Goal: Information Seeking & Learning: Check status

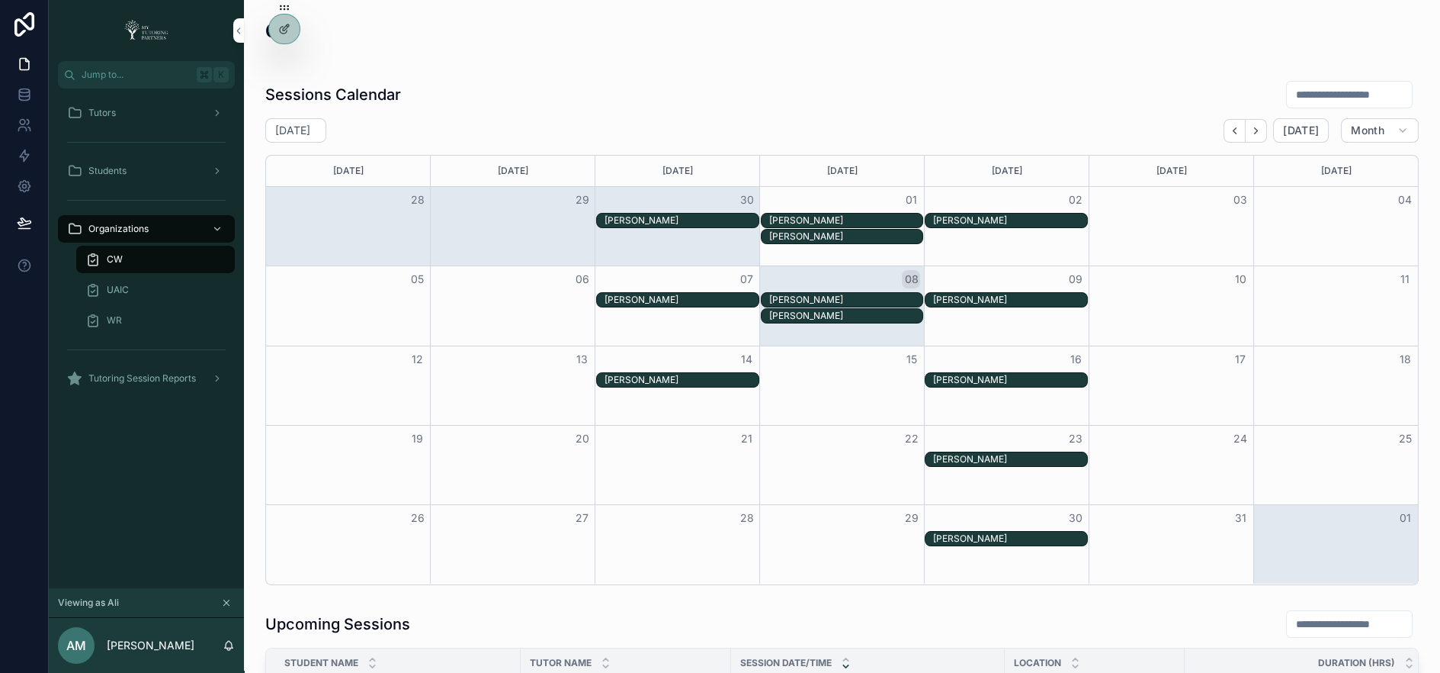
scroll to position [601, 0]
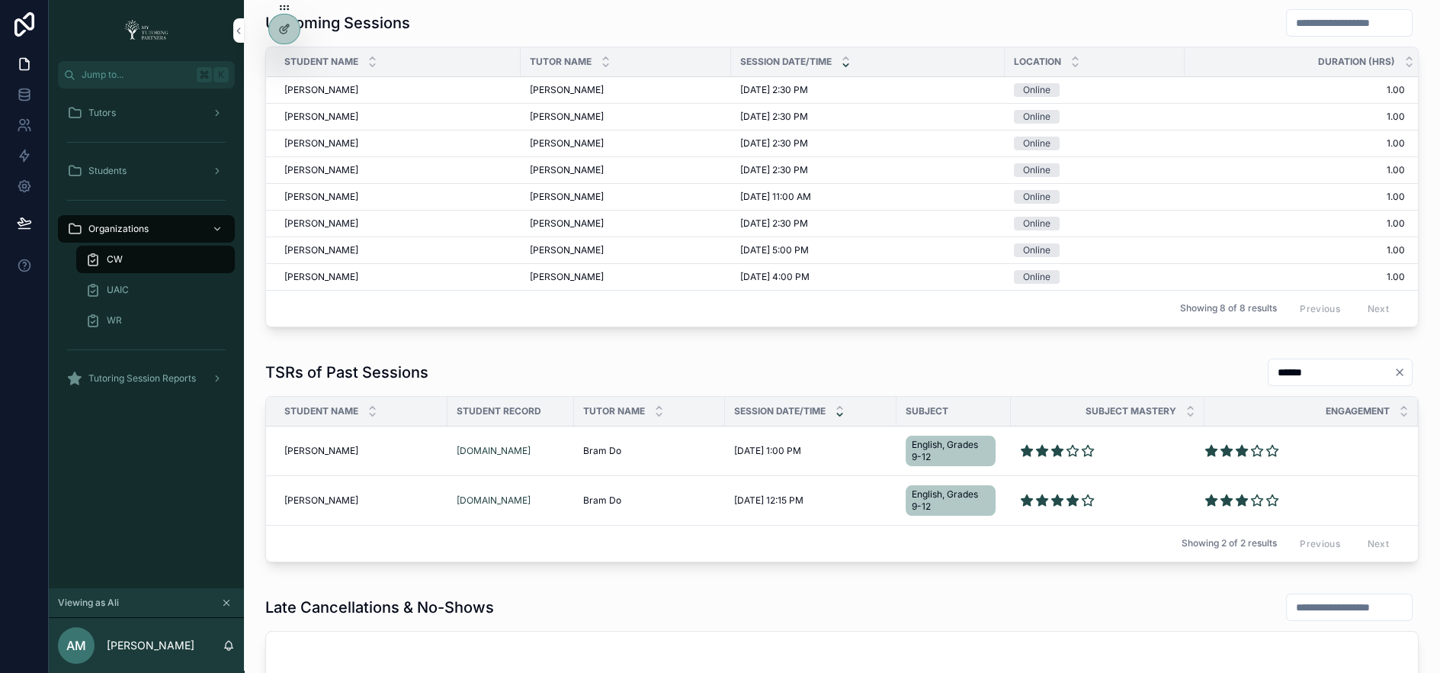
click at [0, 0] on div at bounding box center [0, 0] width 0 height 0
click at [0, 0] on icon at bounding box center [0, 0] width 0 height 0
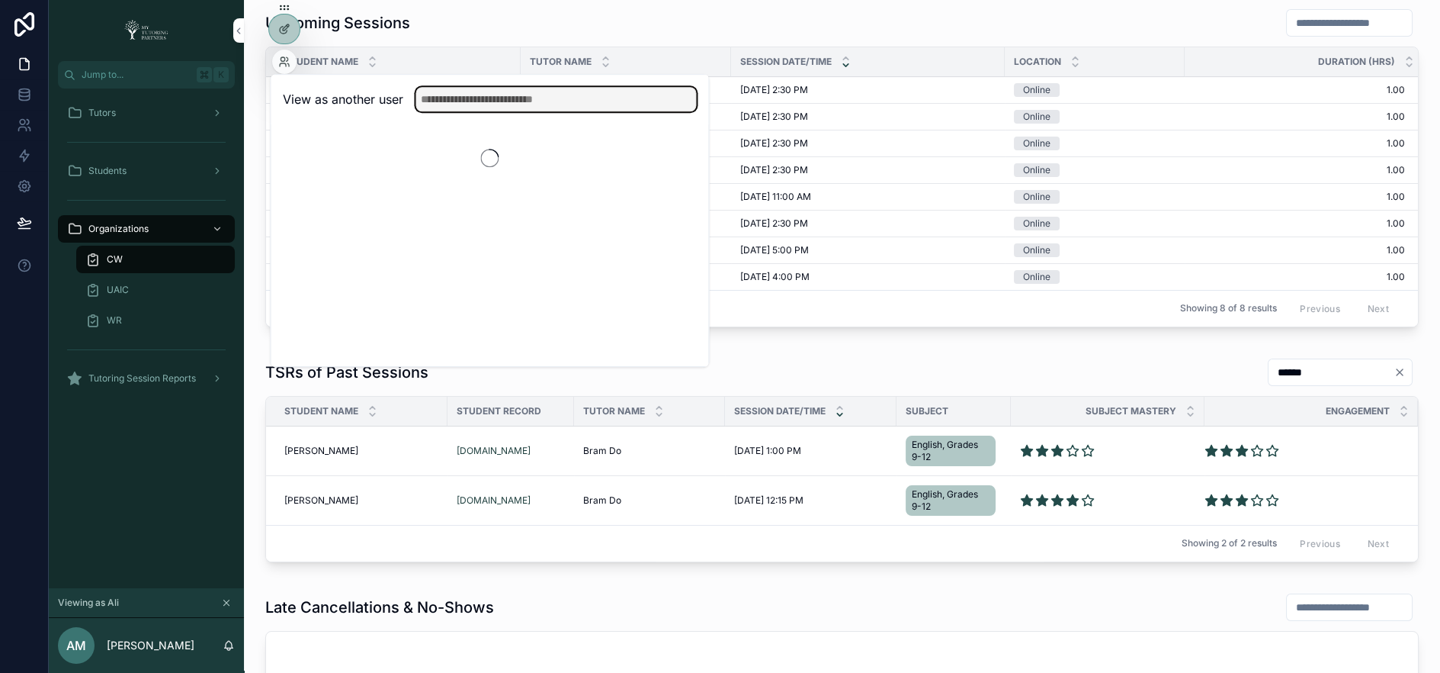
click at [440, 91] on input "text" at bounding box center [556, 99] width 281 height 24
type input "*****"
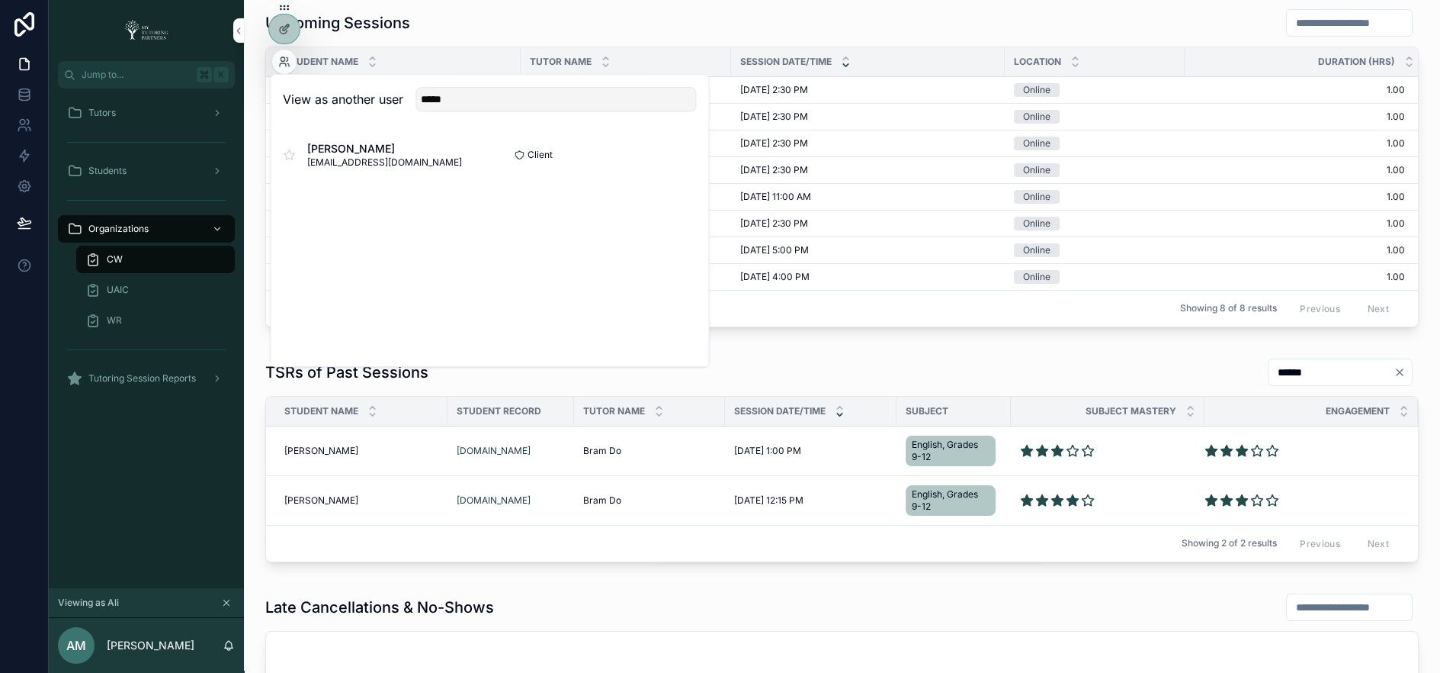
click at [0, 0] on button "Select" at bounding box center [0, 0] width 0 height 0
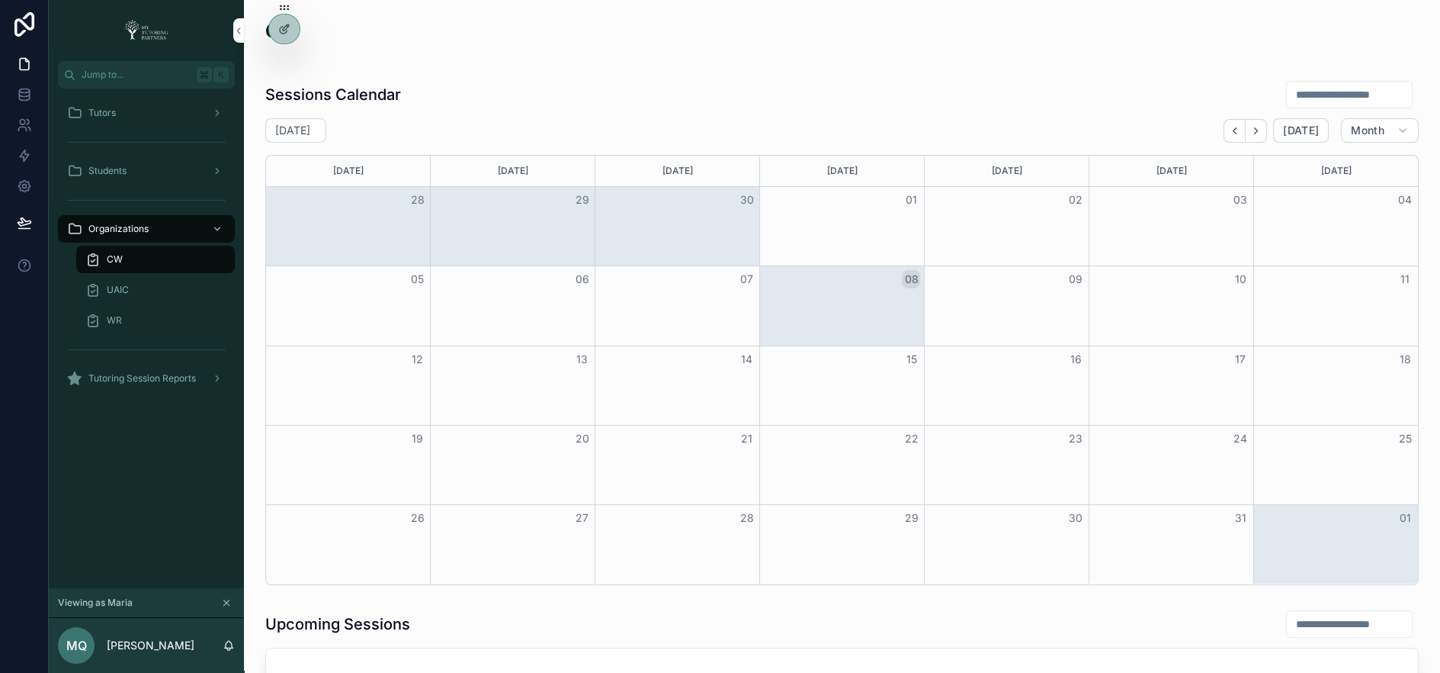
click at [1235, 125] on icon "Back" at bounding box center [1234, 130] width 11 height 11
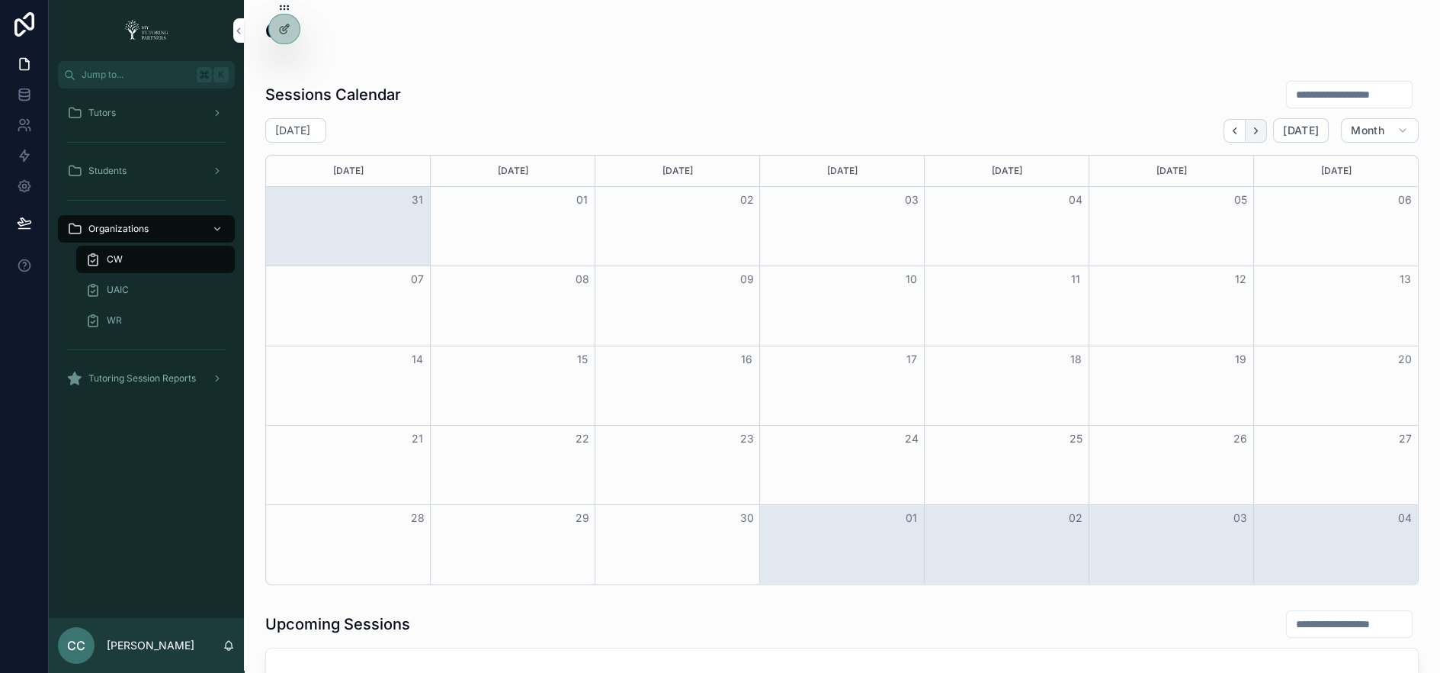
click at [1255, 132] on icon "Next" at bounding box center [1255, 130] width 11 height 11
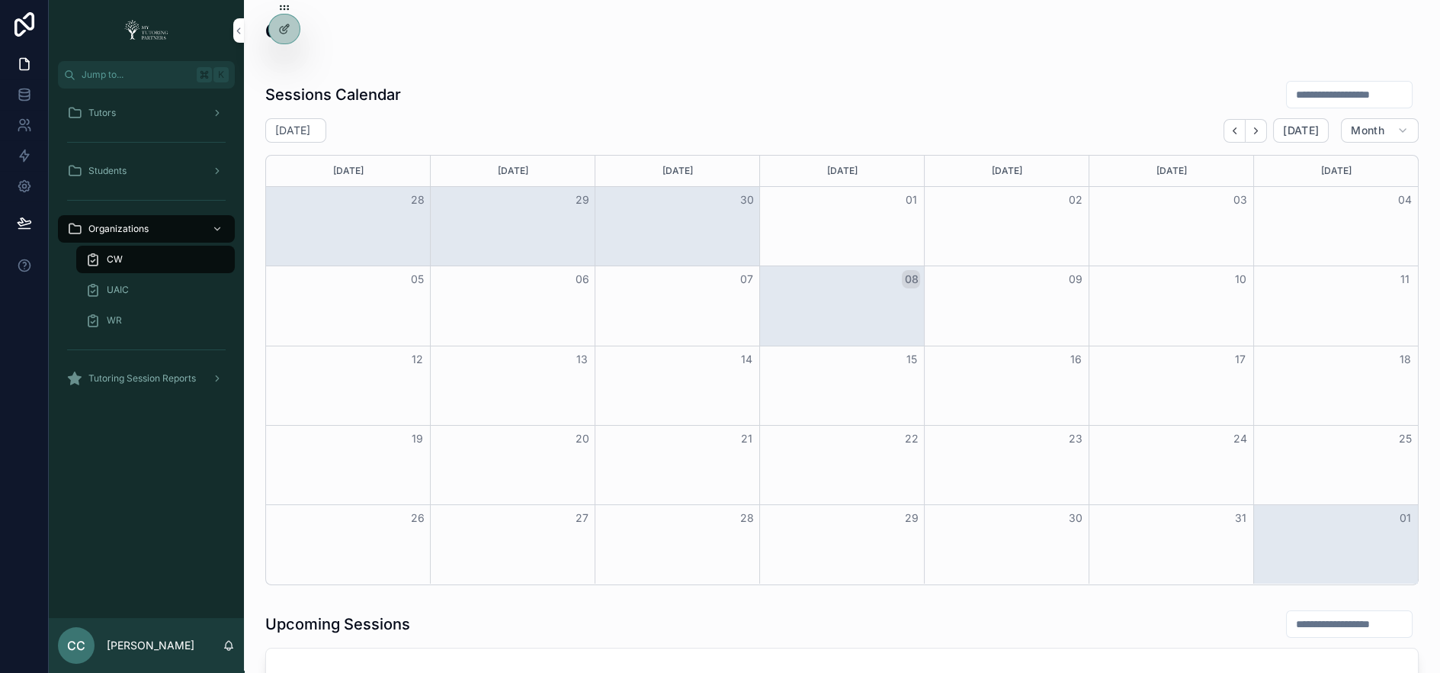
click at [1241, 130] on icon "Back" at bounding box center [1234, 130] width 11 height 11
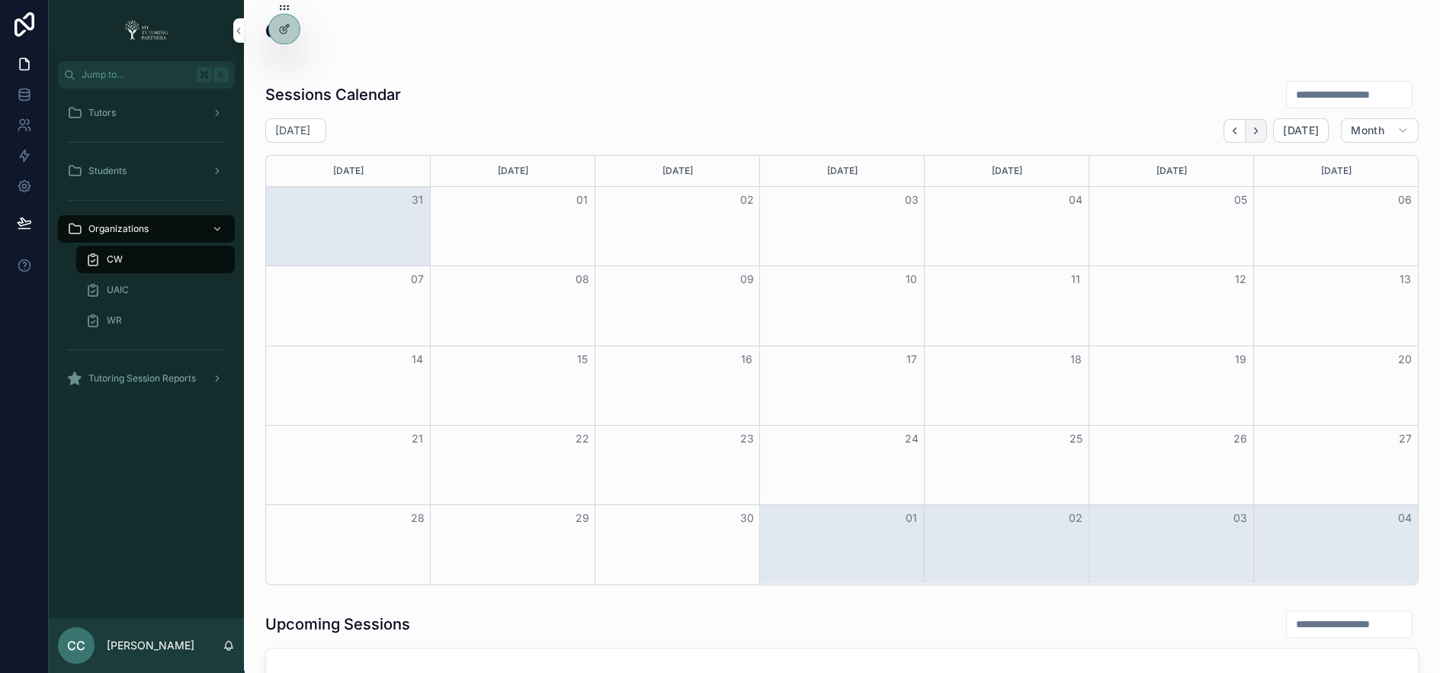
click at [1260, 132] on icon "Next" at bounding box center [1255, 130] width 11 height 11
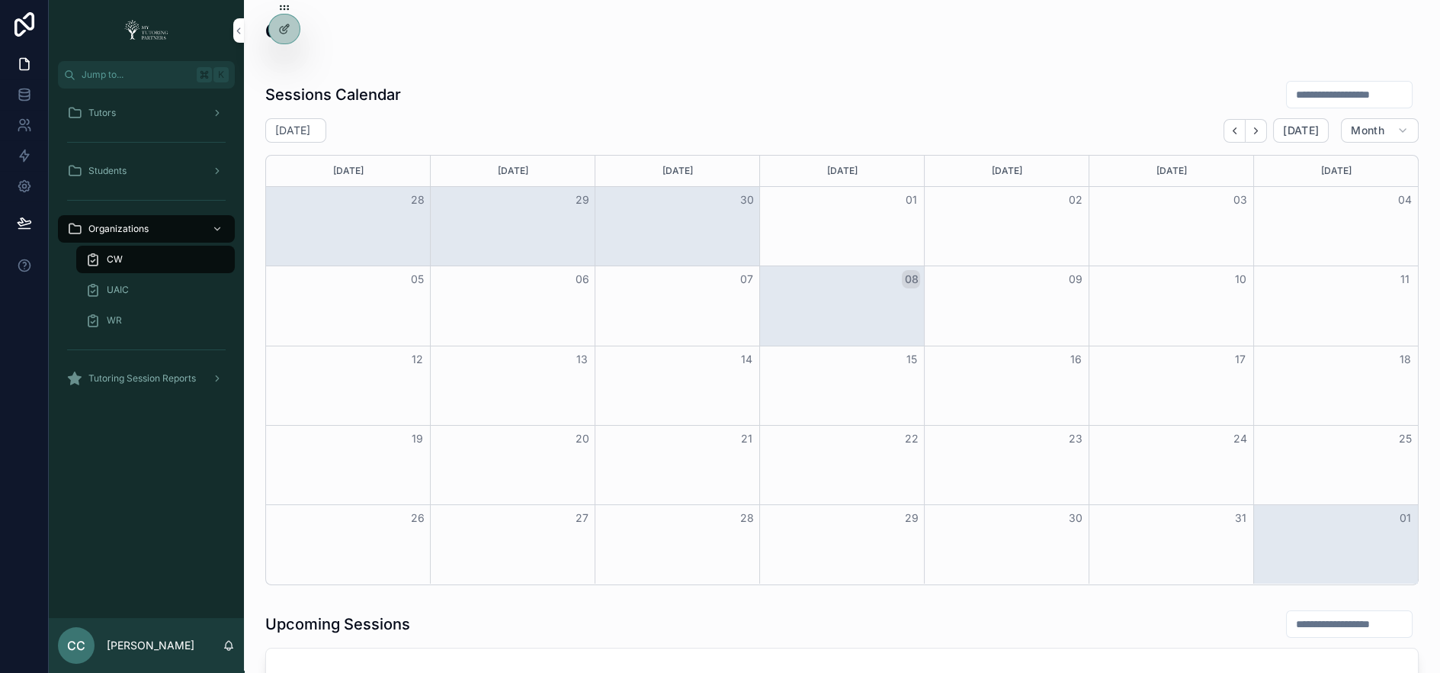
click at [1260, 132] on icon "Next" at bounding box center [1255, 130] width 11 height 11
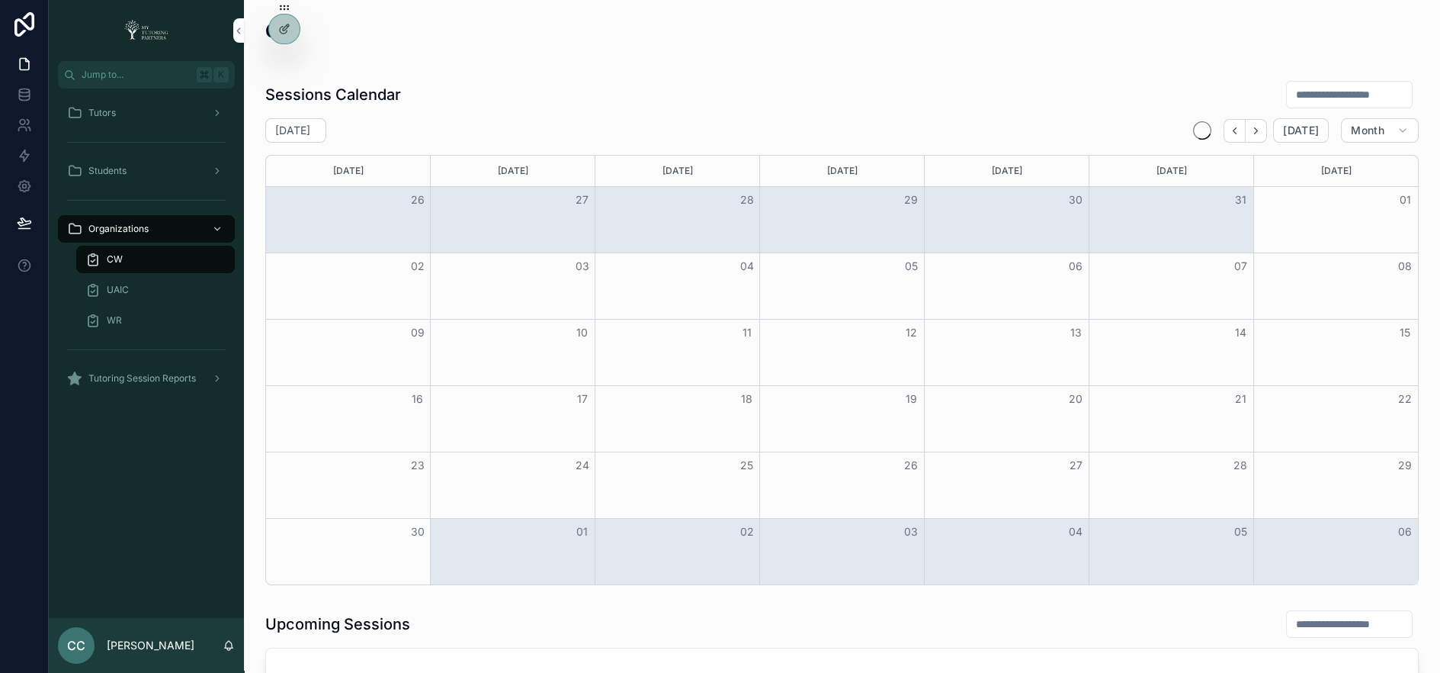
click at [1260, 132] on icon "Next" at bounding box center [1255, 130] width 11 height 11
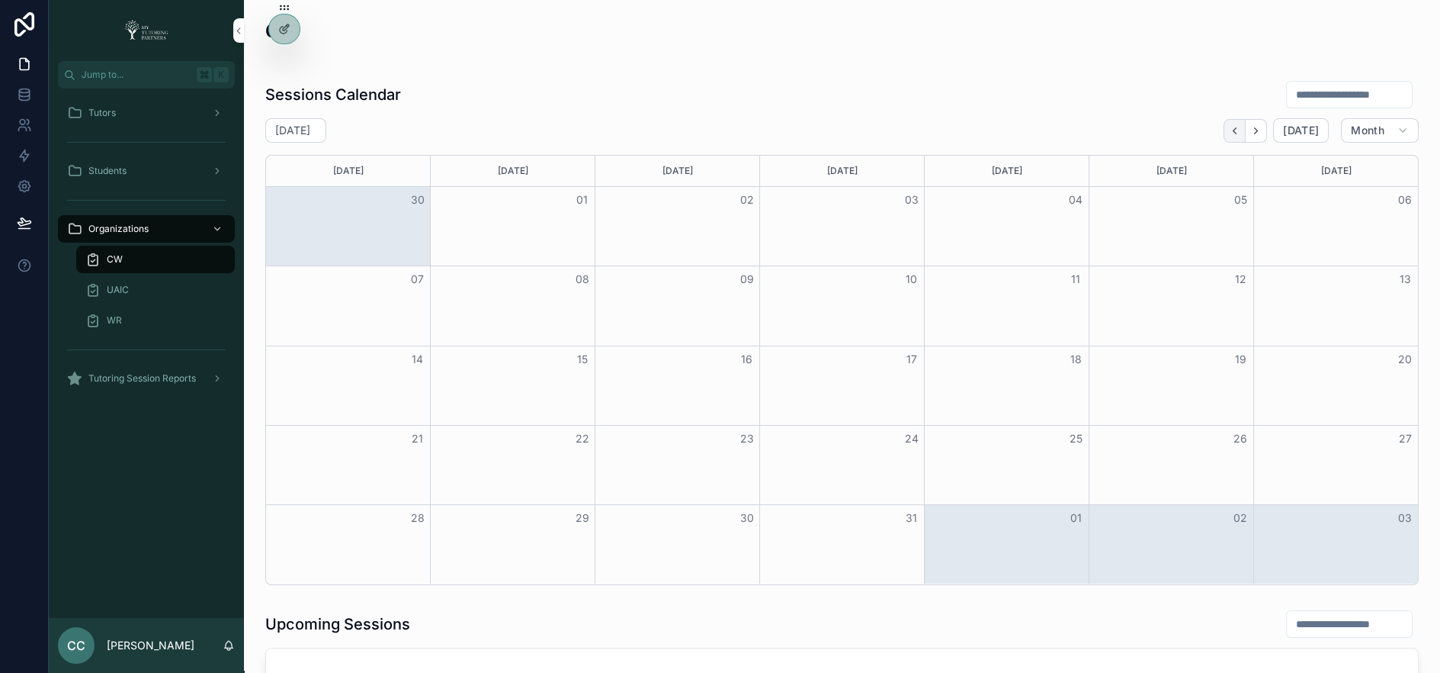
click at [1230, 133] on button "Back" at bounding box center [1235, 131] width 22 height 24
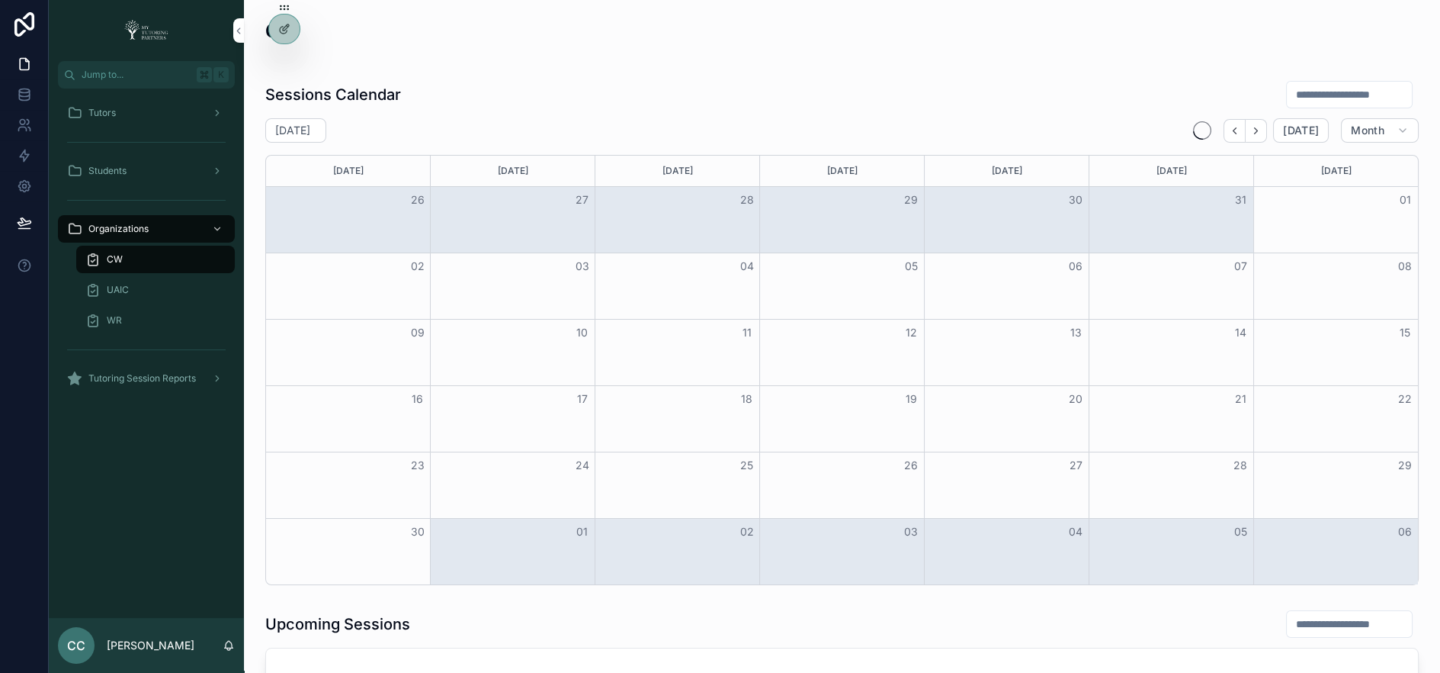
click at [1230, 133] on button "Back" at bounding box center [1235, 131] width 22 height 24
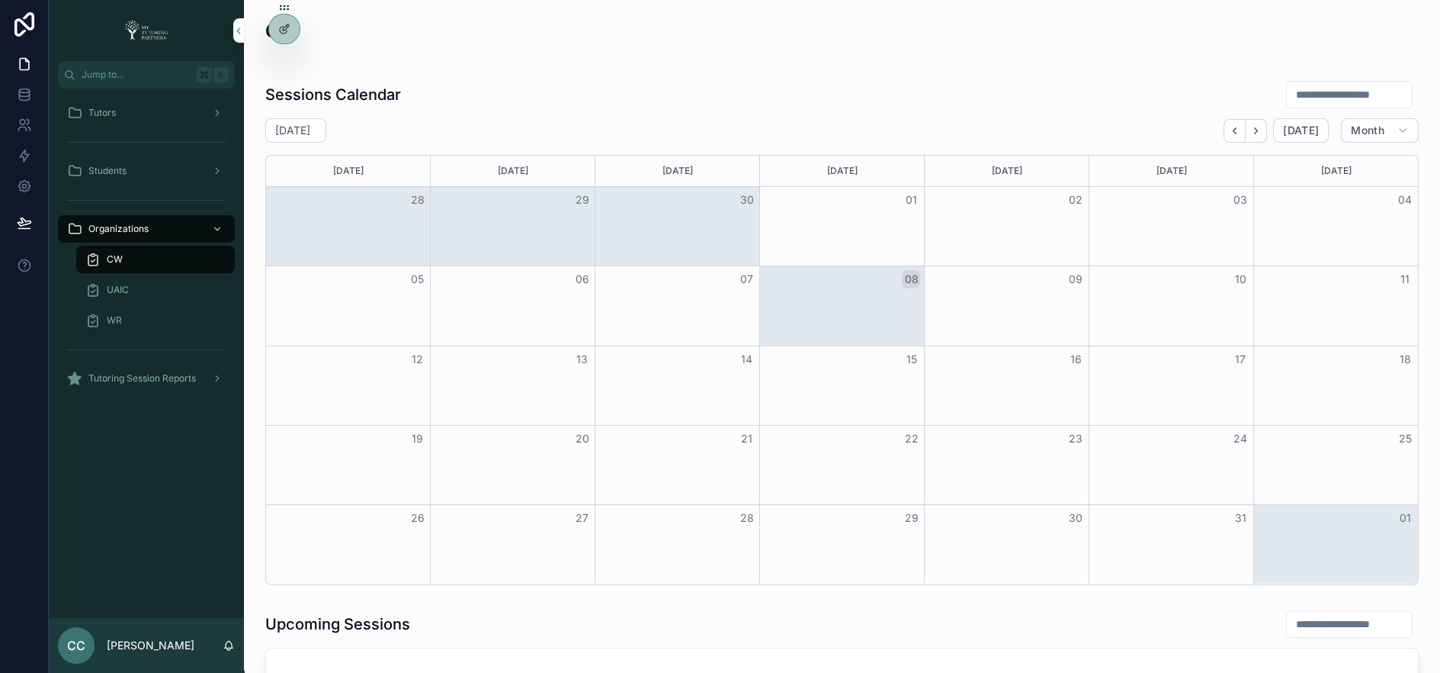
click at [1230, 133] on button "Back" at bounding box center [1235, 131] width 22 height 24
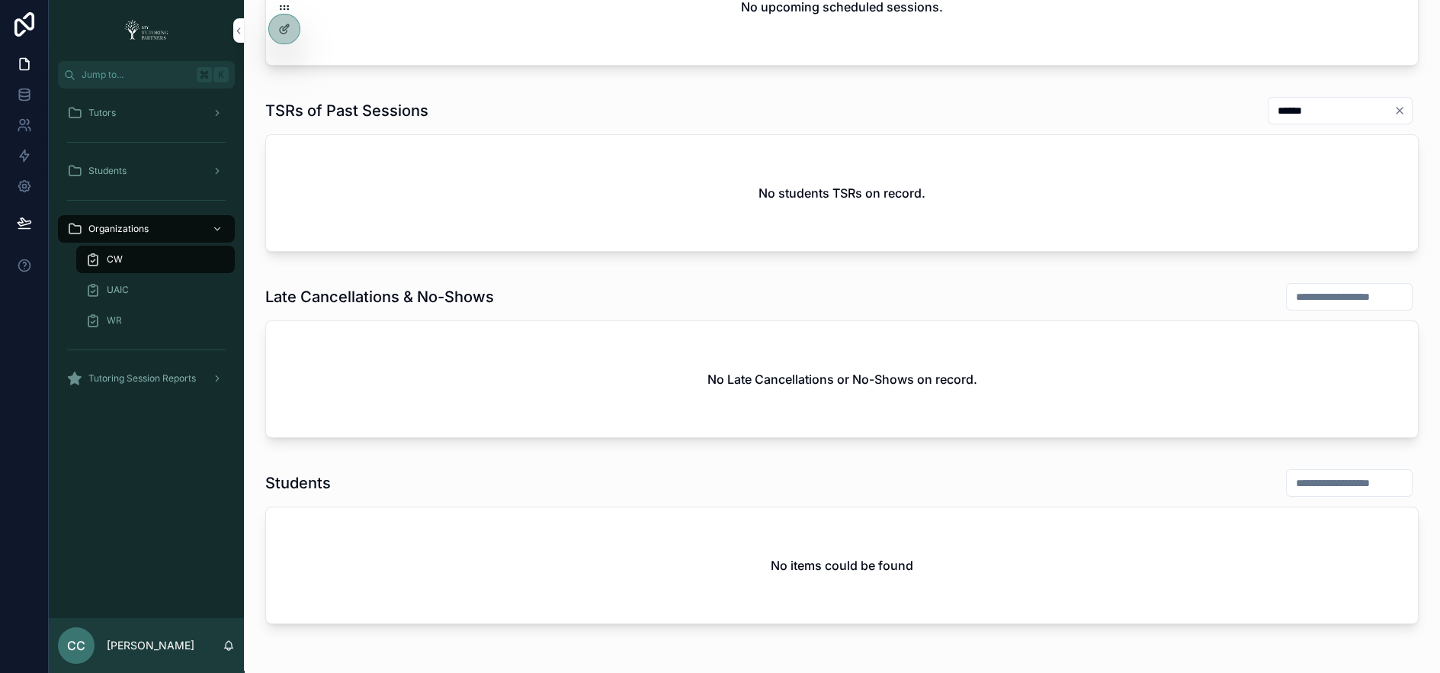
scroll to position [781, 0]
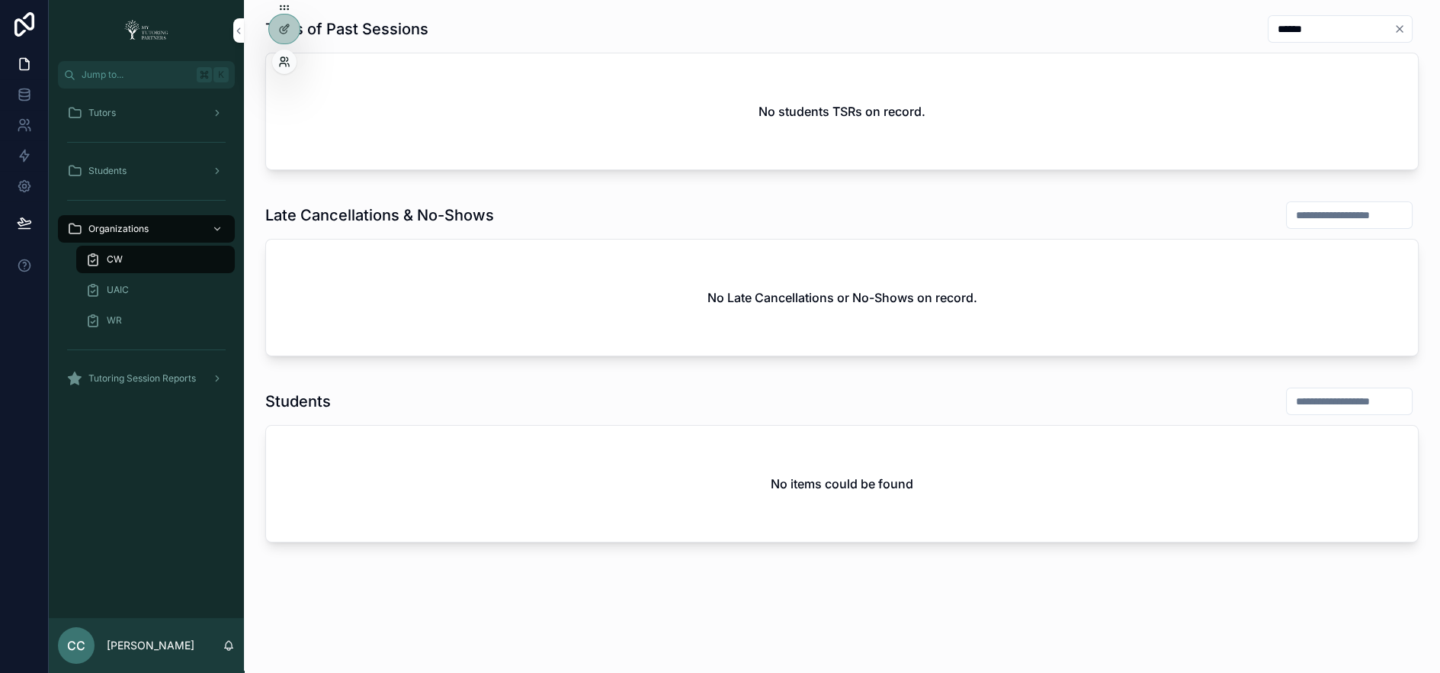
click at [287, 56] on icon at bounding box center [284, 62] width 12 height 12
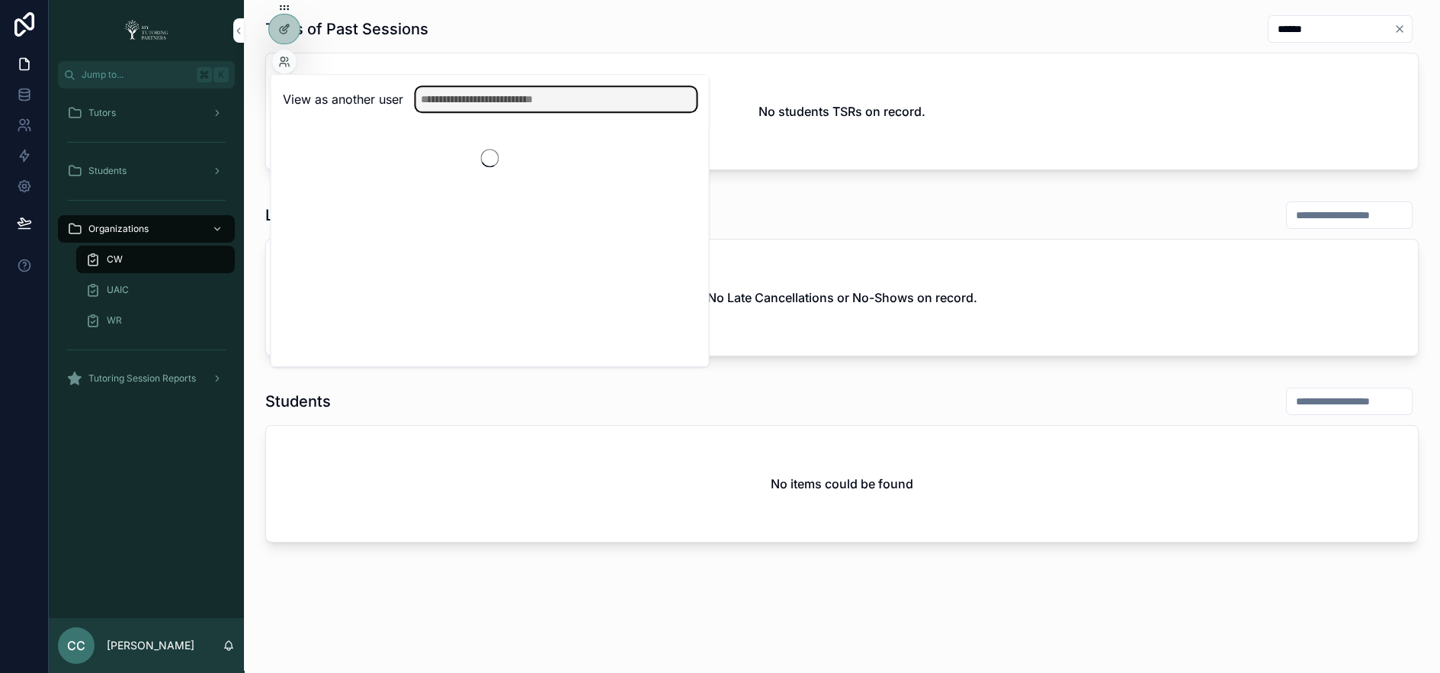
click at [470, 94] on input "text" at bounding box center [556, 99] width 281 height 24
type input "****"
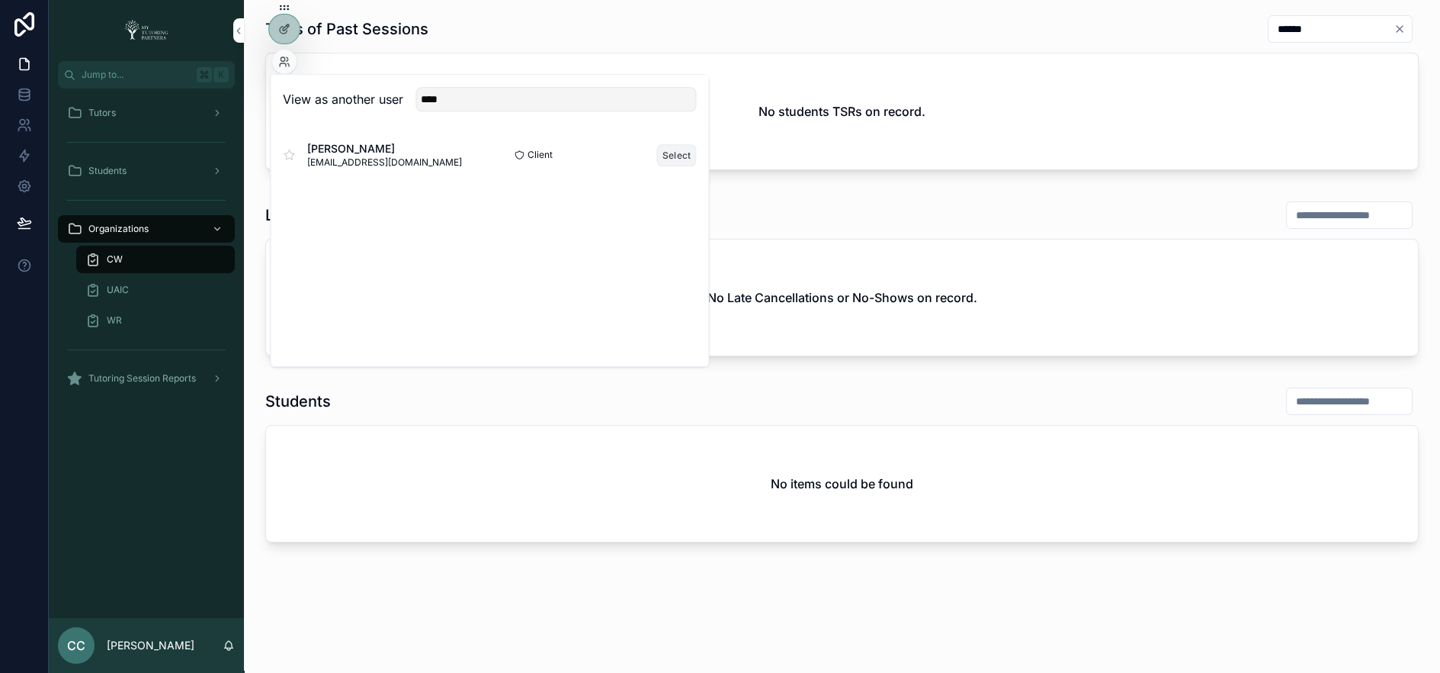
click at [673, 151] on button "Select" at bounding box center [677, 155] width 40 height 22
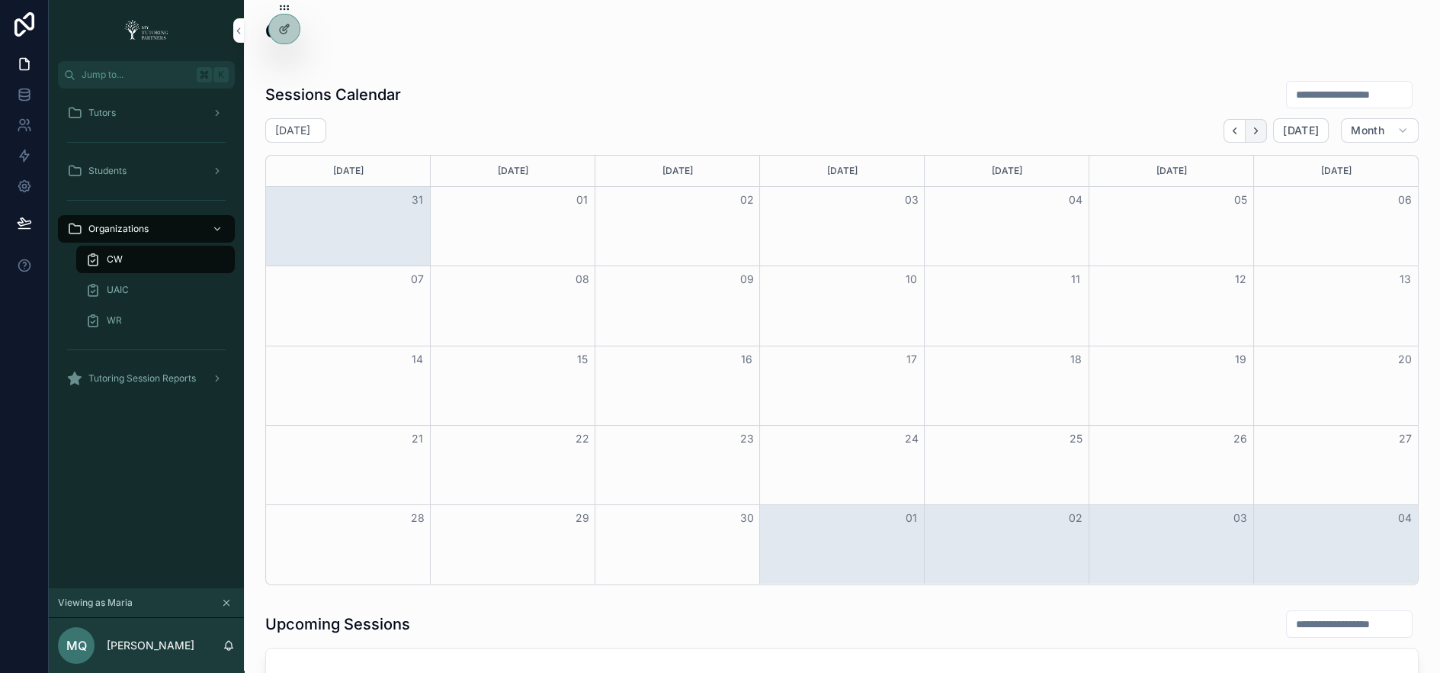
click at [1262, 133] on icon "Next" at bounding box center [1255, 130] width 11 height 11
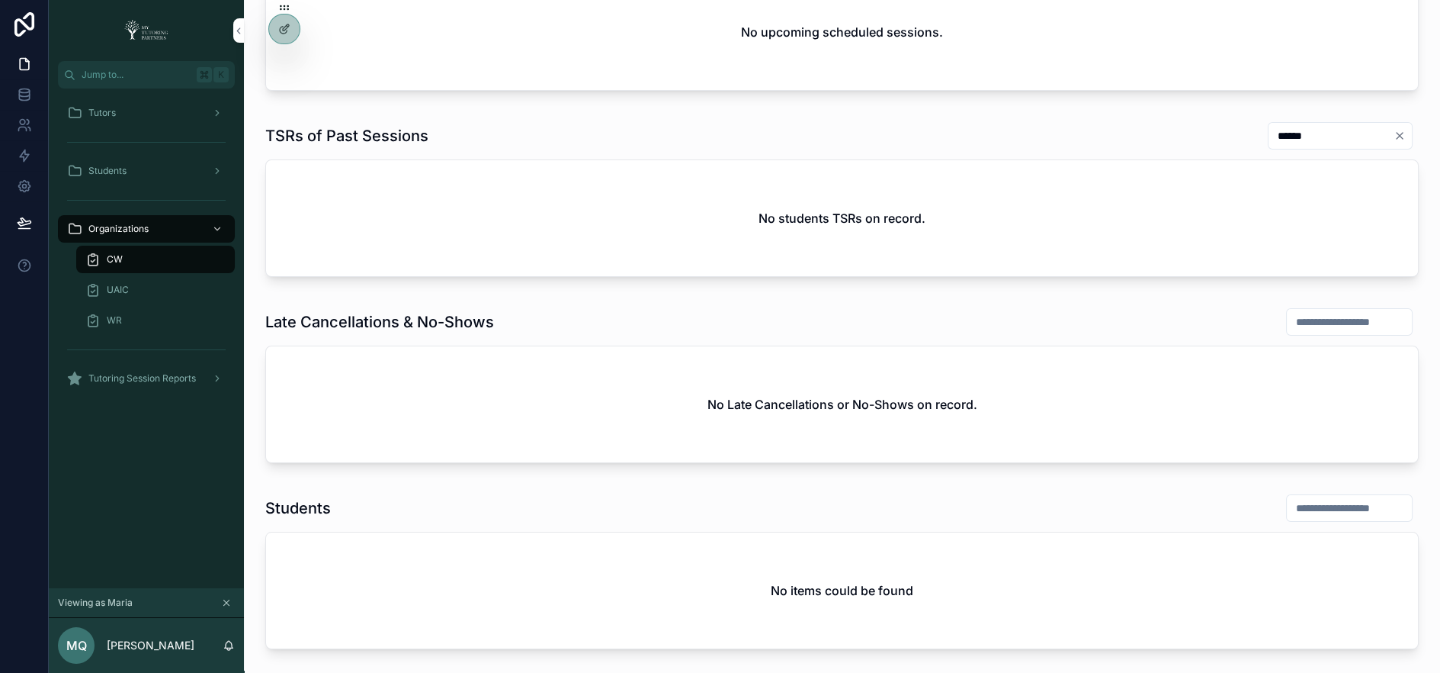
scroll to position [682, 0]
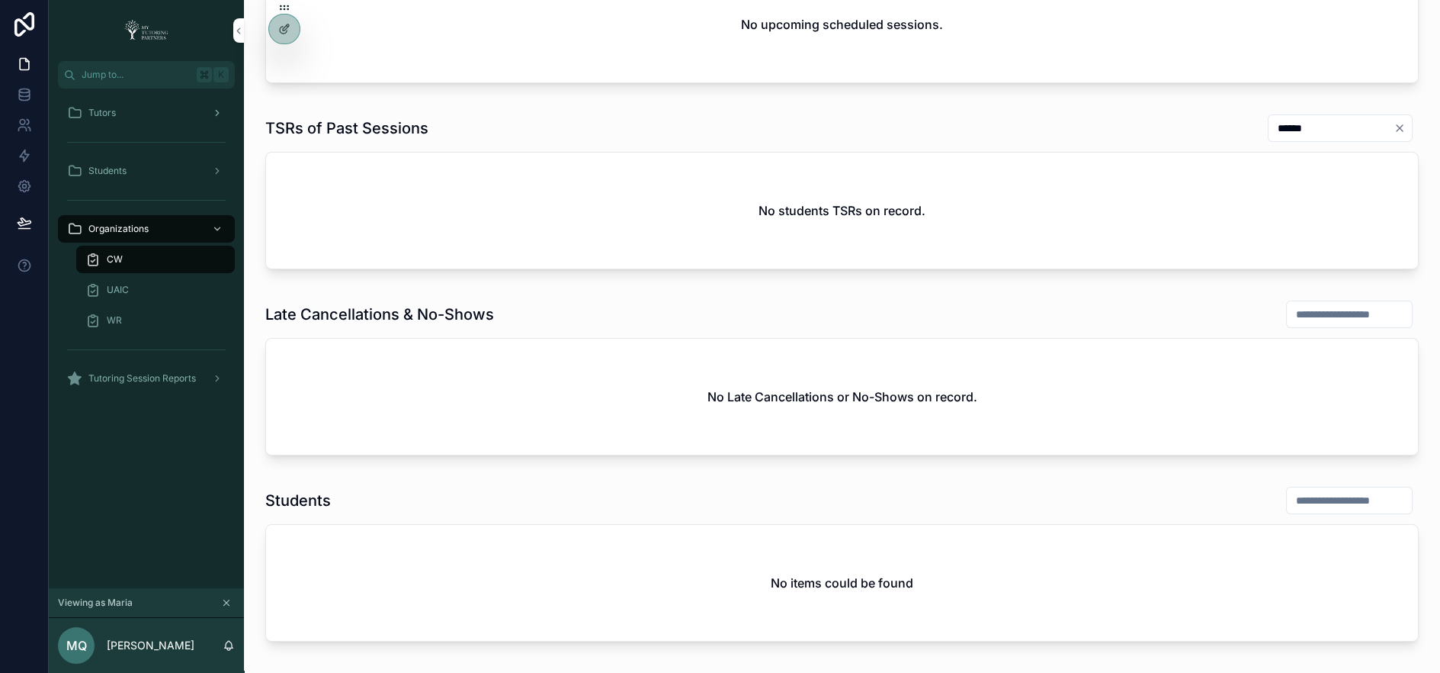
click at [124, 108] on div "Tutors" at bounding box center [146, 113] width 159 height 24
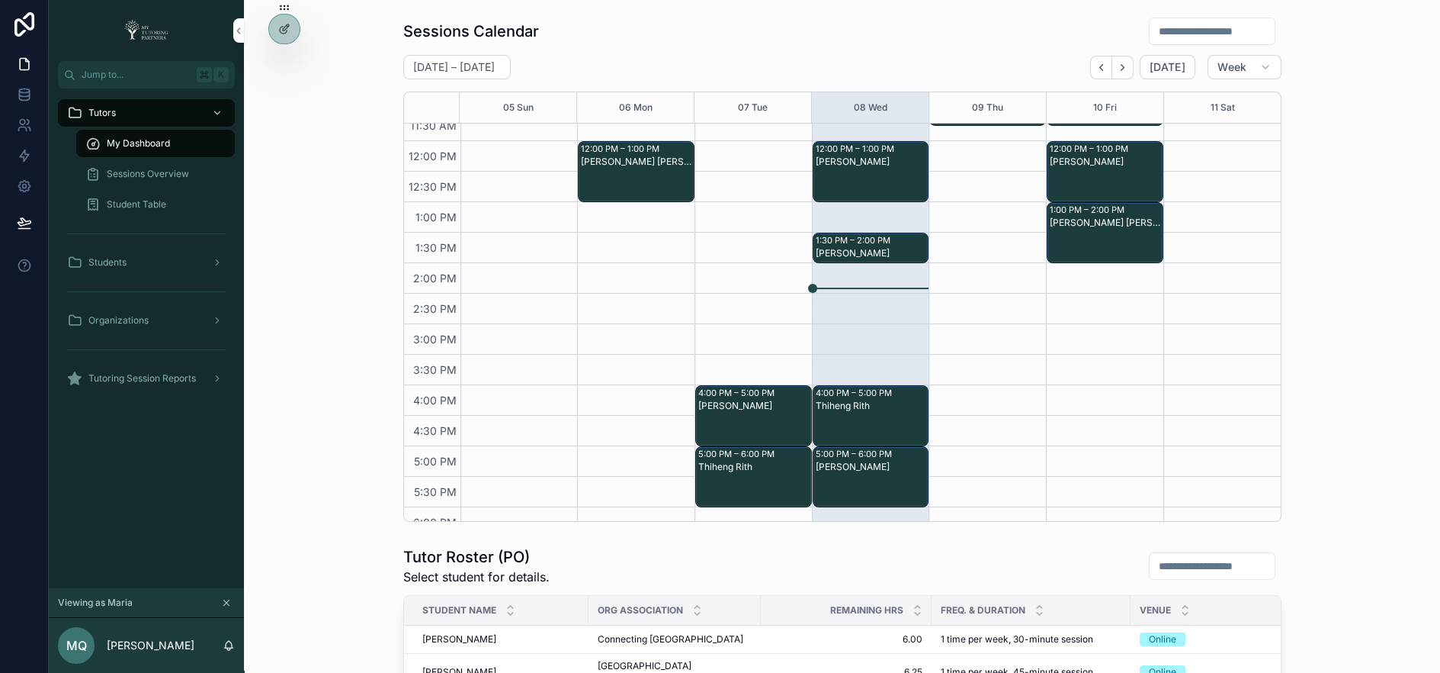
scroll to position [286, 0]
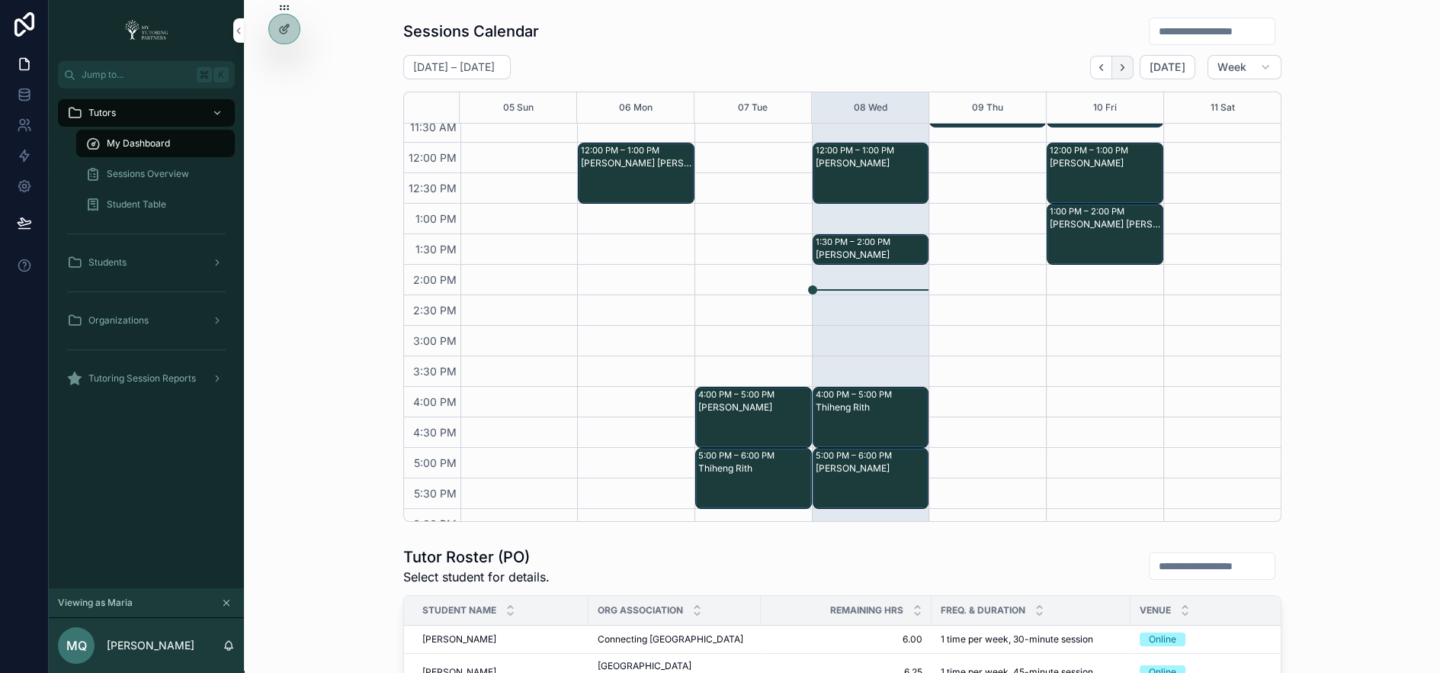
click at [1125, 64] on icon "Next" at bounding box center [1123, 67] width 3 height 6
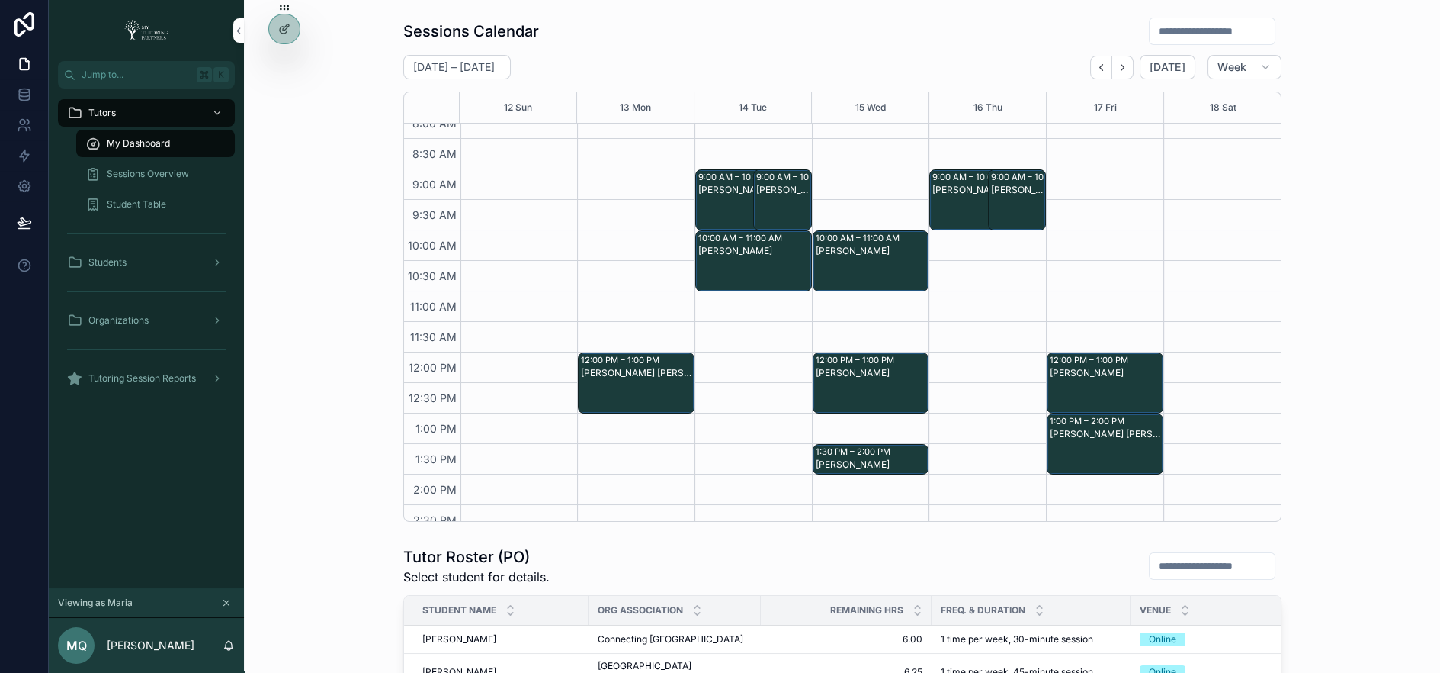
scroll to position [72, 0]
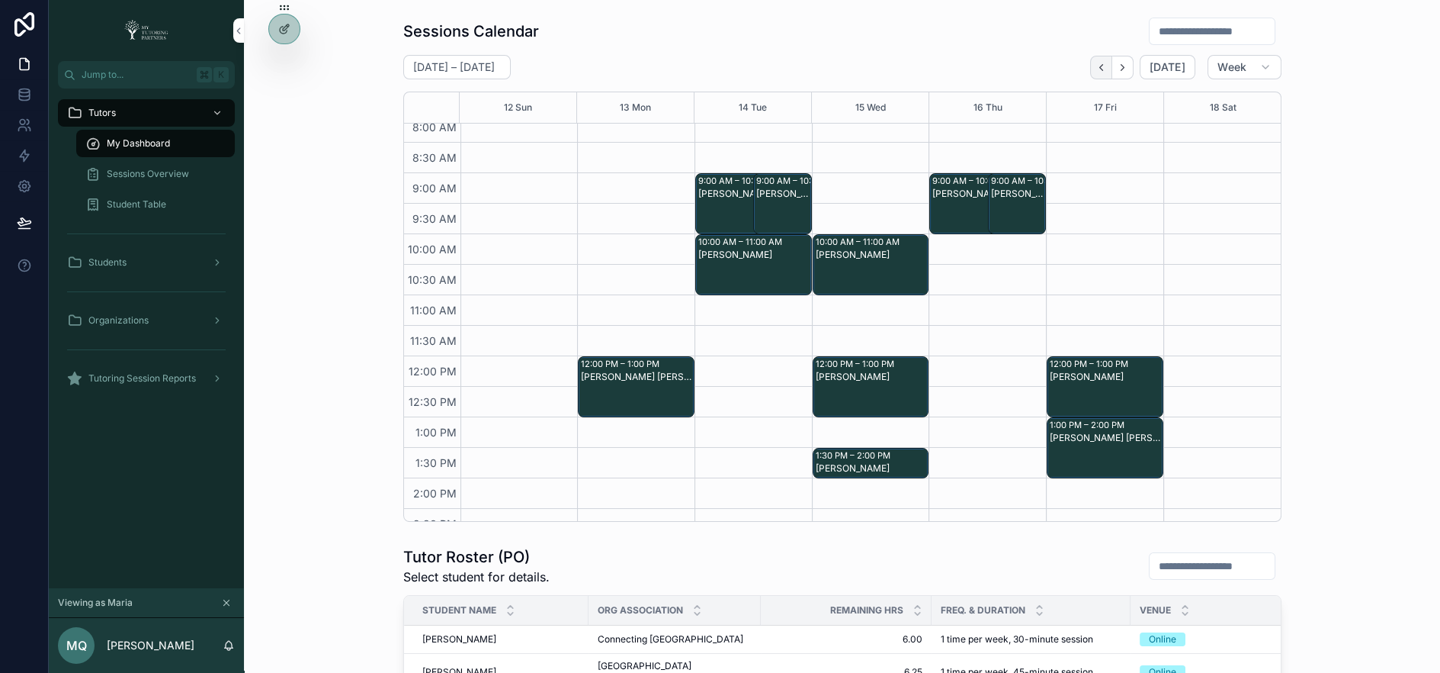
click at [1106, 62] on icon "Back" at bounding box center [1101, 67] width 11 height 11
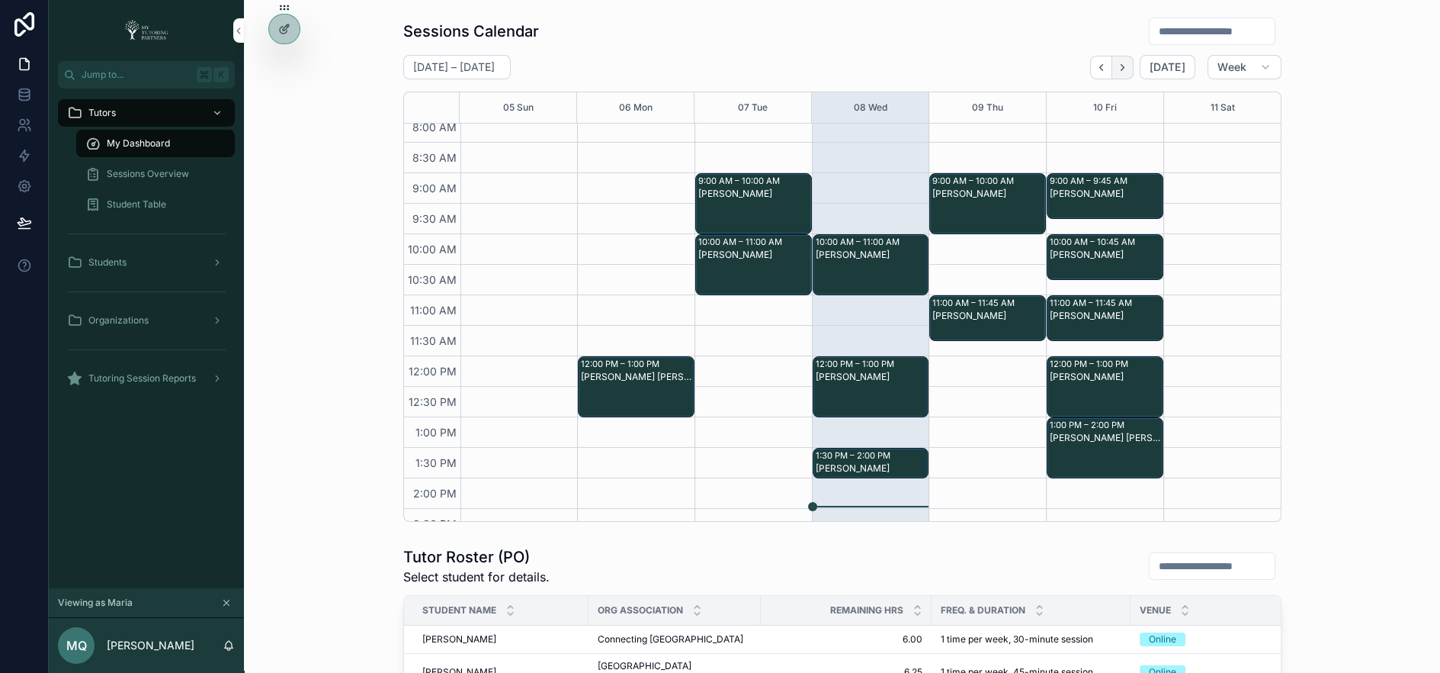
click at [1124, 62] on icon "Next" at bounding box center [1122, 67] width 11 height 11
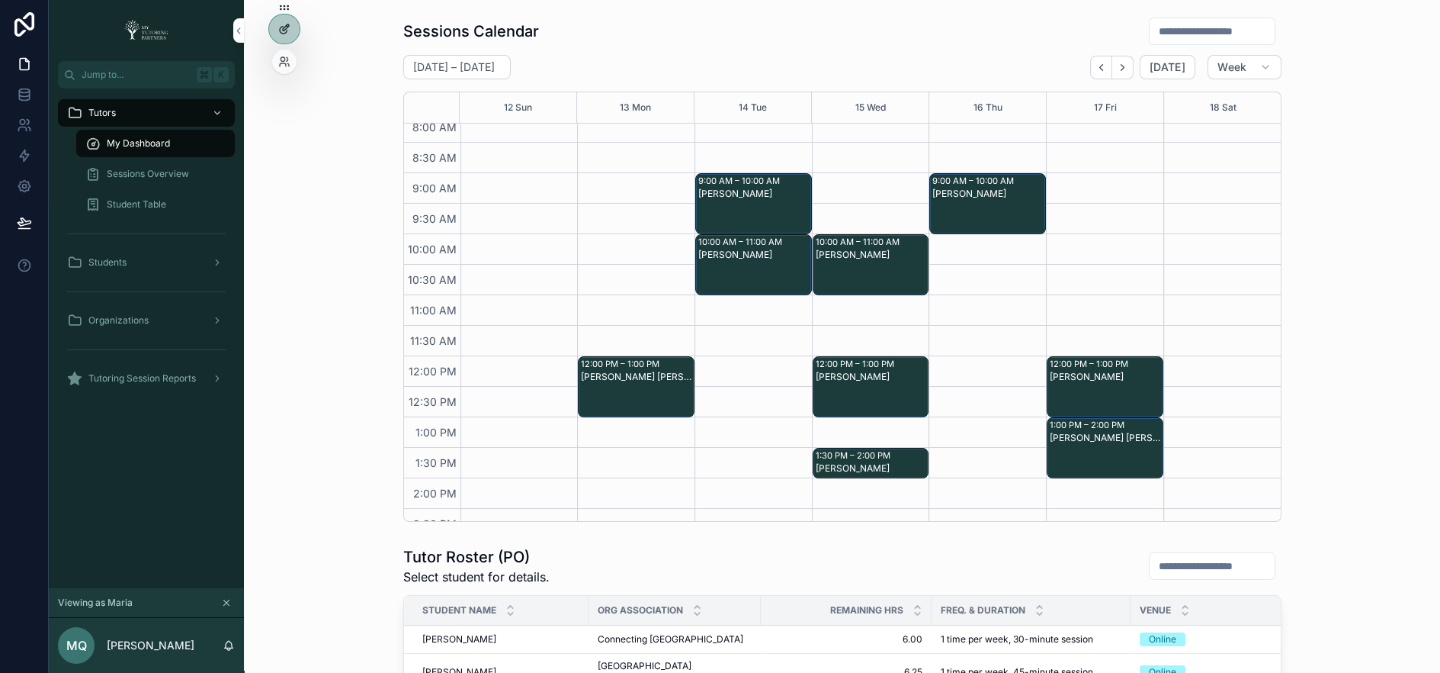
click at [287, 30] on icon at bounding box center [284, 29] width 12 height 12
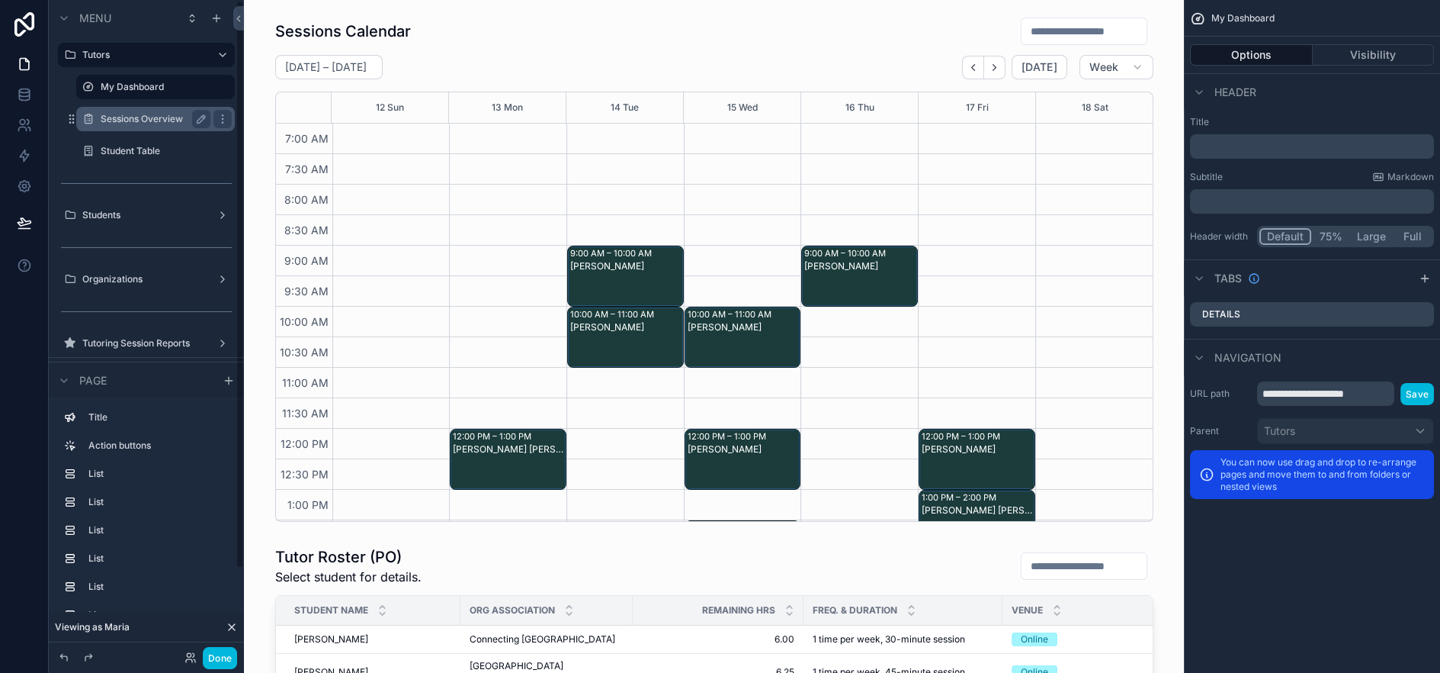
scroll to position [394, 0]
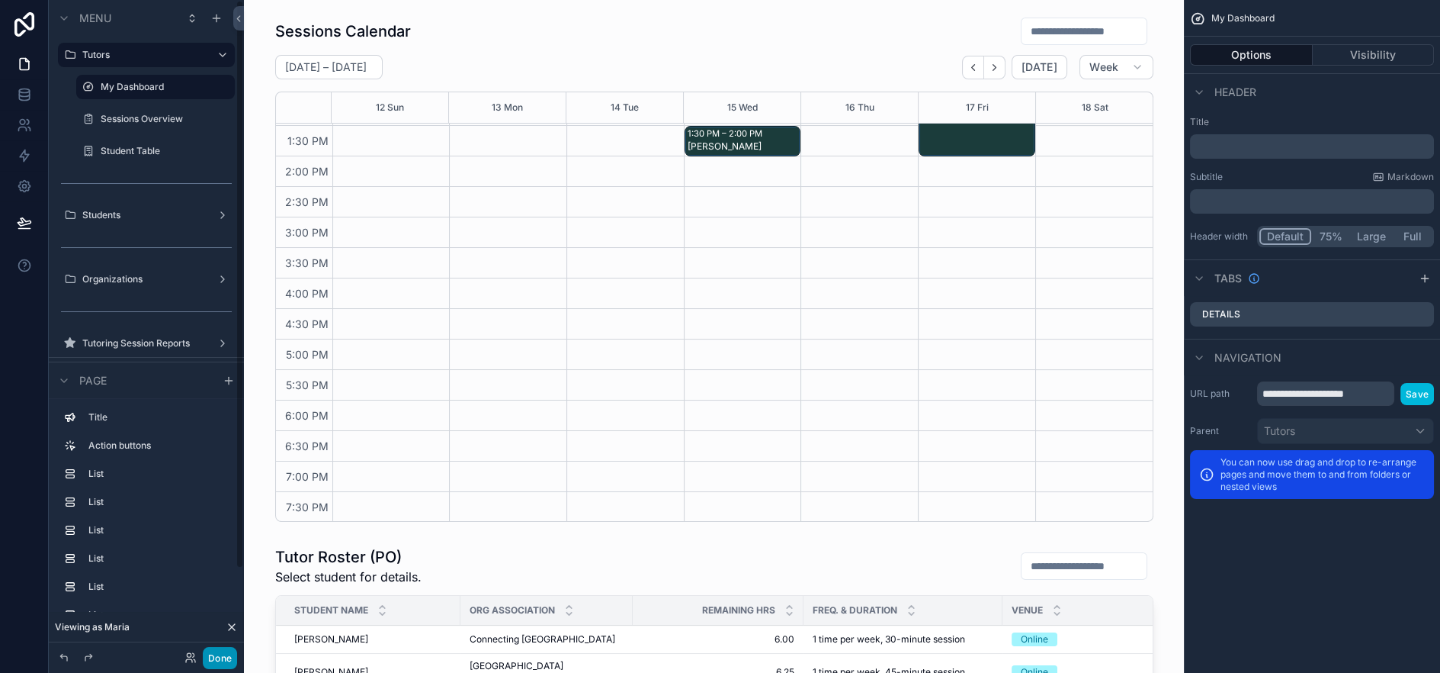
click at [220, 657] on button "Done" at bounding box center [220, 658] width 34 height 22
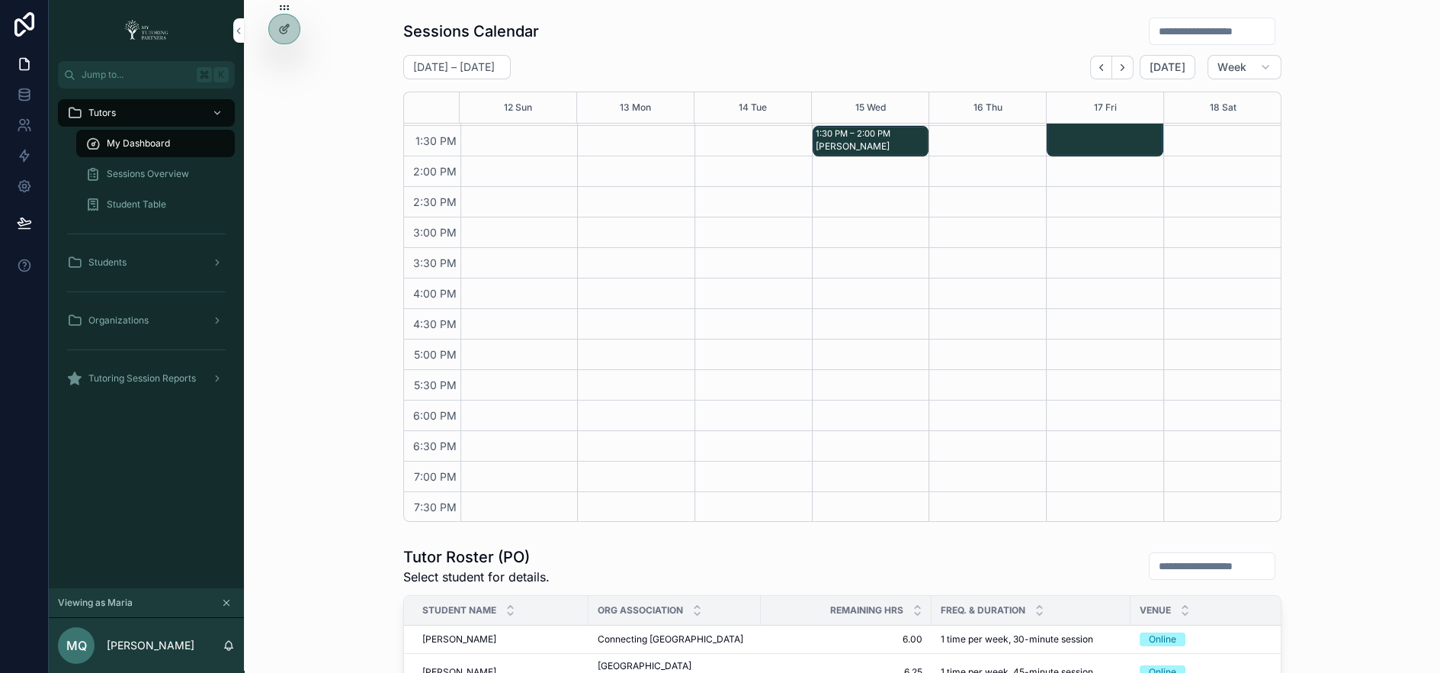
click at [166, 169] on span "Sessions Overview" at bounding box center [148, 174] width 82 height 12
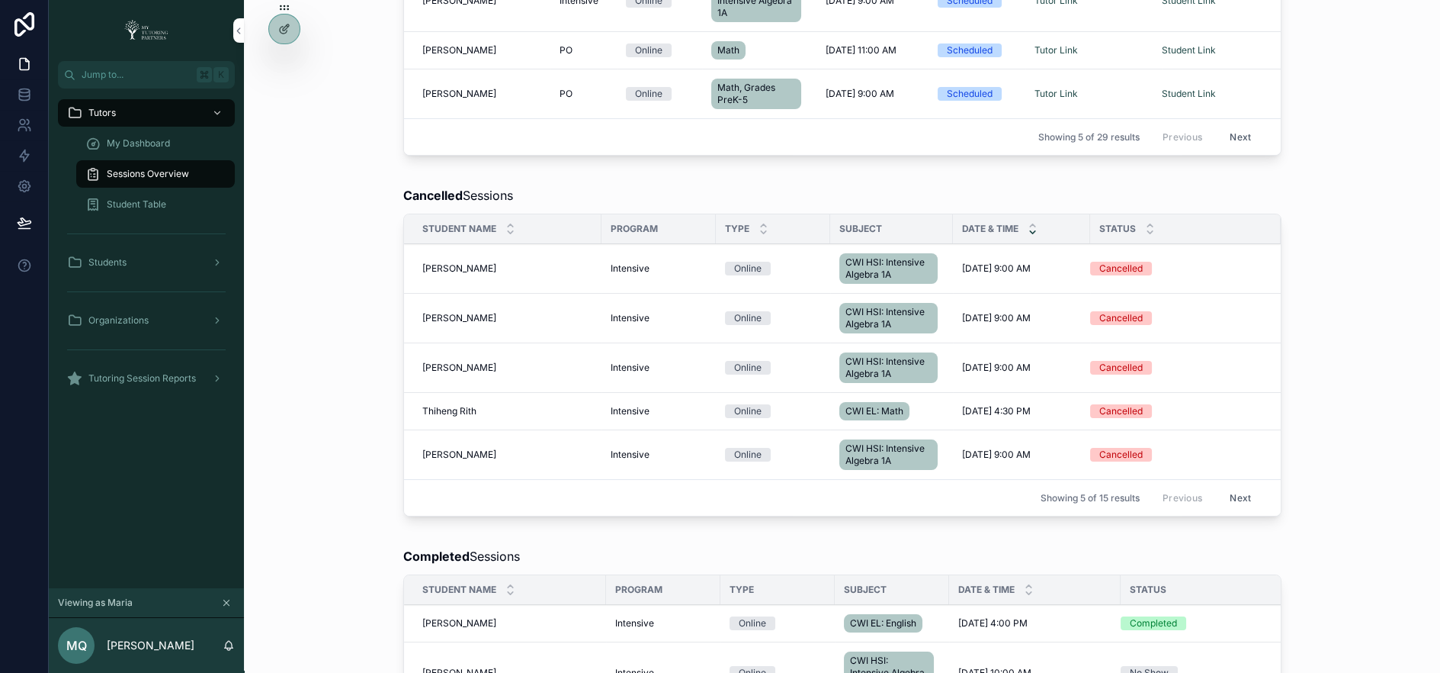
scroll to position [608, 0]
click at [1021, 217] on div "Date & Time" at bounding box center [1021, 227] width 137 height 29
click at [1032, 220] on div "scrollable content" at bounding box center [1033, 227] width 10 height 17
click at [1030, 219] on icon "scrollable content" at bounding box center [1033, 224] width 10 height 10
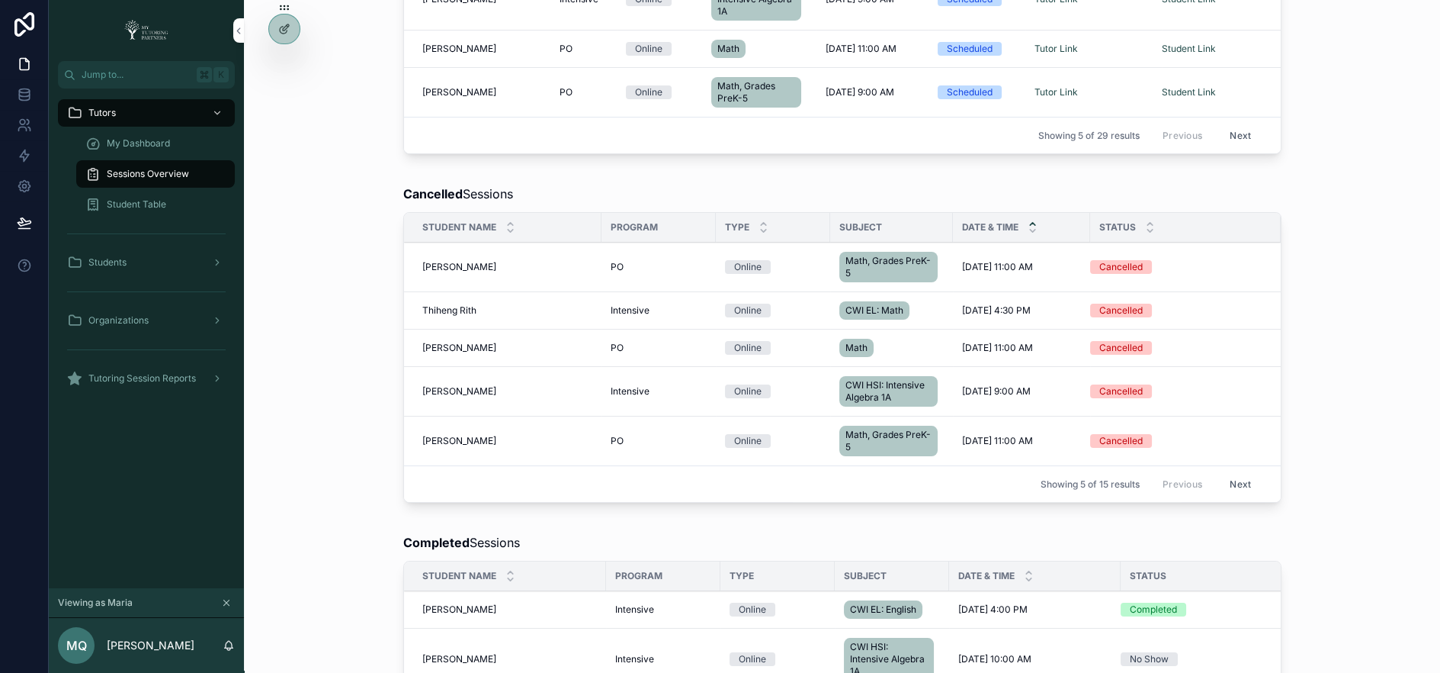
click at [1245, 472] on button "Next" at bounding box center [1240, 484] width 43 height 24
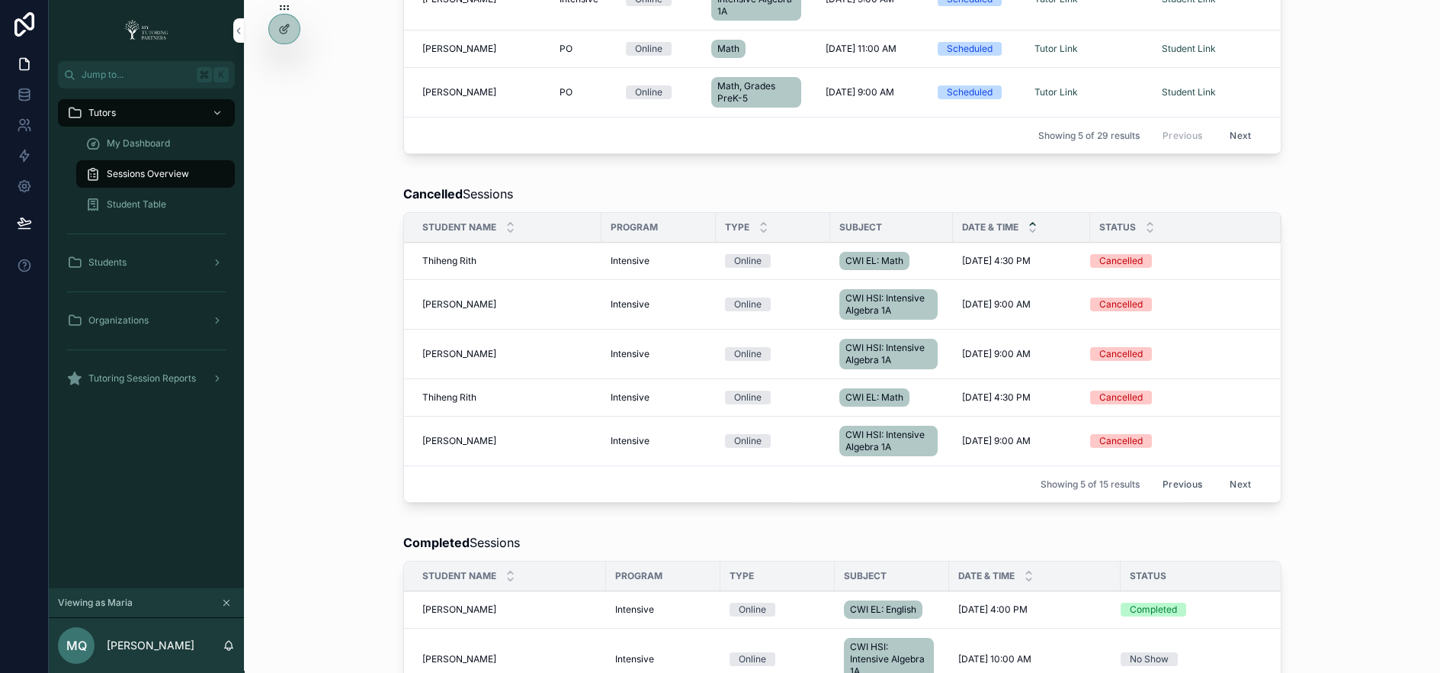
click at [1241, 472] on button "Next" at bounding box center [1240, 484] width 43 height 24
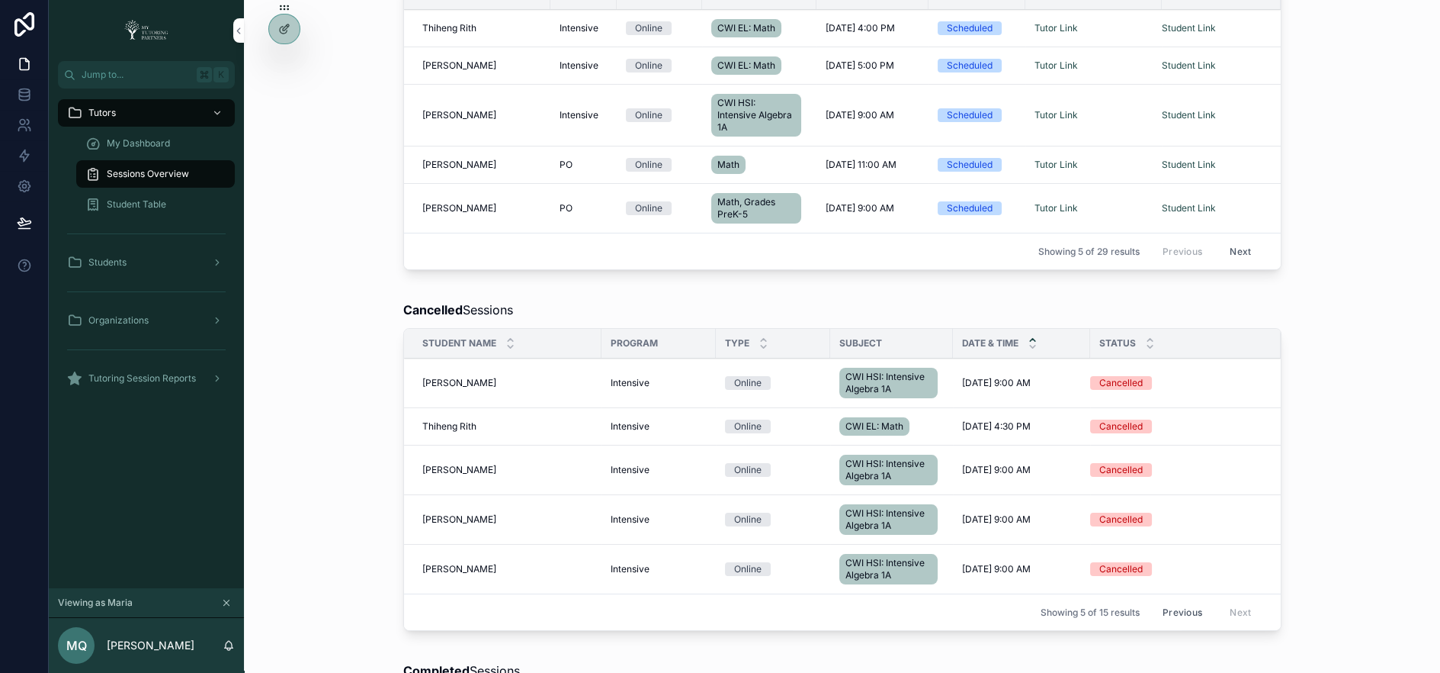
scroll to position [608, 0]
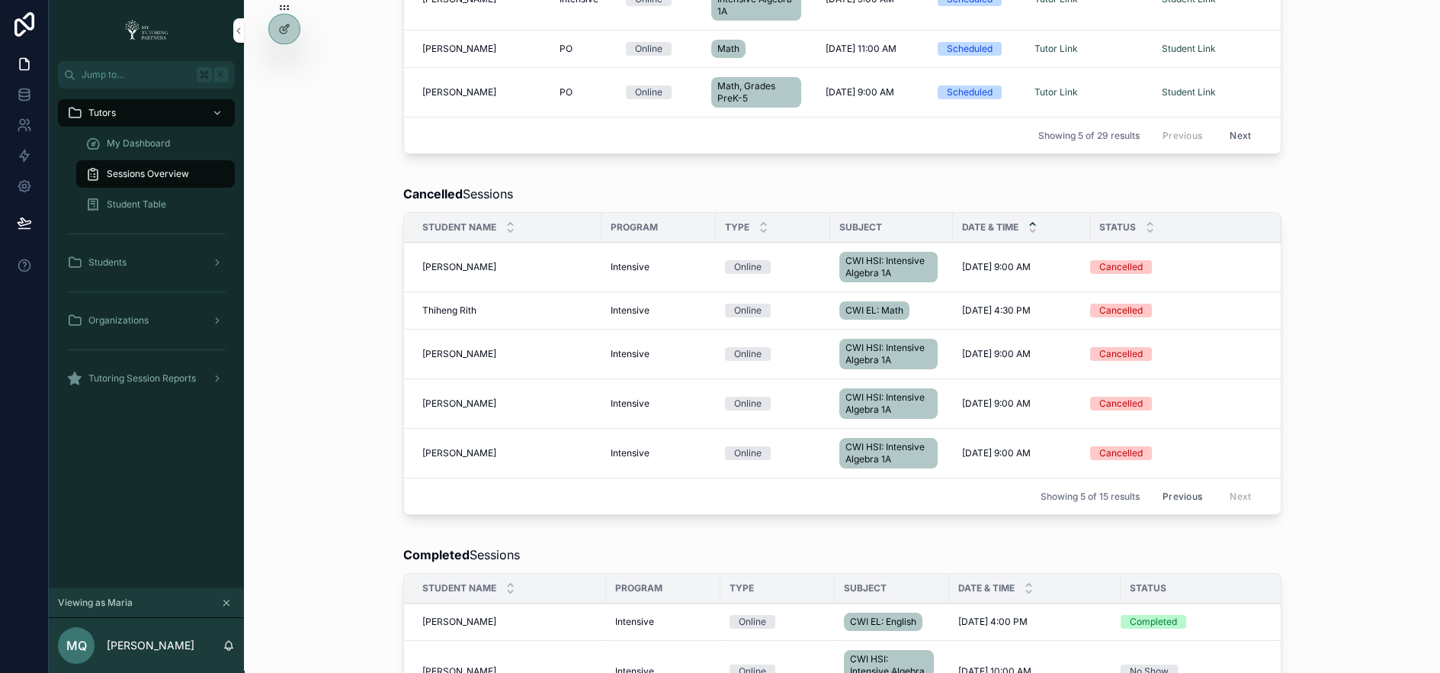
click at [502, 220] on div "Student Name" at bounding box center [502, 227] width 197 height 29
click at [506, 220] on icon "scrollable content" at bounding box center [511, 224] width 10 height 10
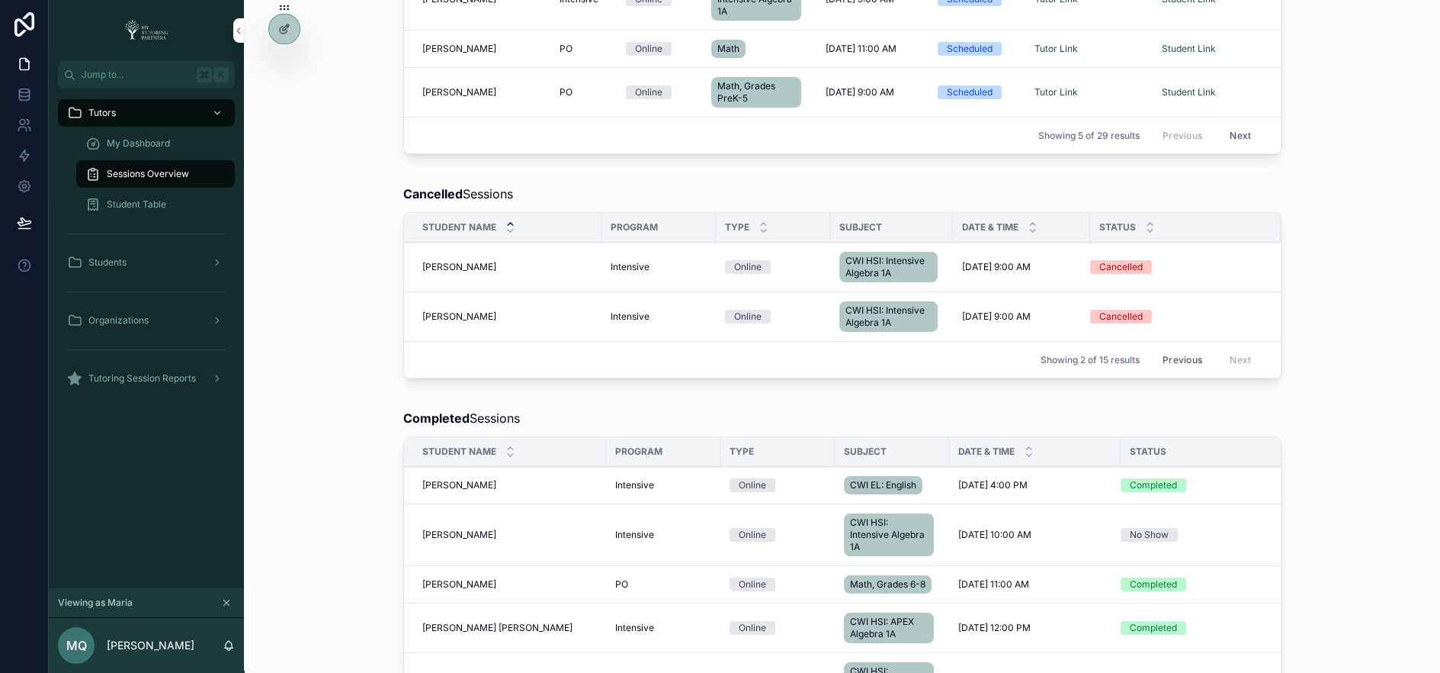
click at [1184, 348] on button "Previous" at bounding box center [1182, 360] width 61 height 24
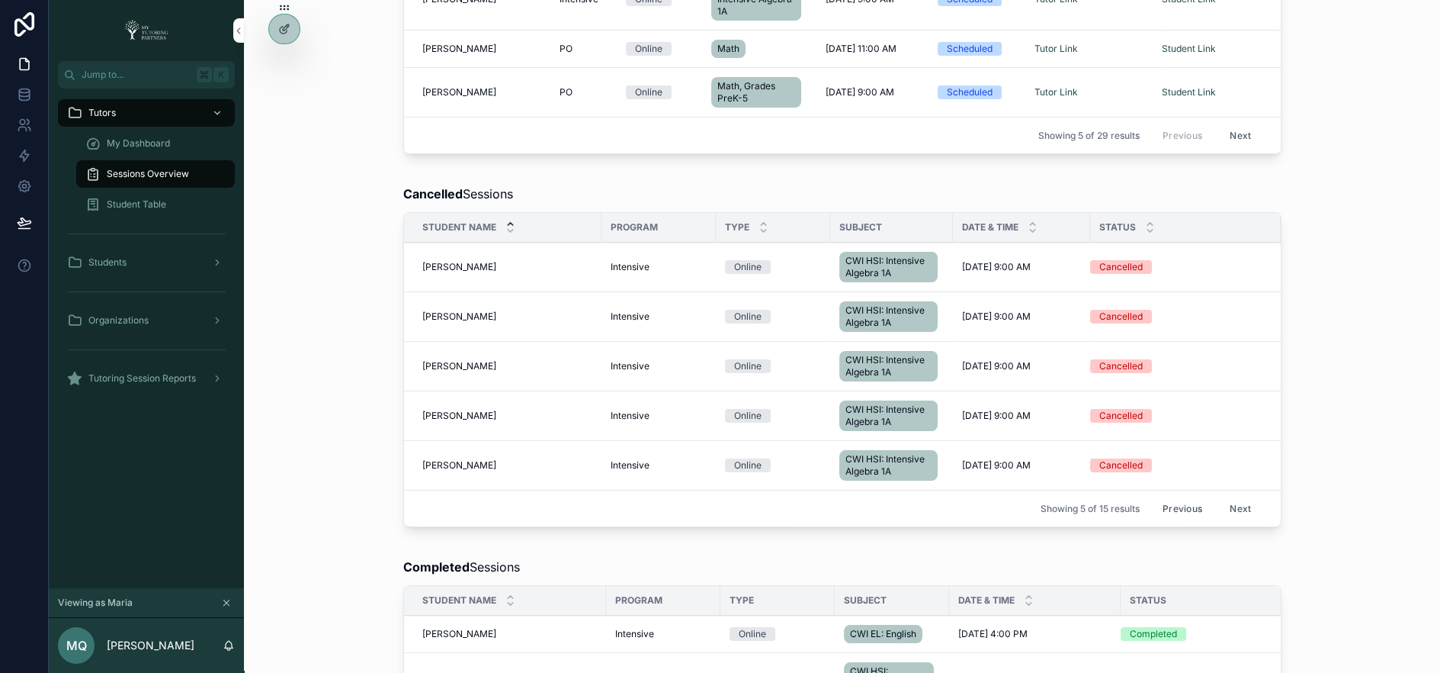
click at [1234, 501] on button "Next" at bounding box center [1240, 508] width 43 height 24
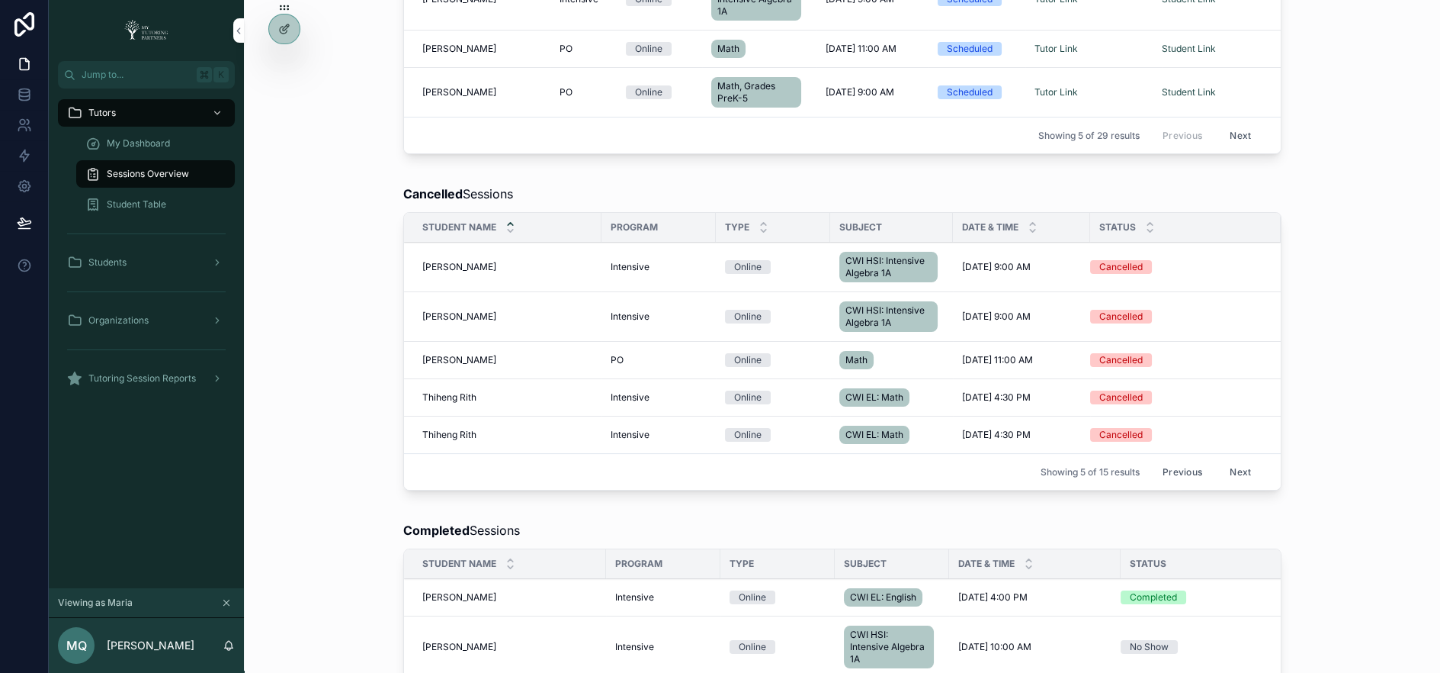
click at [1175, 460] on button "Previous" at bounding box center [1182, 472] width 61 height 24
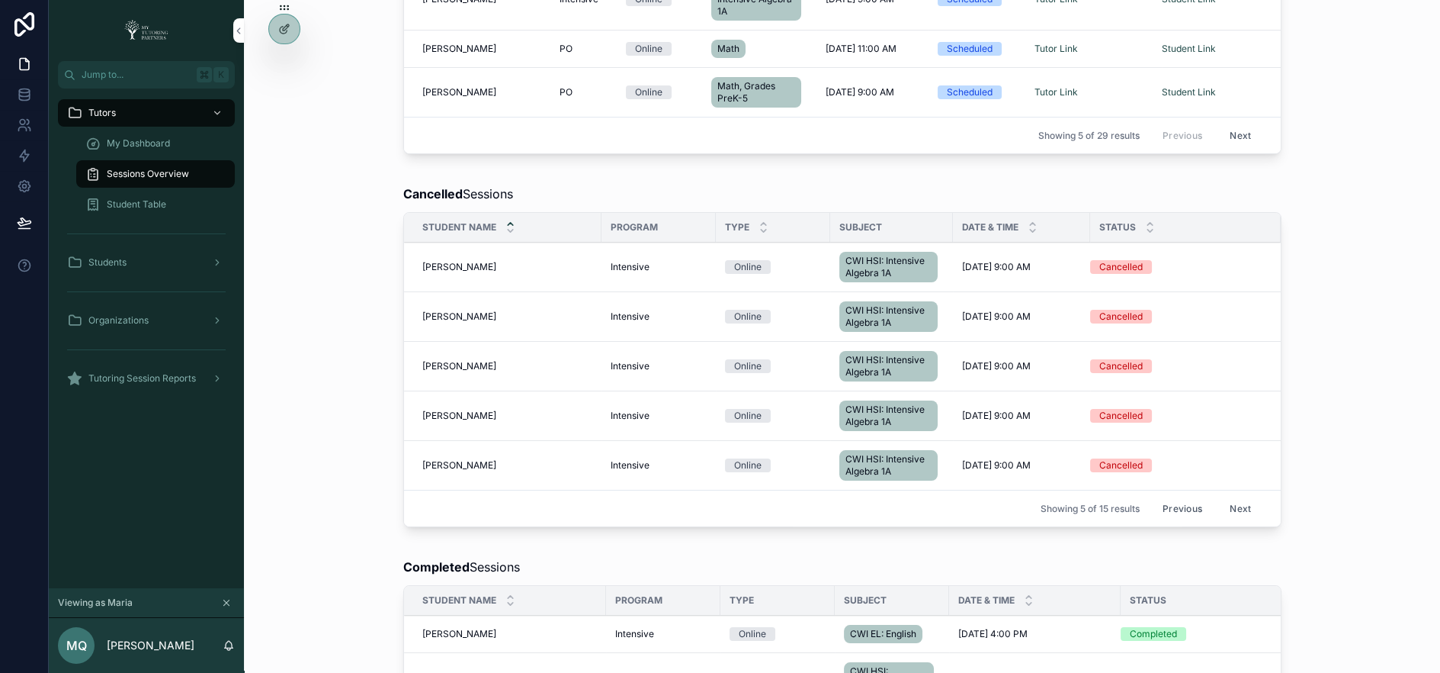
click at [1180, 500] on button "Previous" at bounding box center [1182, 508] width 61 height 24
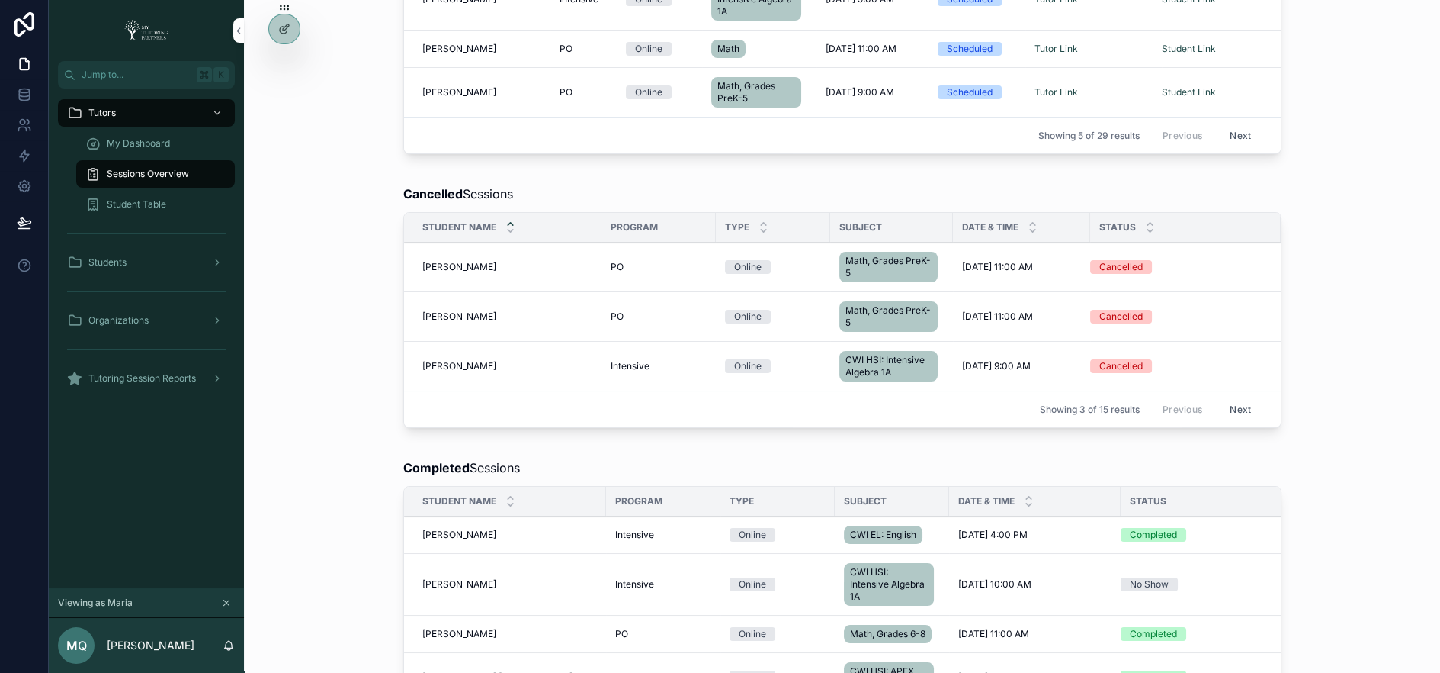
click at [1236, 397] on button "Next" at bounding box center [1240, 409] width 43 height 24
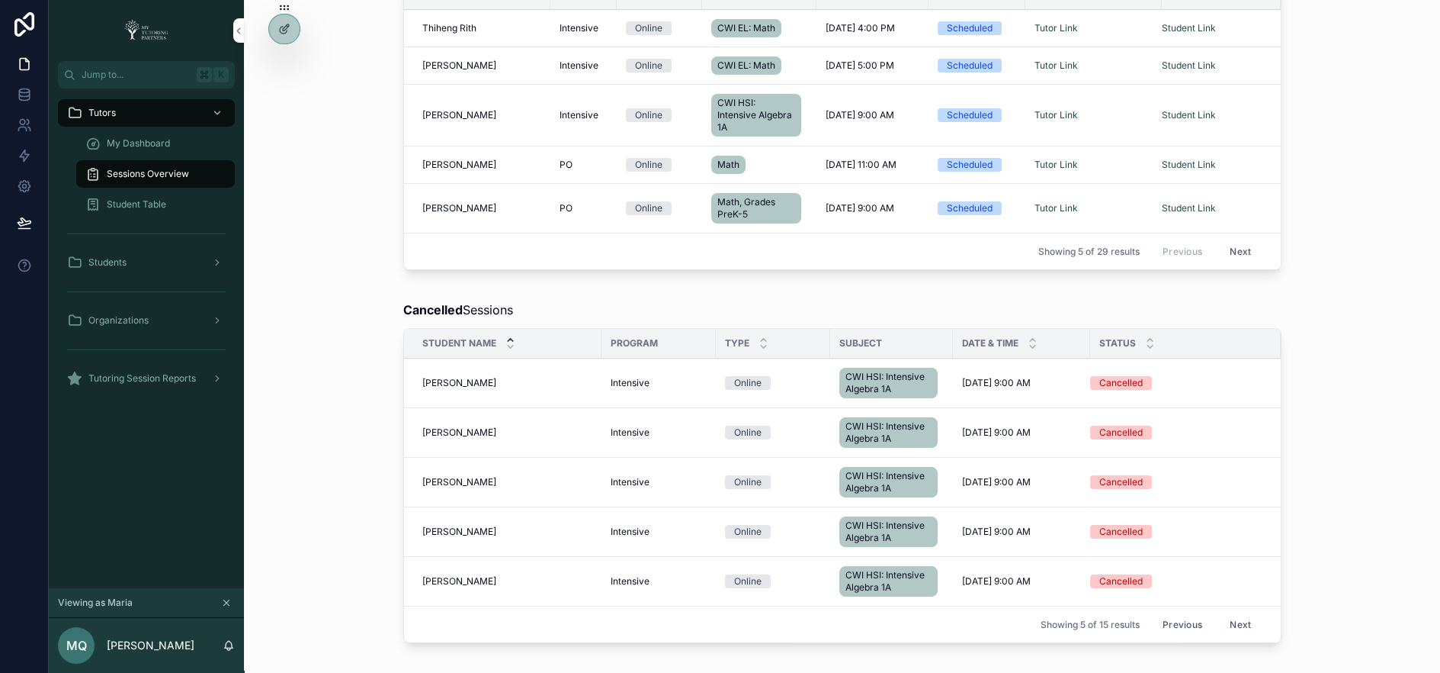
scroll to position [608, 0]
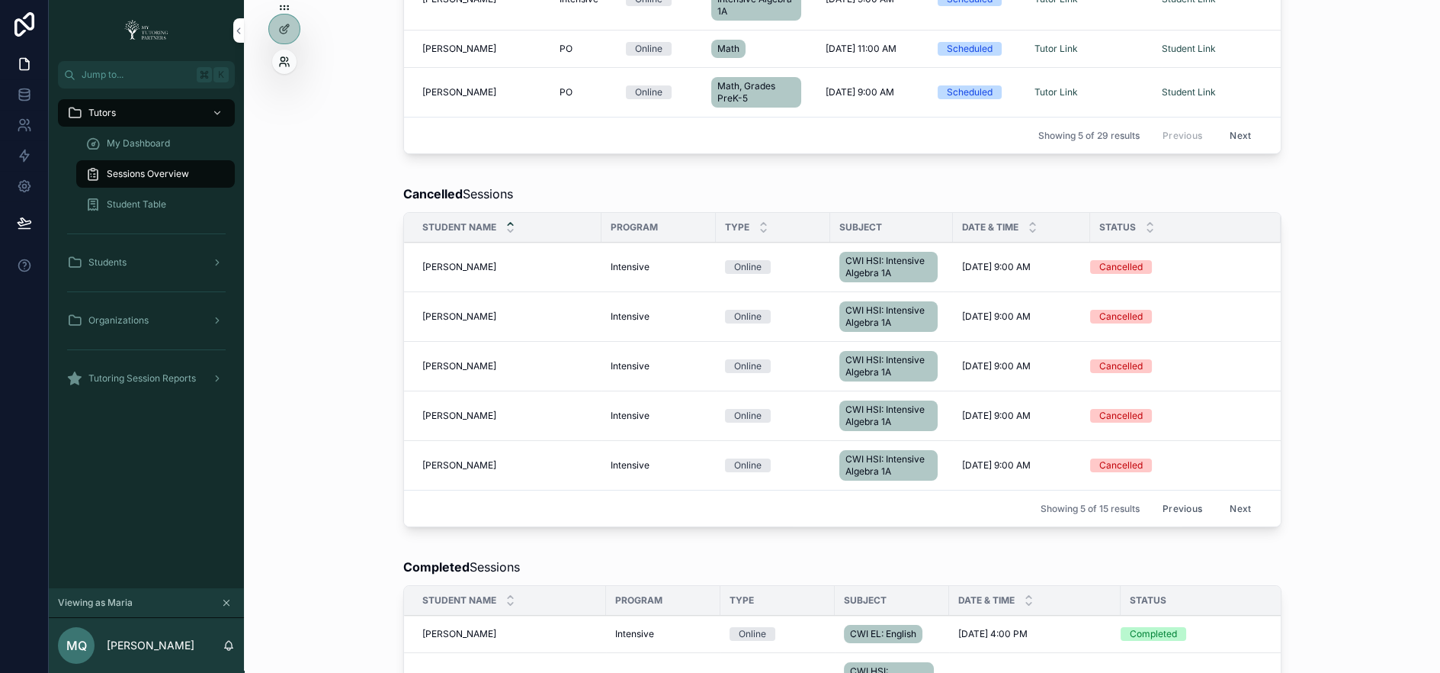
click at [282, 60] on icon at bounding box center [284, 62] width 12 height 12
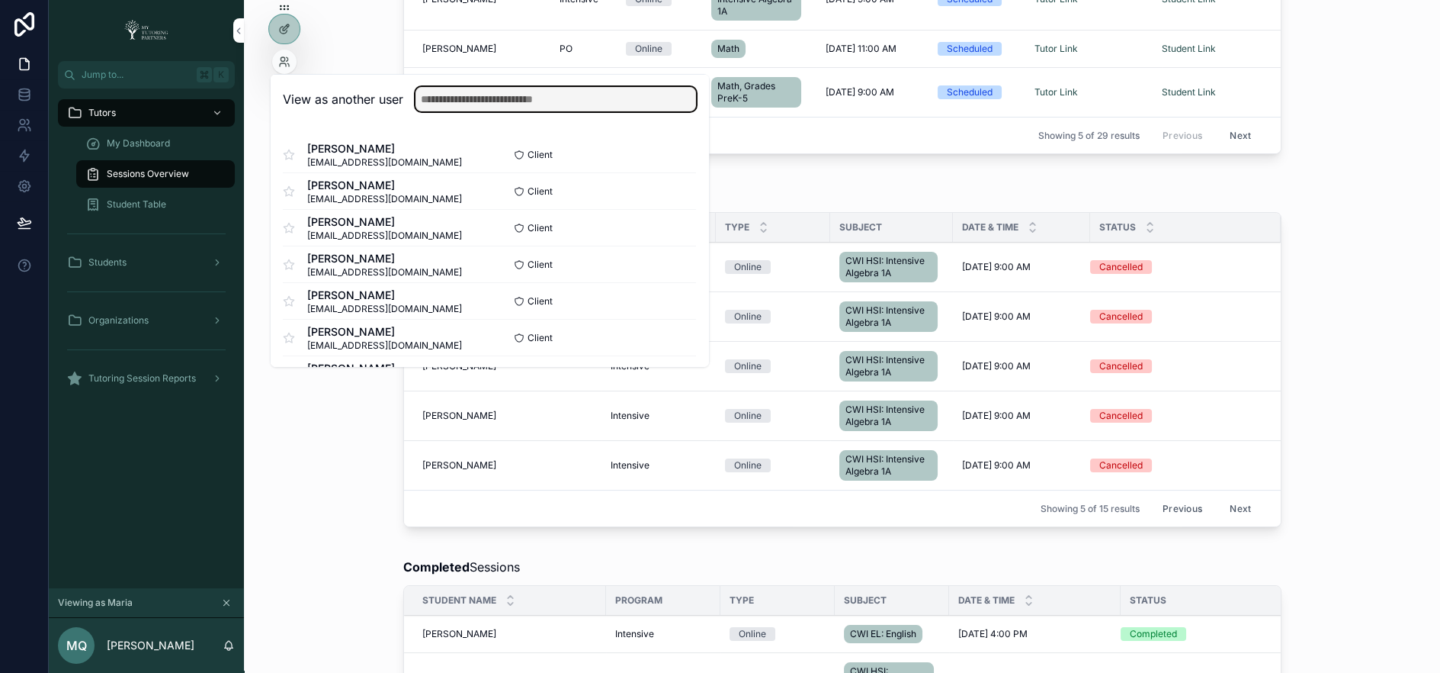
click at [467, 97] on input "text" at bounding box center [556, 99] width 281 height 24
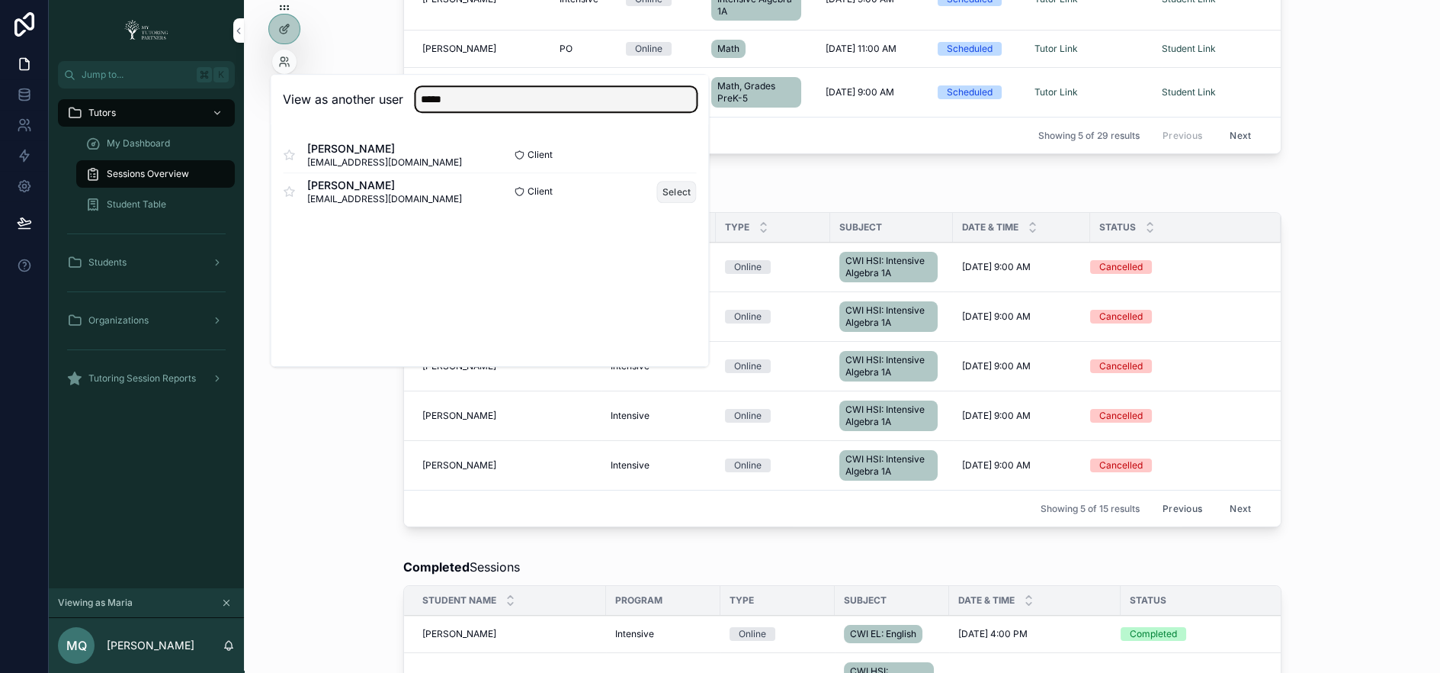
type input "*****"
click at [683, 194] on button "Select" at bounding box center [677, 192] width 40 height 22
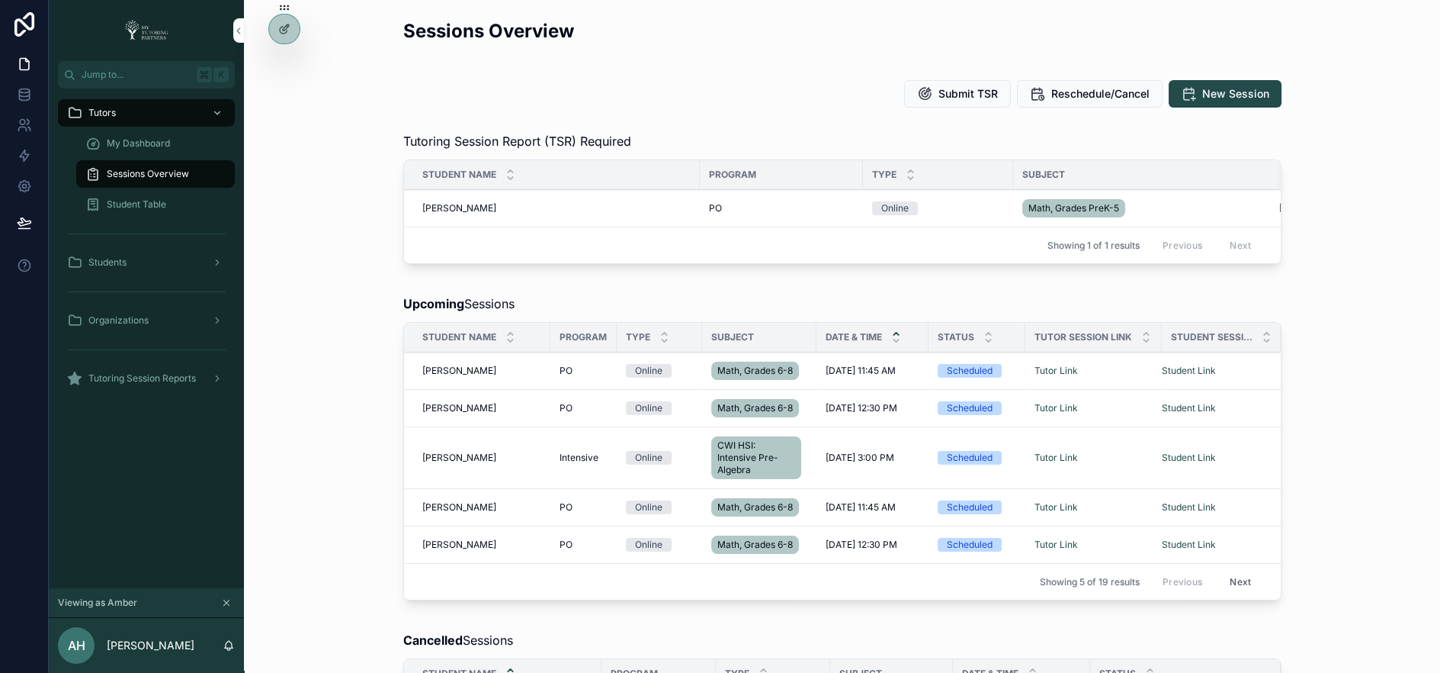
click at [150, 196] on div "Student Table" at bounding box center [155, 204] width 140 height 24
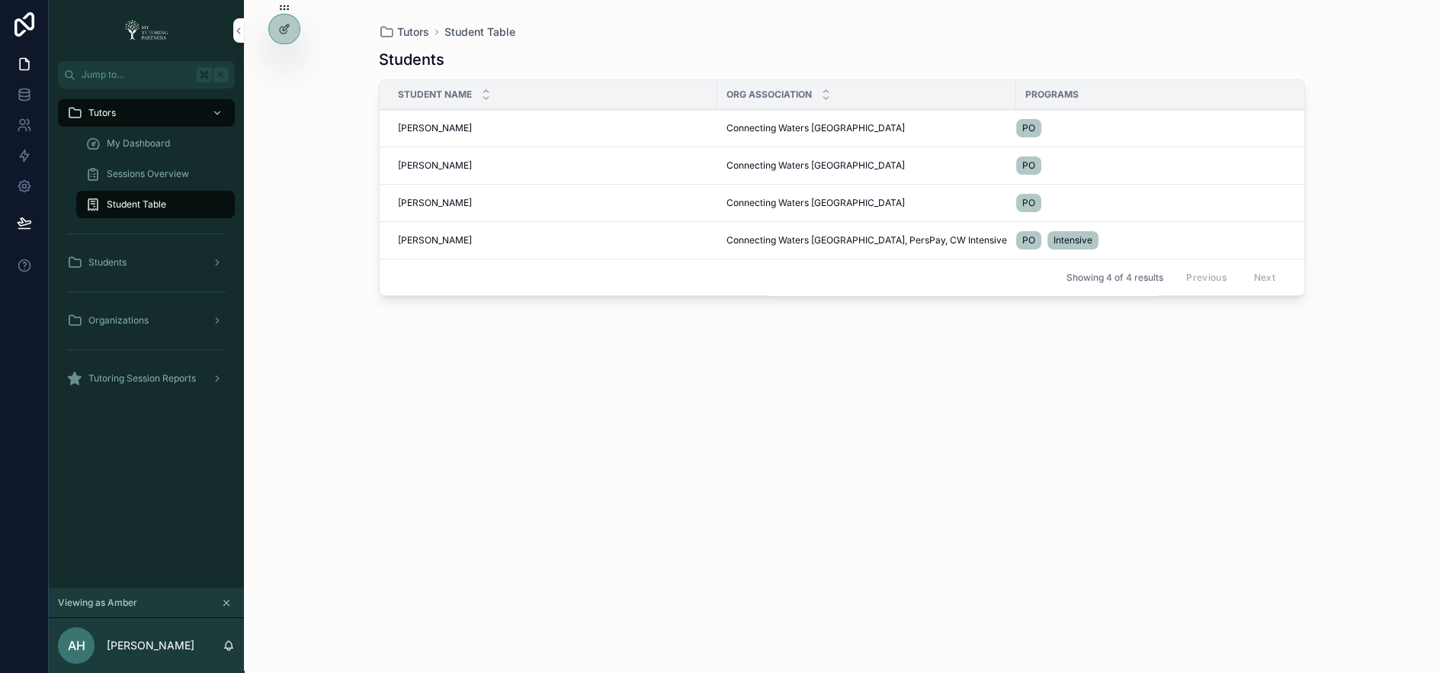
click at [432, 239] on span "[PERSON_NAME]" at bounding box center [435, 240] width 74 height 12
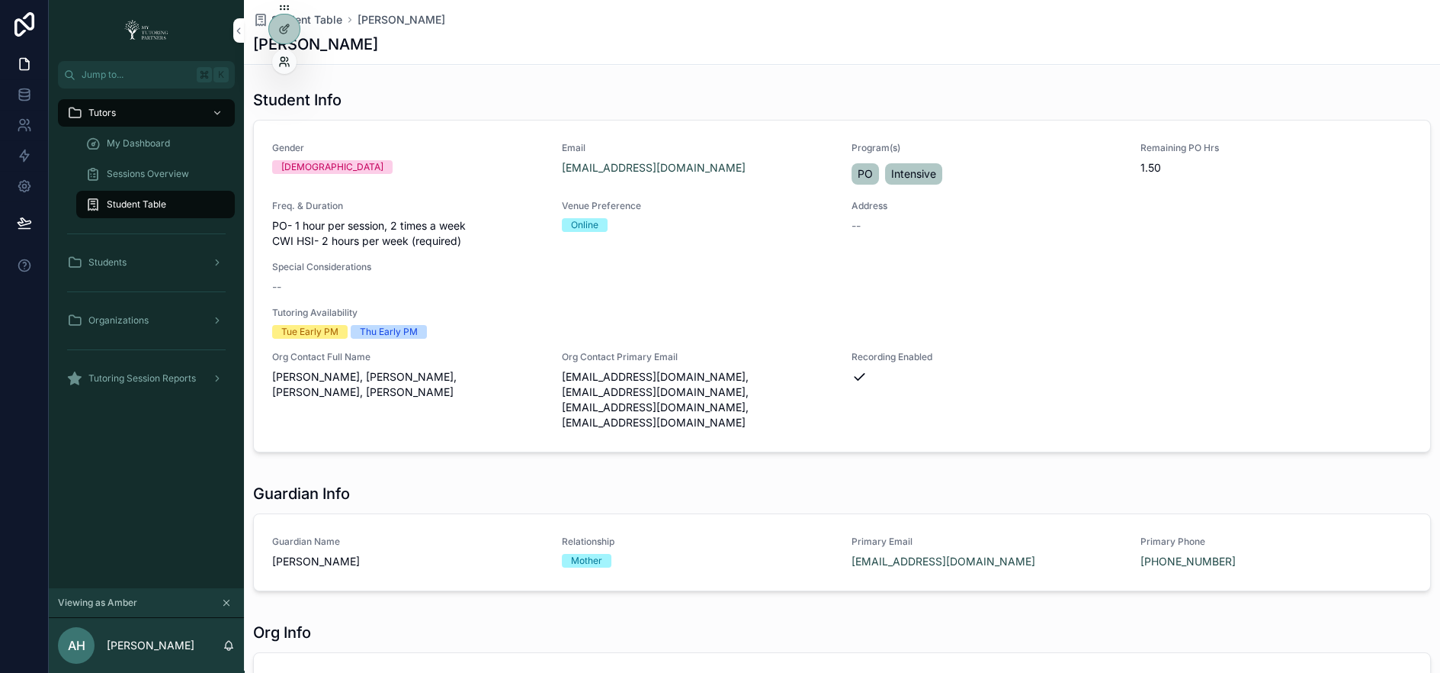
click at [284, 59] on icon at bounding box center [283, 59] width 4 height 4
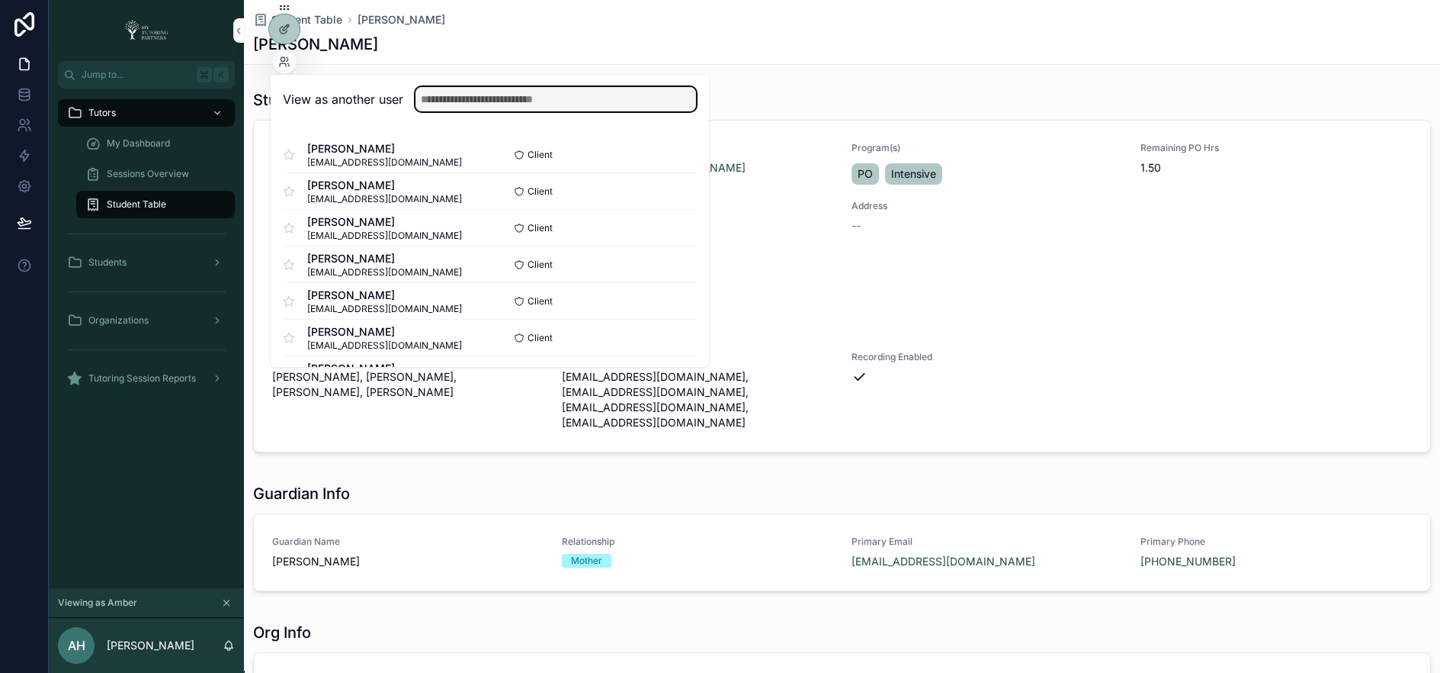
click at [441, 103] on input "text" at bounding box center [556, 99] width 281 height 24
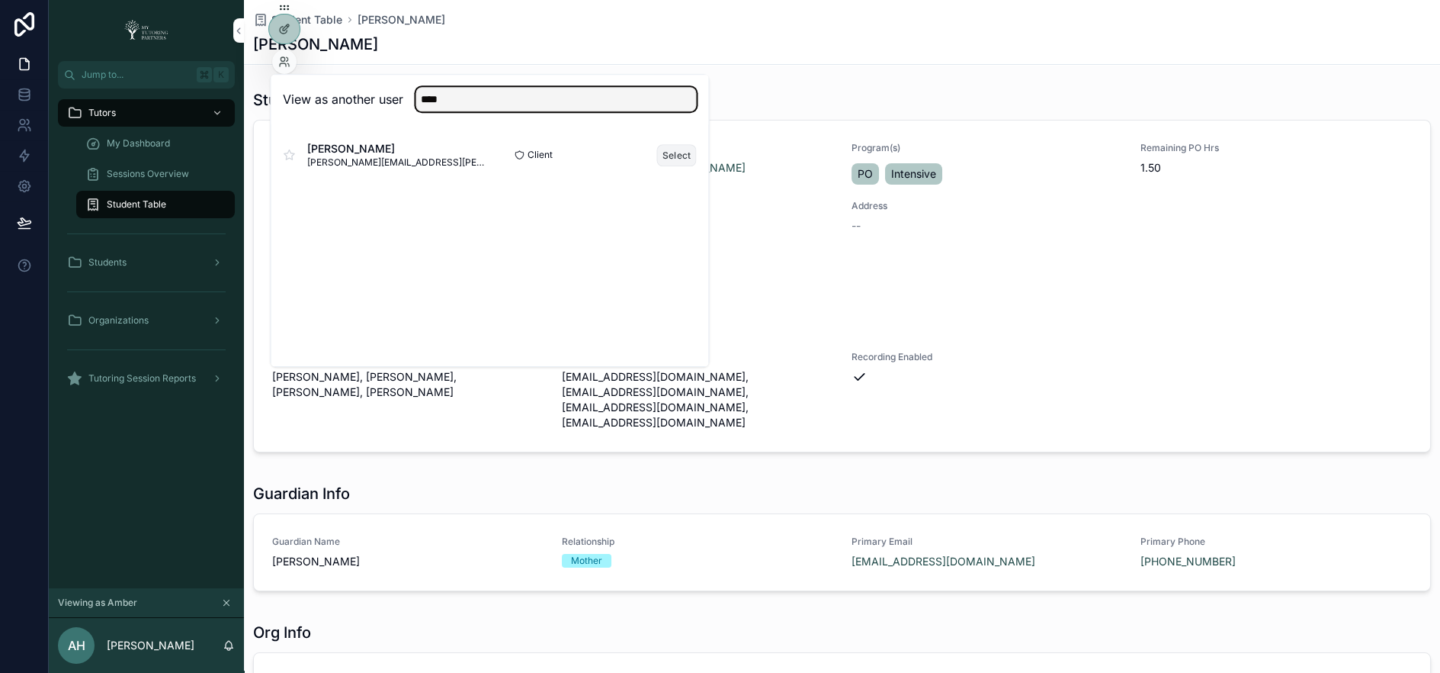
type input "****"
click at [679, 159] on button "Select" at bounding box center [677, 155] width 40 height 22
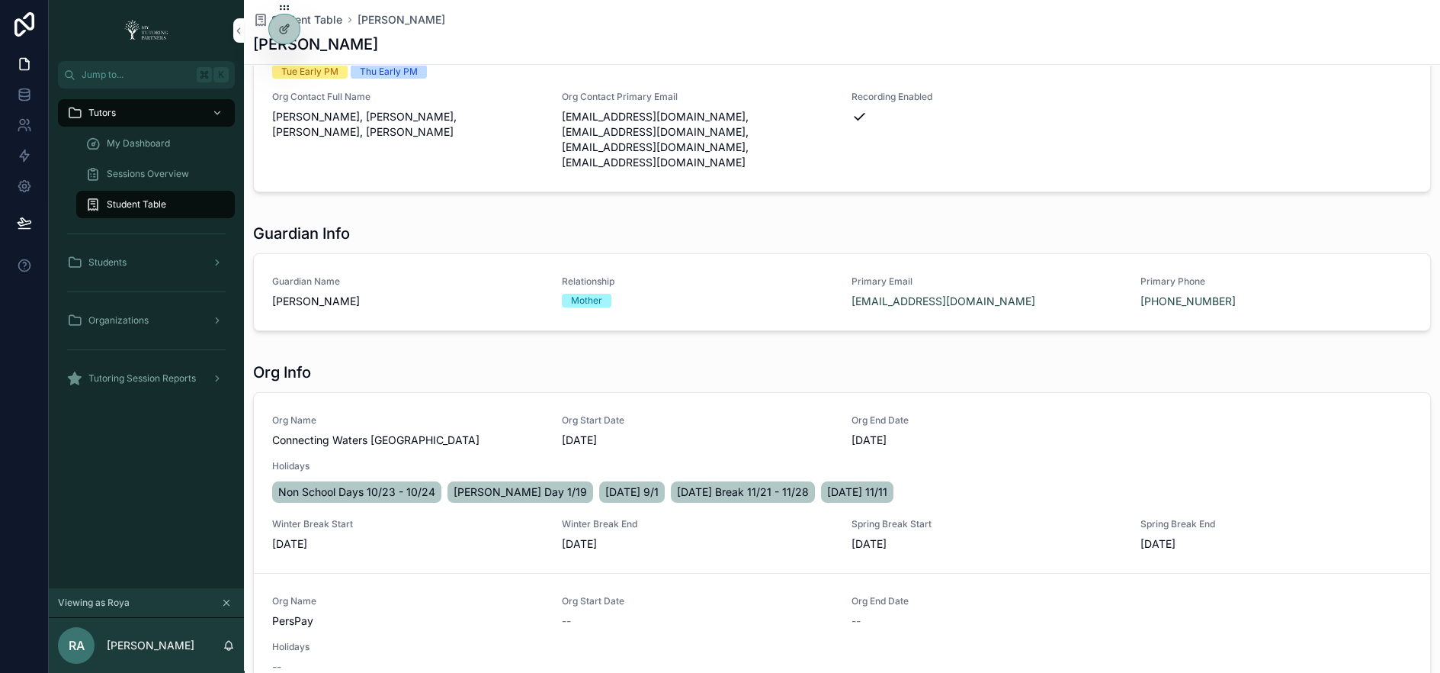
scroll to position [295, 0]
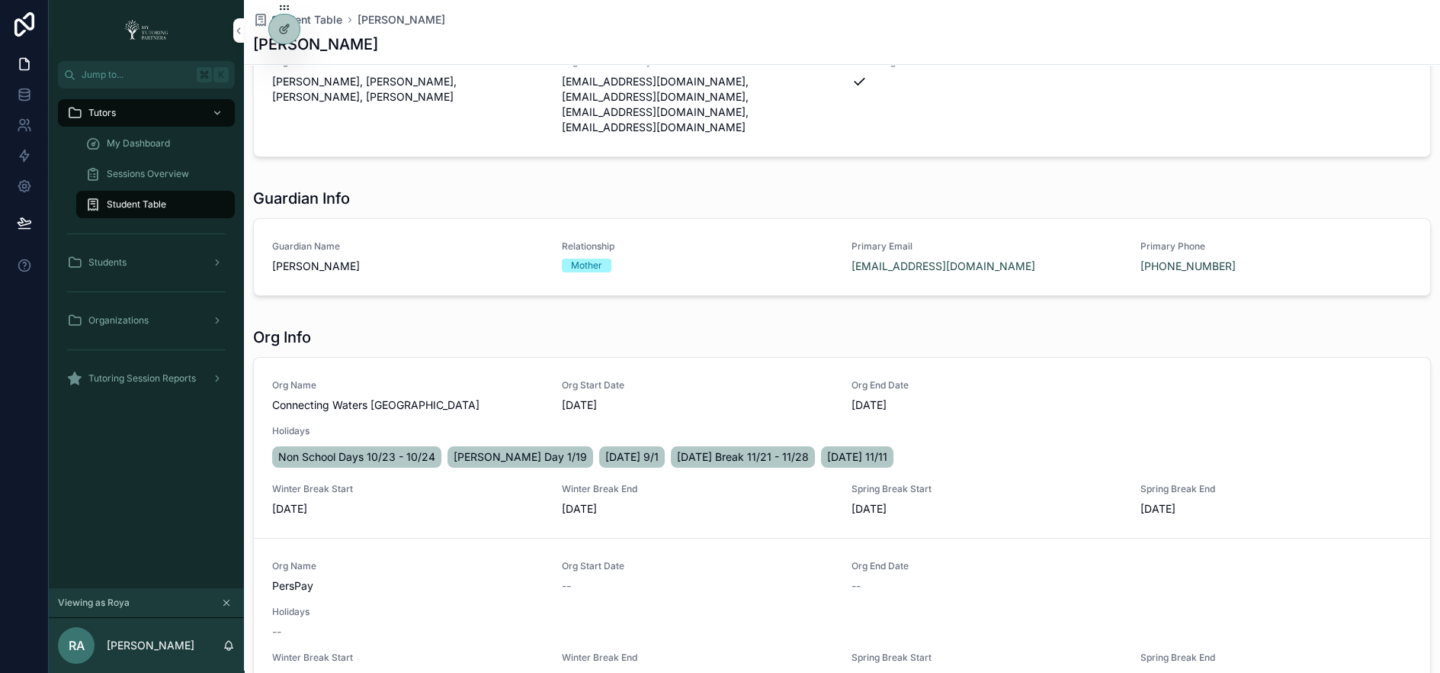
click at [183, 144] on div "My Dashboard" at bounding box center [155, 143] width 140 height 24
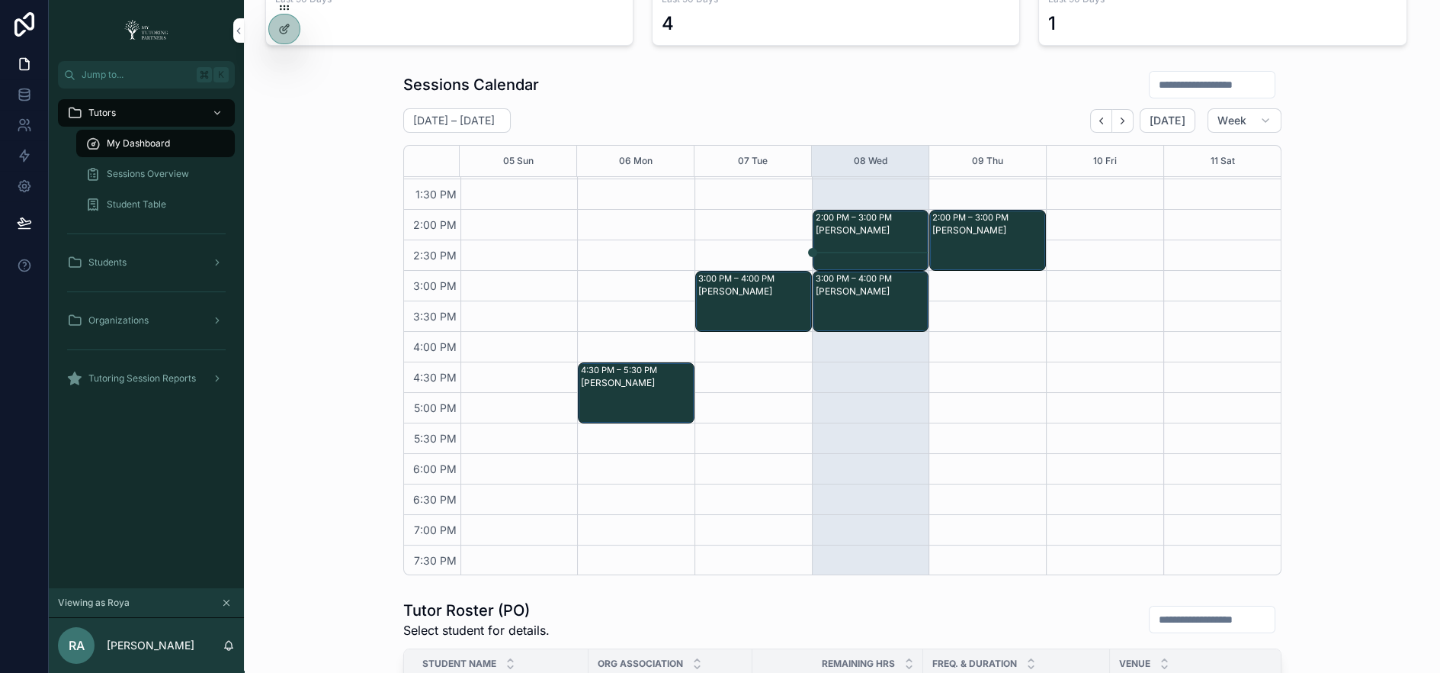
scroll to position [172, 0]
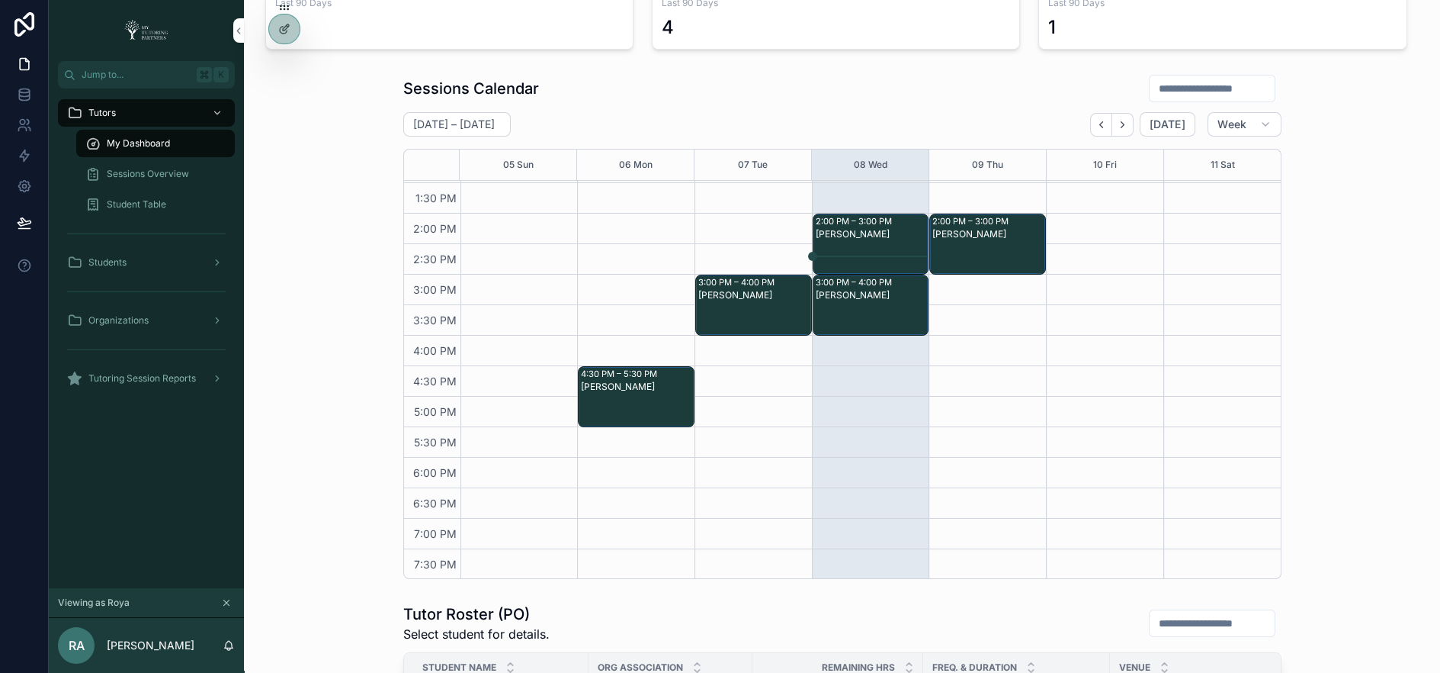
click at [854, 230] on div "[PERSON_NAME]" at bounding box center [872, 234] width 112 height 12
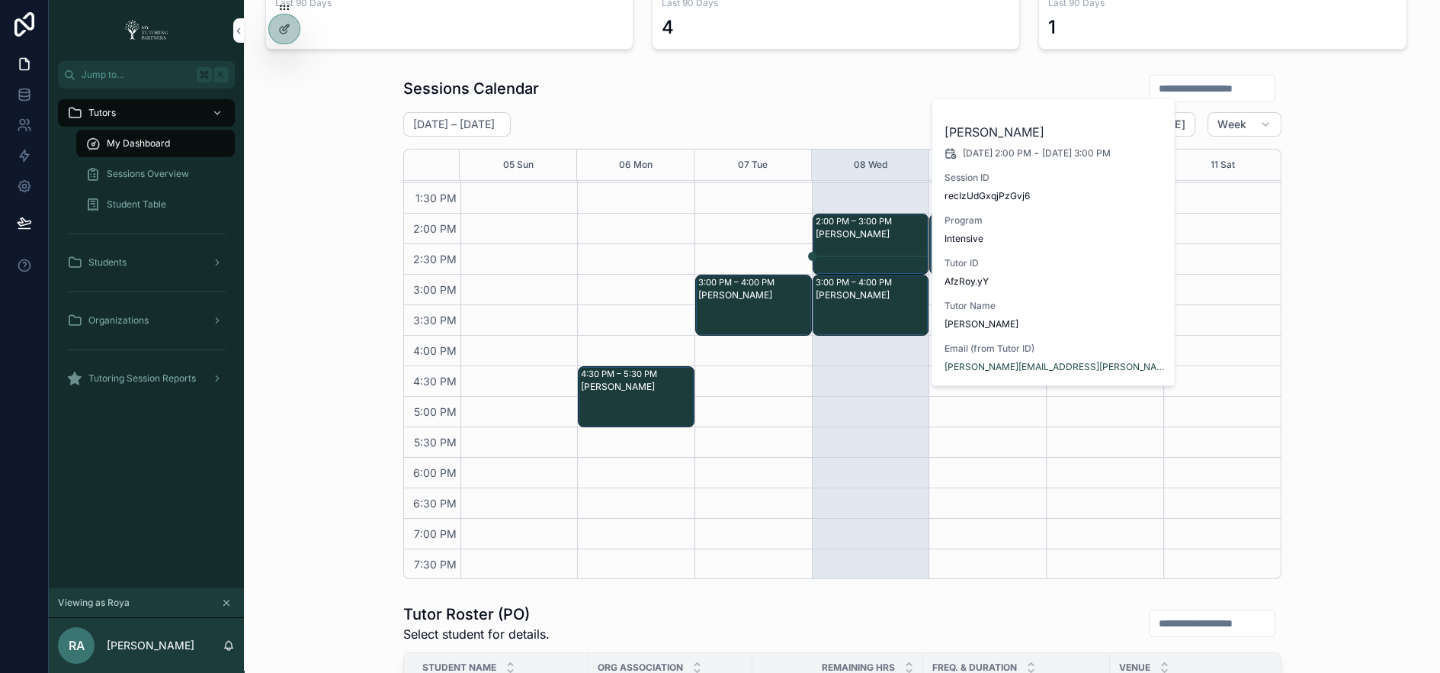
click at [165, 173] on span "Sessions Overview" at bounding box center [148, 174] width 82 height 12
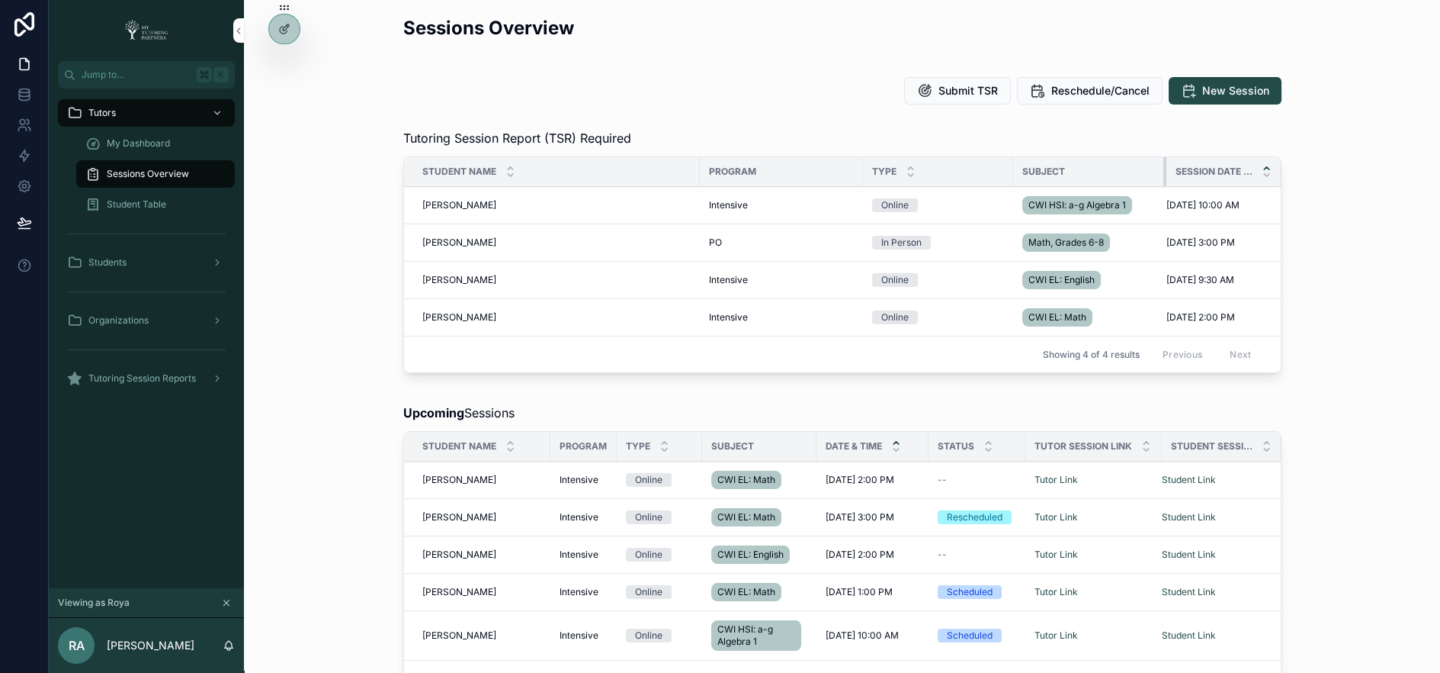
drag, startPoint x: 1165, startPoint y: 170, endPoint x: 1052, endPoint y: 188, distance: 114.2
click at [1052, 188] on table "Student Name Program Type Subject Session Date & Time Ismail Azam Ismail Azam I…" at bounding box center [842, 246] width 877 height 178
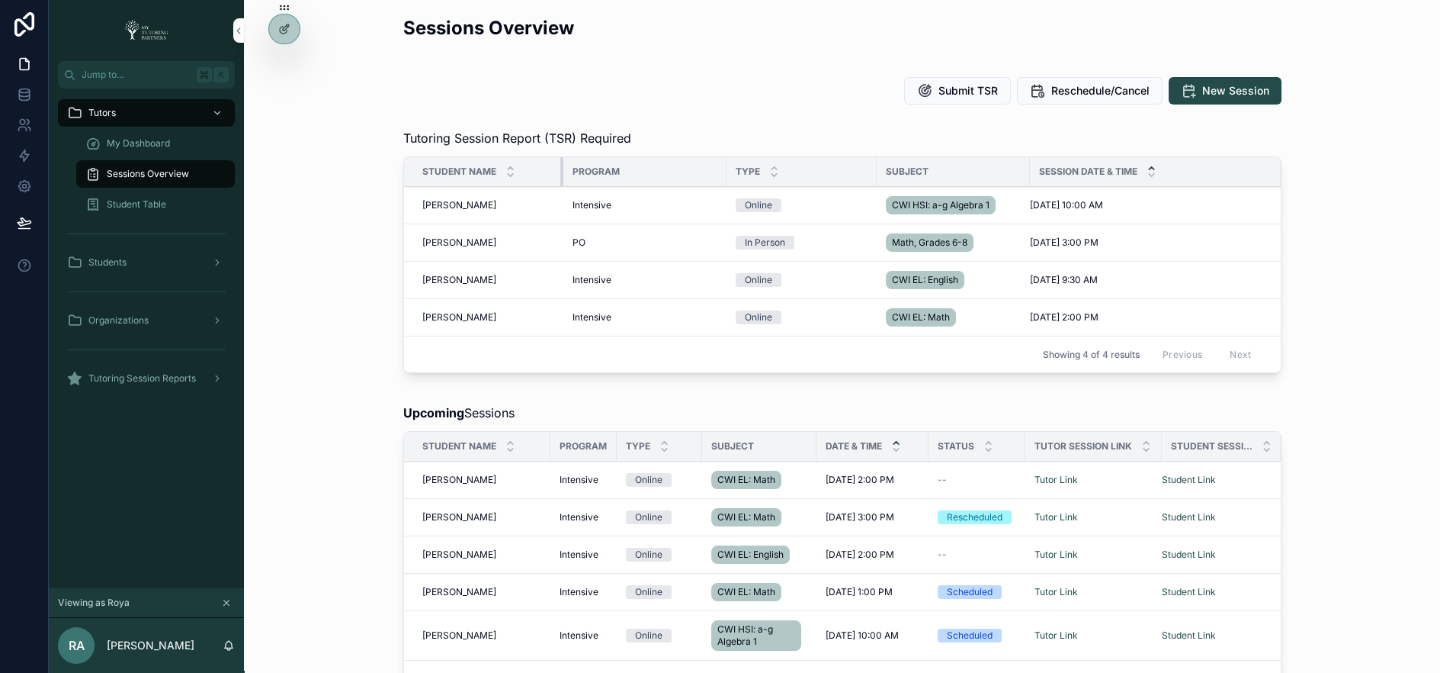
drag, startPoint x: 697, startPoint y: 169, endPoint x: 560, endPoint y: 182, distance: 137.1
click at [560, 182] on div "scrollable content" at bounding box center [563, 171] width 6 height 29
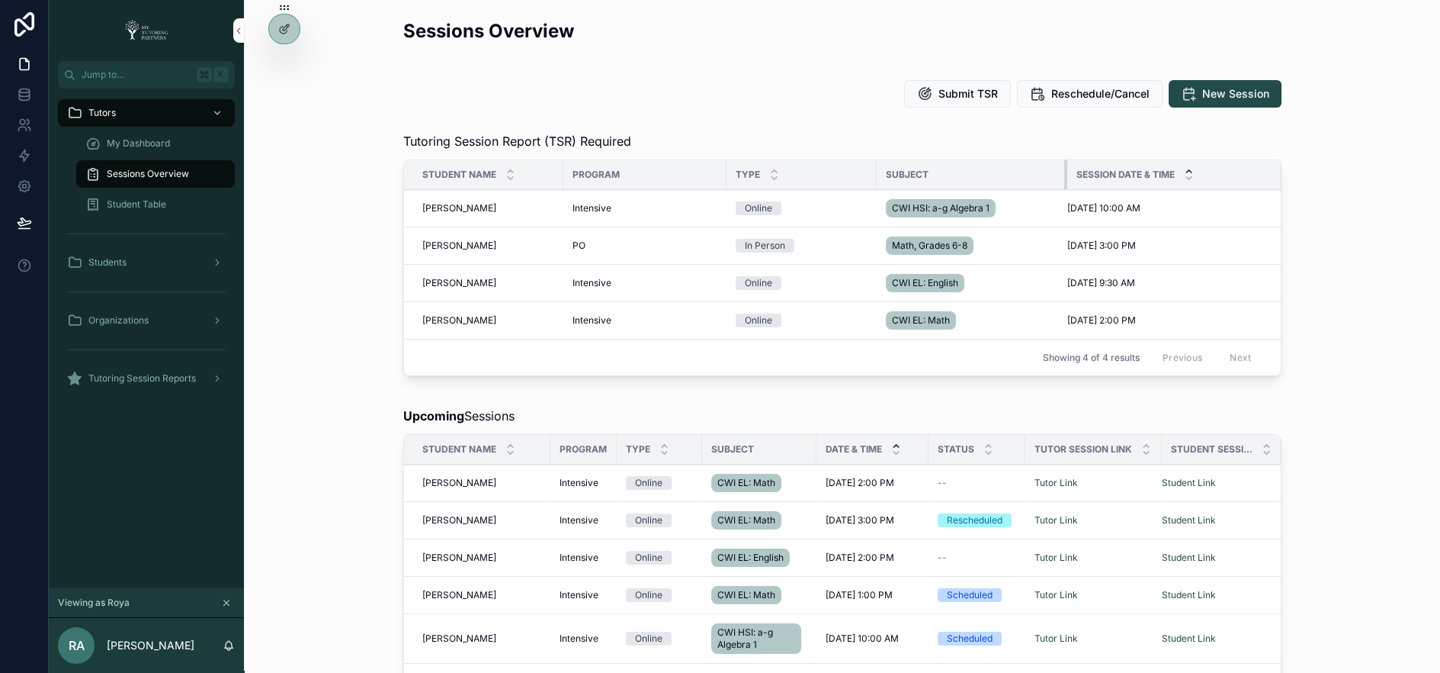
drag, startPoint x: 1028, startPoint y: 172, endPoint x: 1065, endPoint y: 178, distance: 37.9
click at [1065, 178] on div "scrollable content" at bounding box center [1067, 174] width 6 height 29
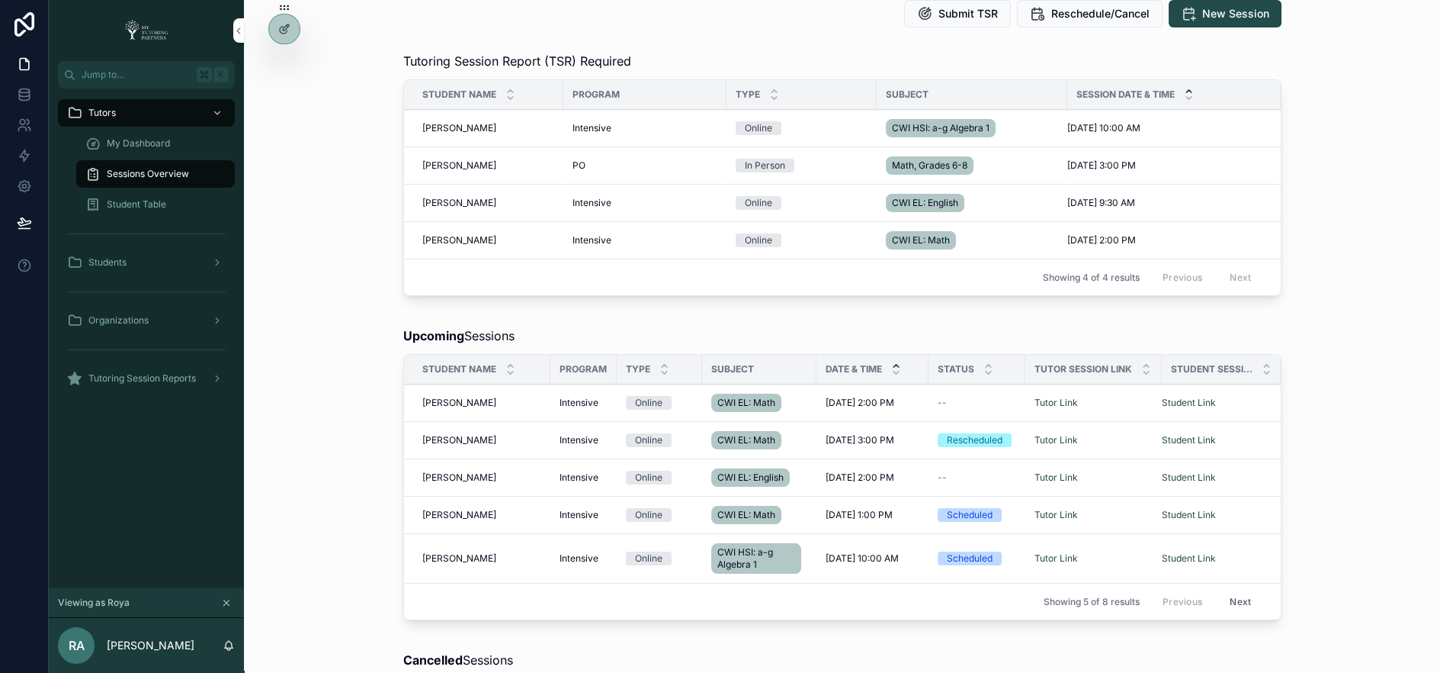
scroll to position [89, 0]
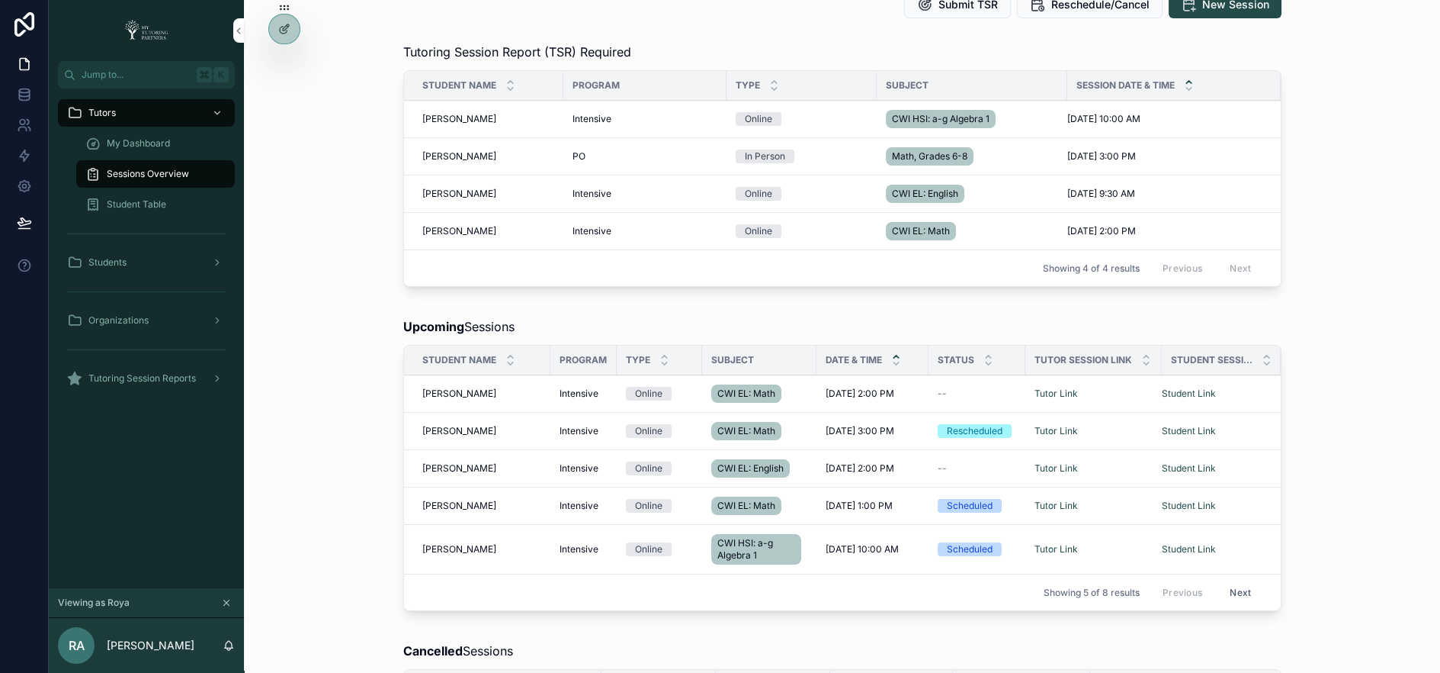
click at [123, 207] on span "Student Table" at bounding box center [136, 204] width 59 height 12
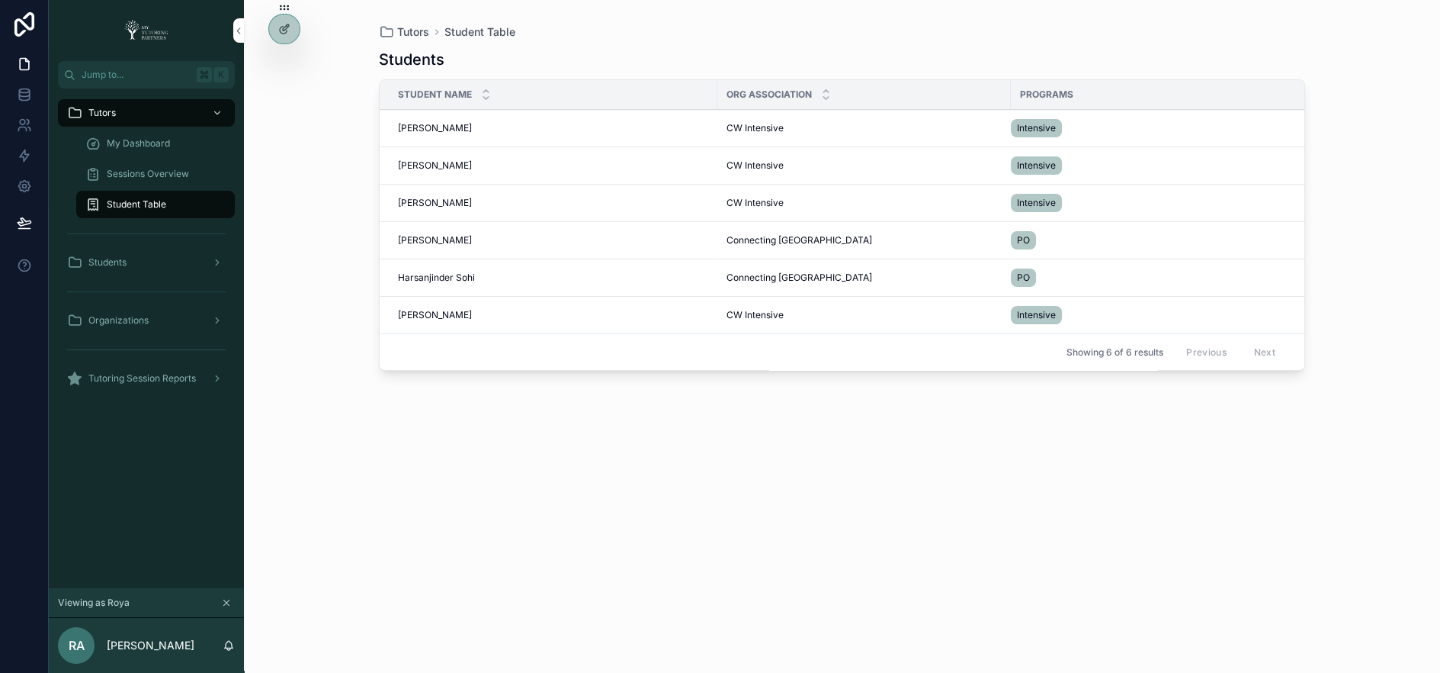
click at [427, 127] on span "Pierre Montoya" at bounding box center [435, 128] width 74 height 12
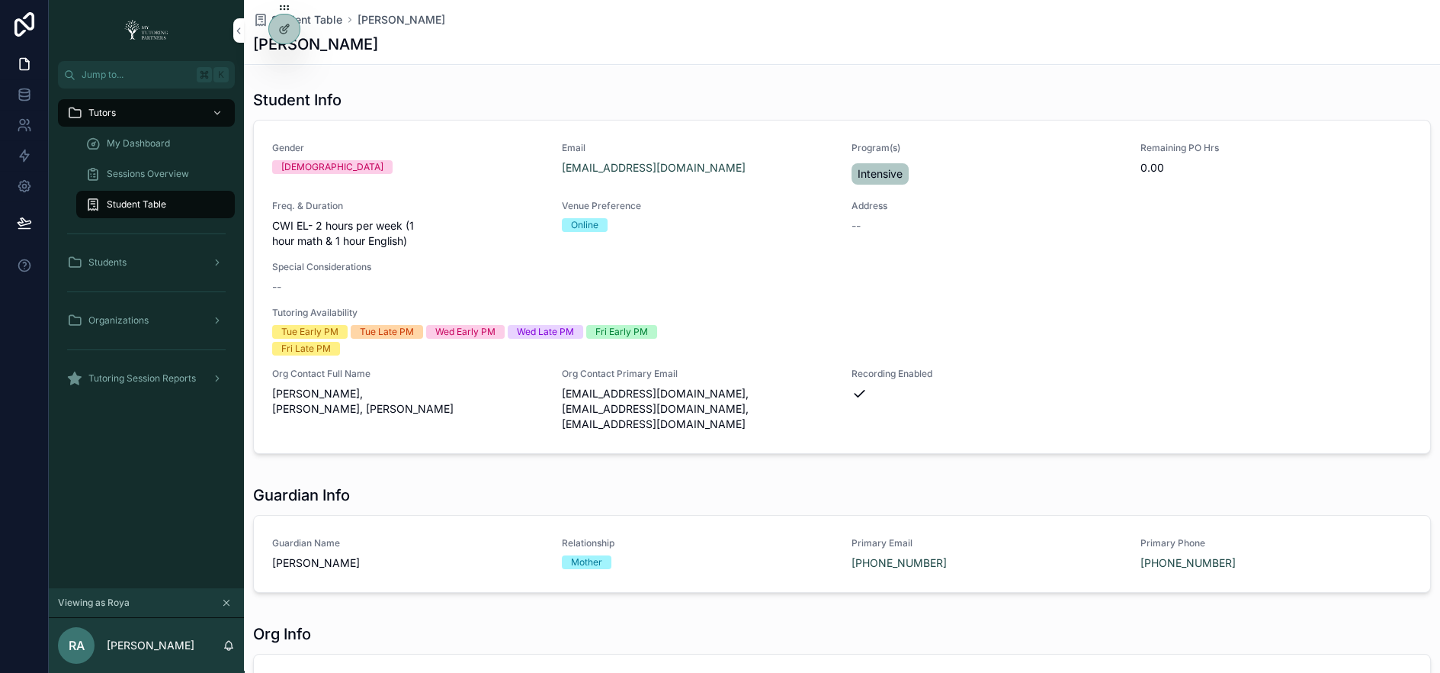
click at [146, 166] on div "Sessions Overview" at bounding box center [155, 174] width 140 height 24
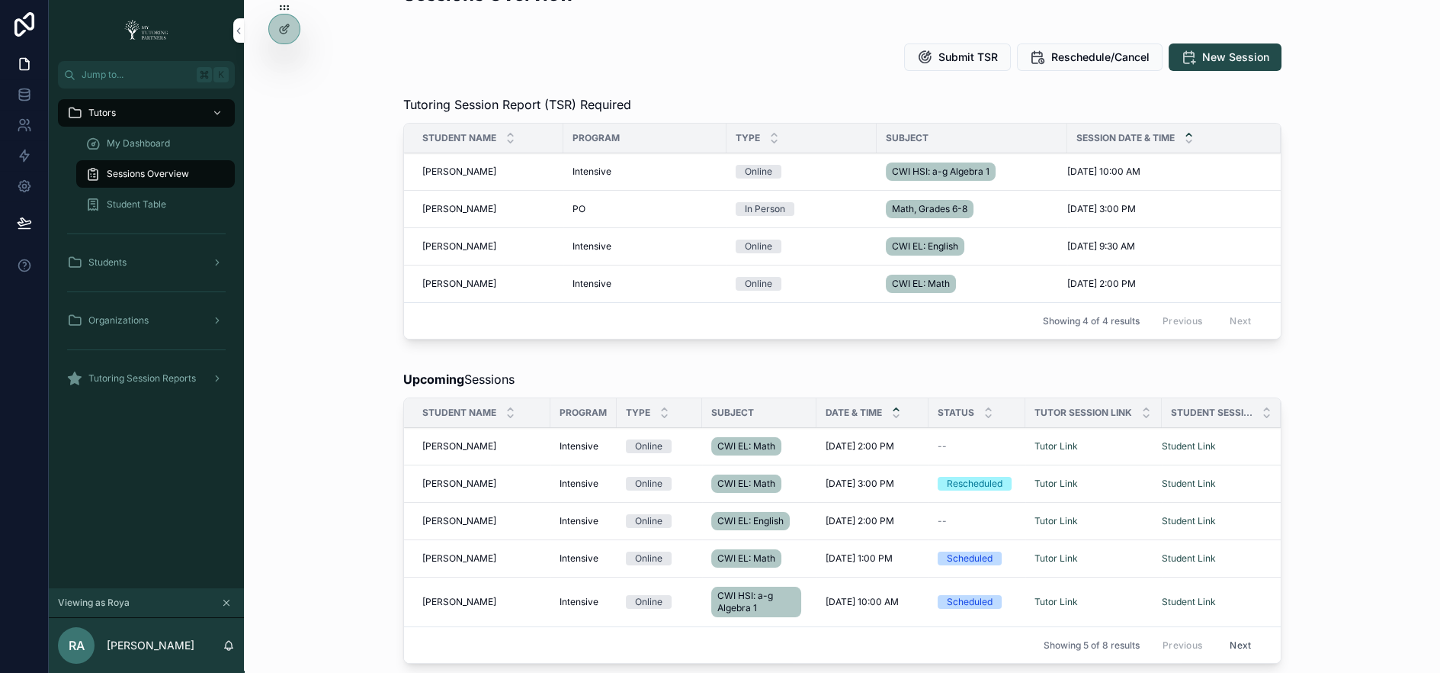
scroll to position [39, 0]
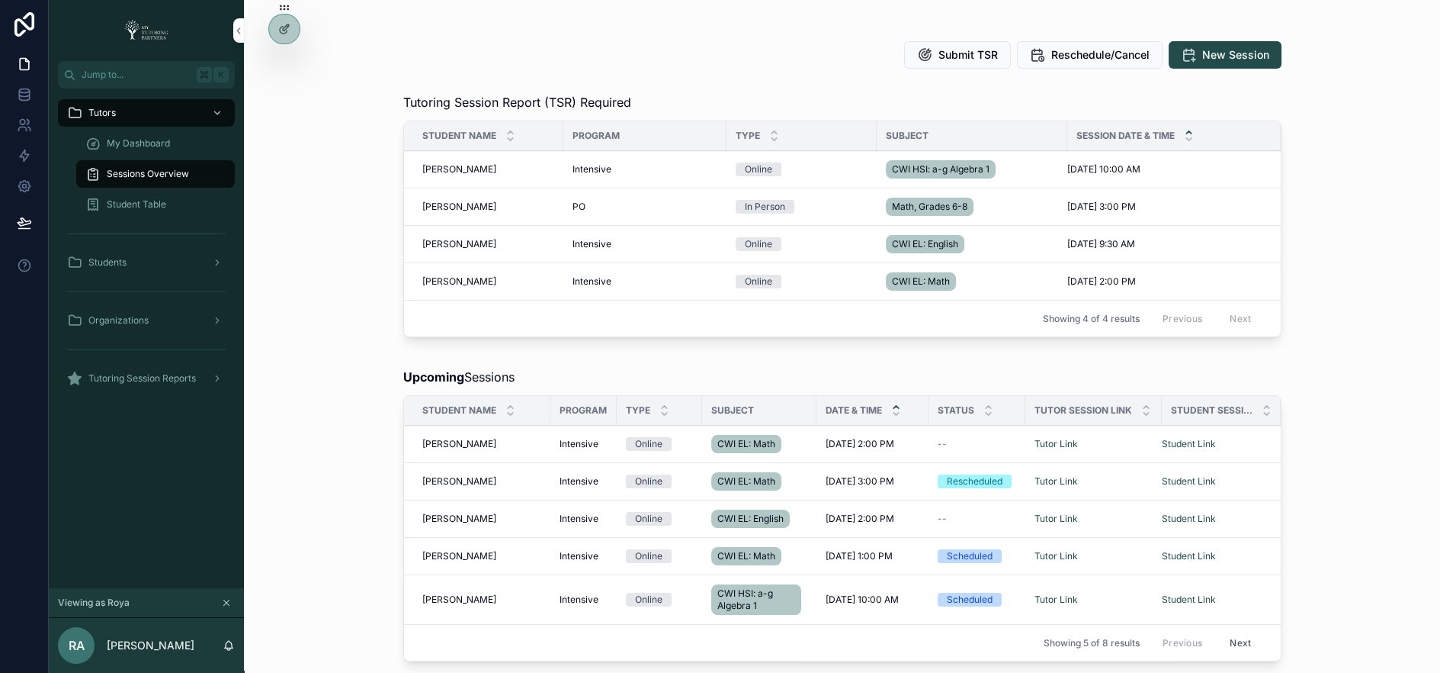
click at [940, 438] on span "--" at bounding box center [942, 444] width 9 height 12
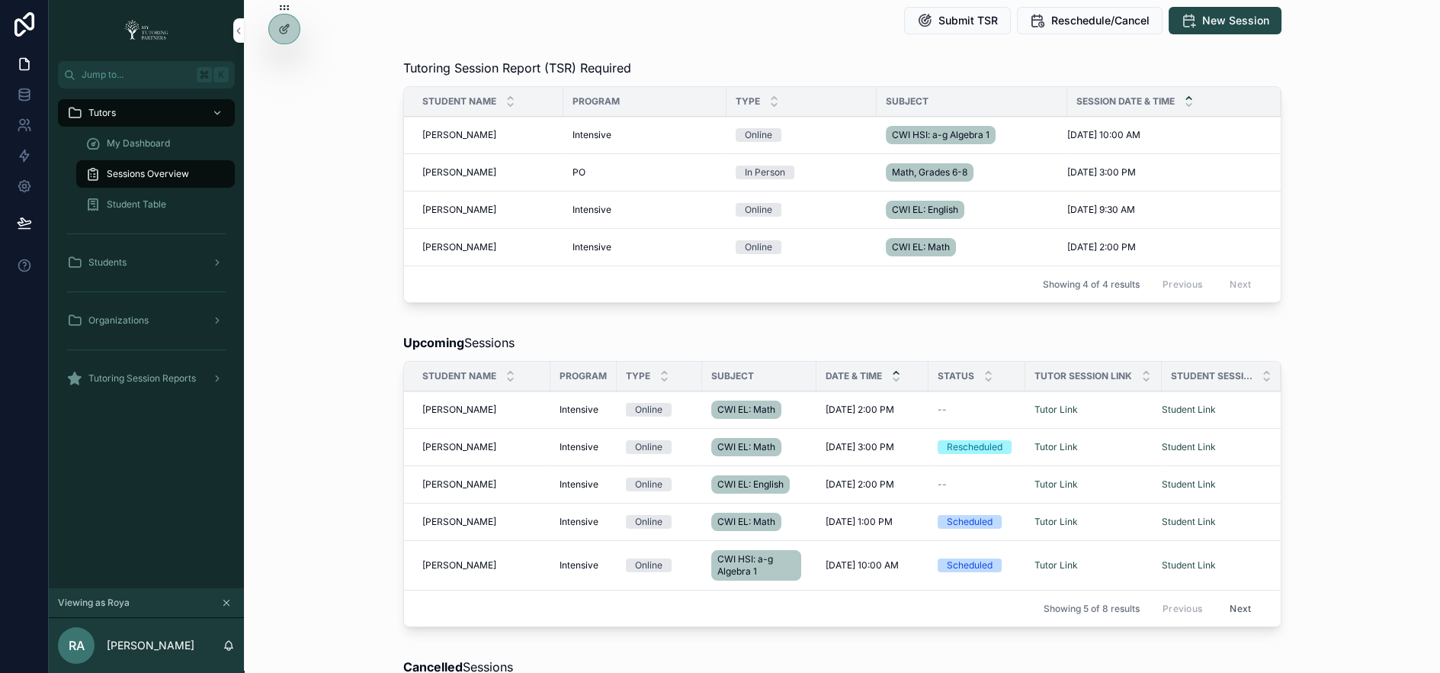
scroll to position [74, 0]
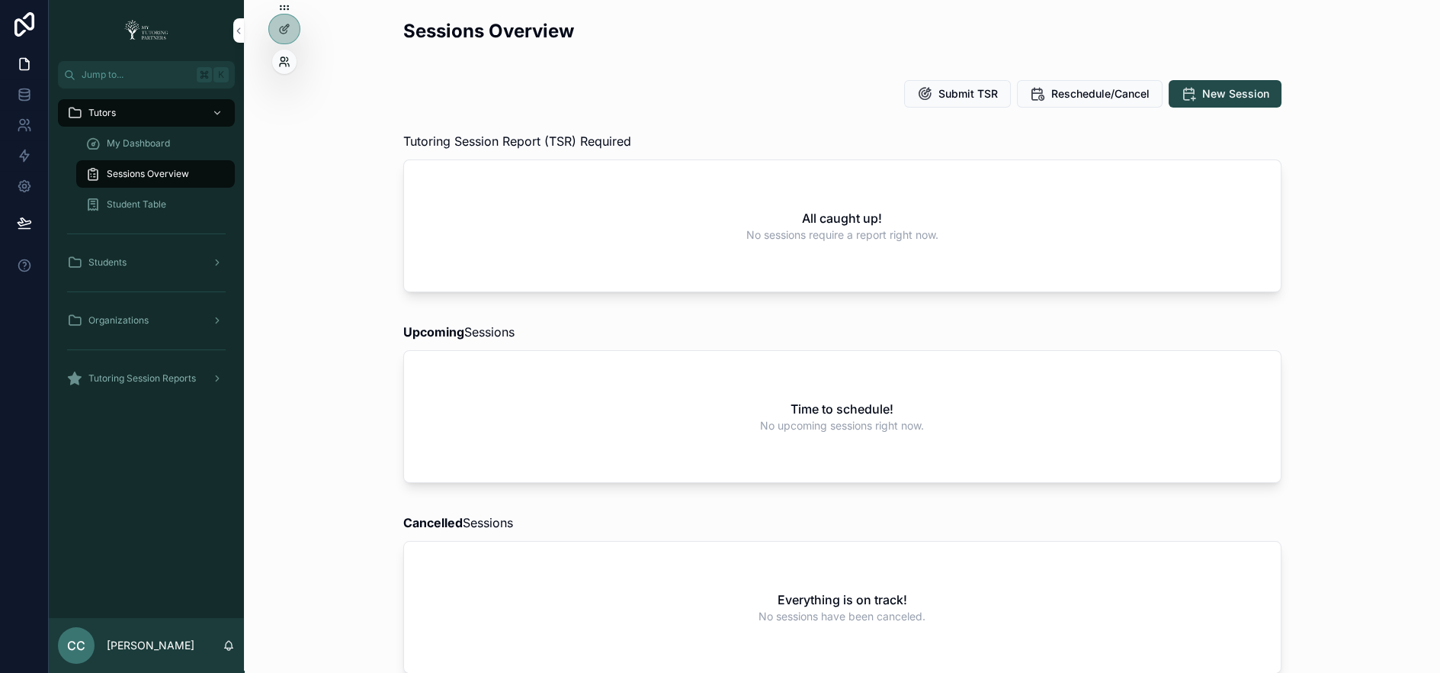
click at [284, 62] on icon at bounding box center [284, 62] width 12 height 12
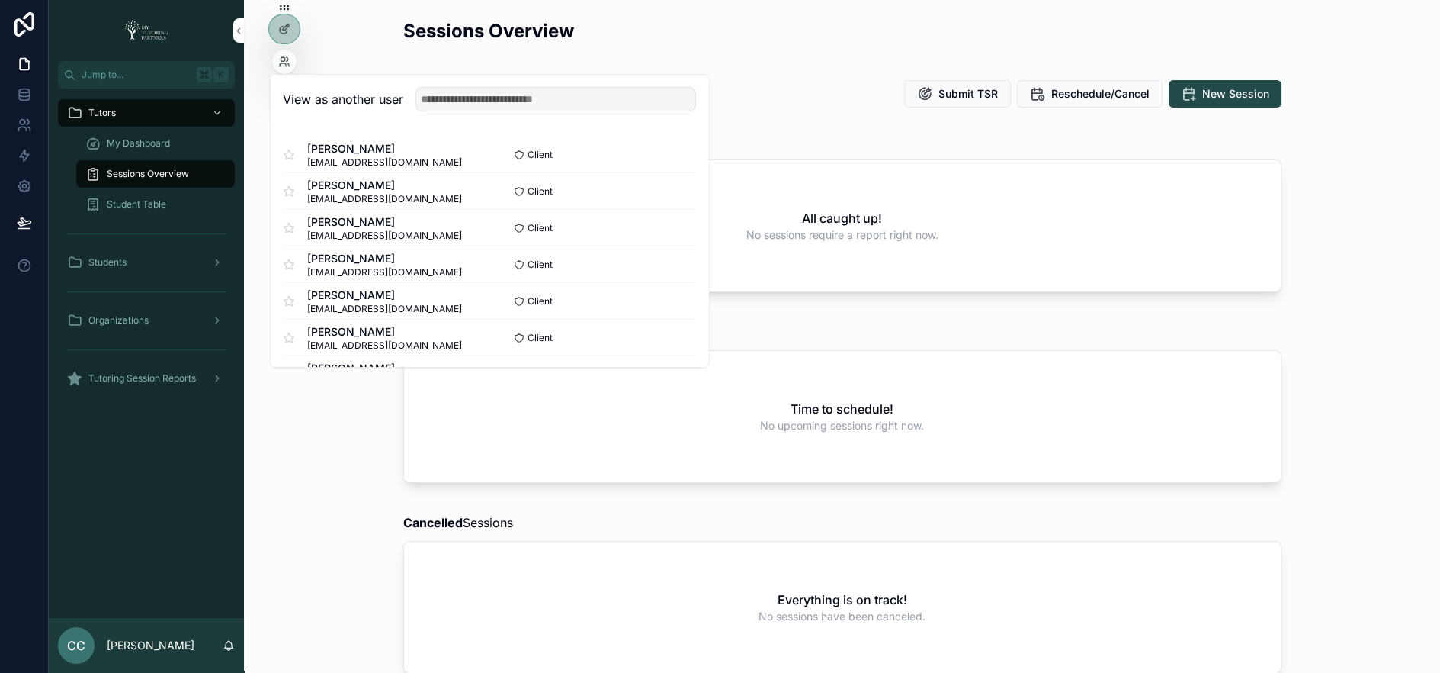
click at [445, 82] on div "View as another user" at bounding box center [490, 100] width 438 height 50
click at [459, 96] on input "text" at bounding box center [556, 99] width 281 height 24
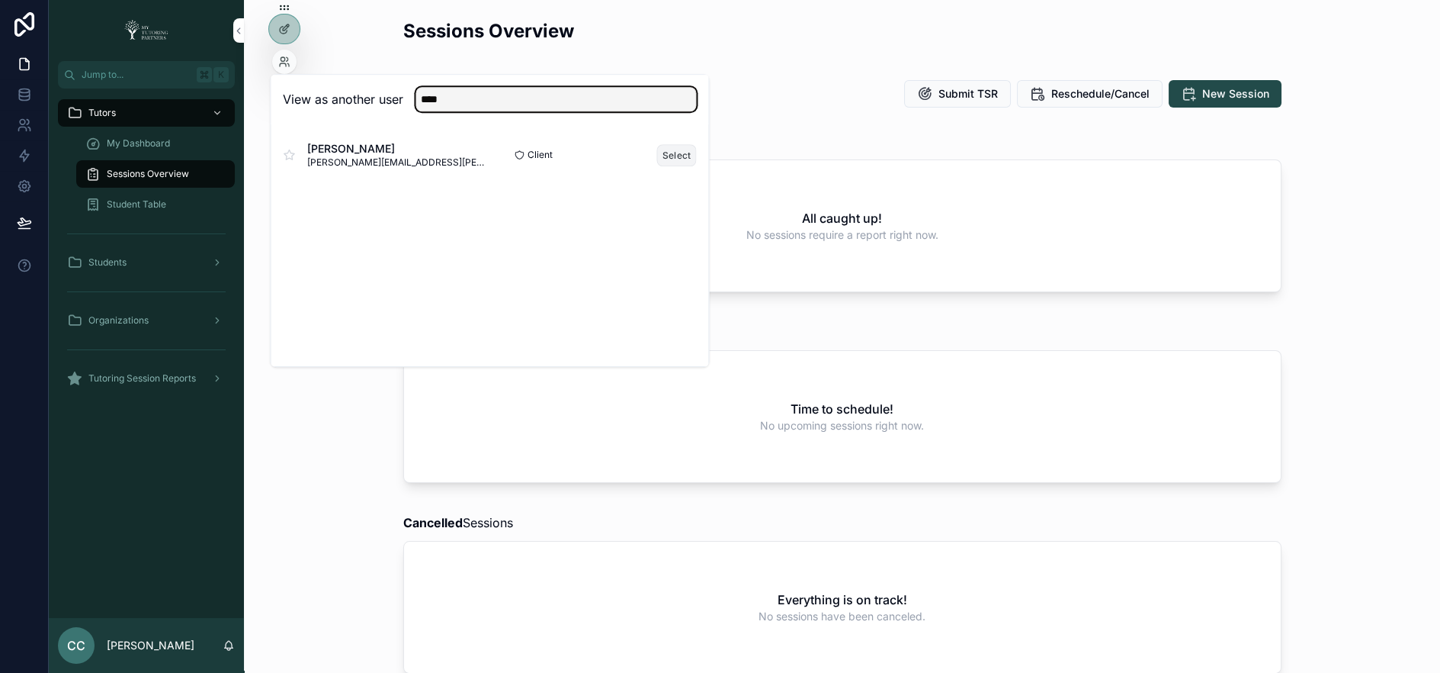
type input "****"
click at [673, 159] on button "Select" at bounding box center [677, 155] width 40 height 22
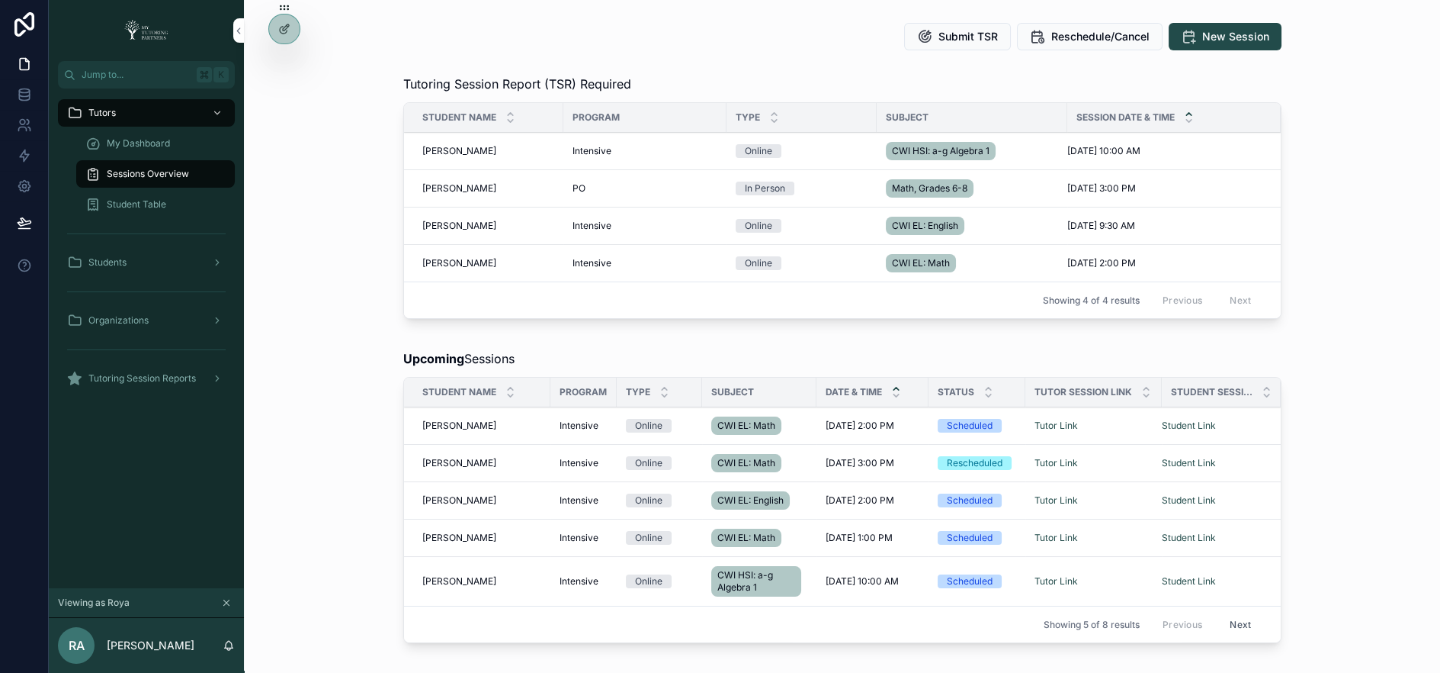
scroll to position [59, 0]
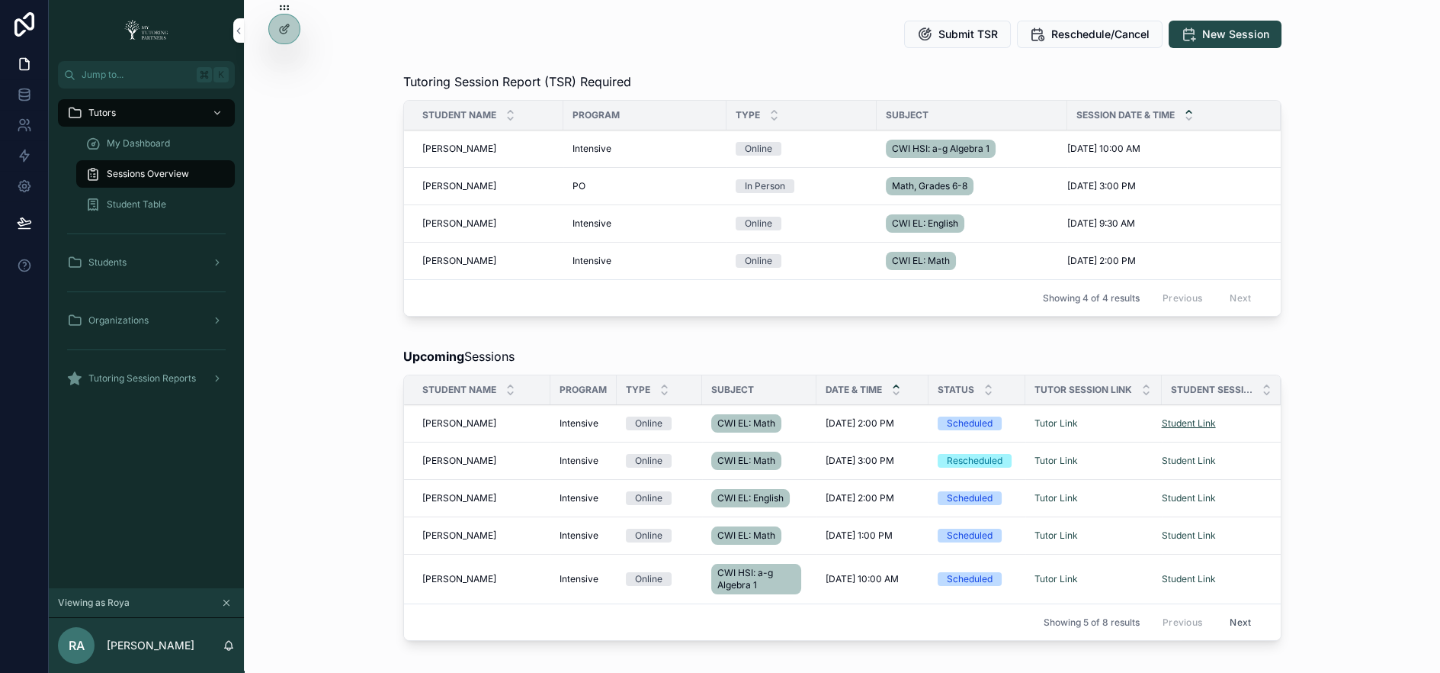
click at [1177, 417] on link "Student Link" at bounding box center [1189, 422] width 54 height 11
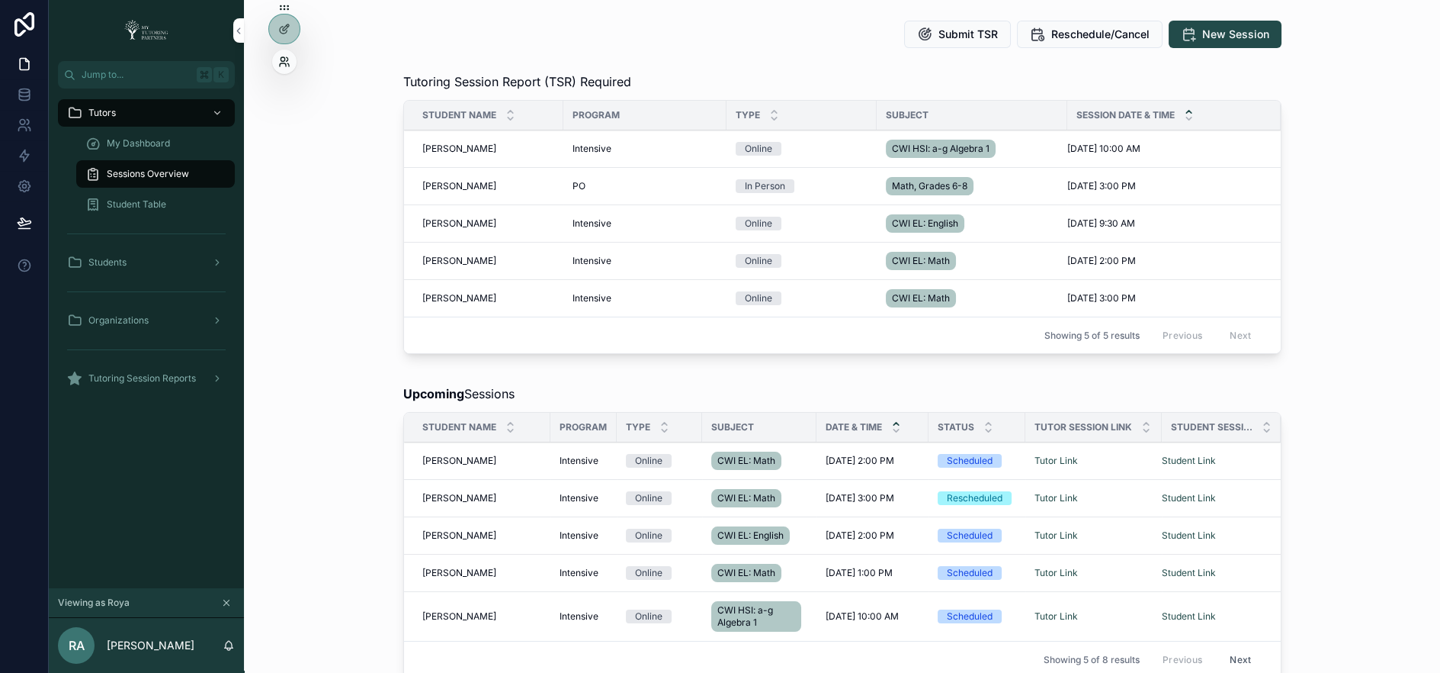
click at [287, 59] on icon at bounding box center [284, 62] width 12 height 12
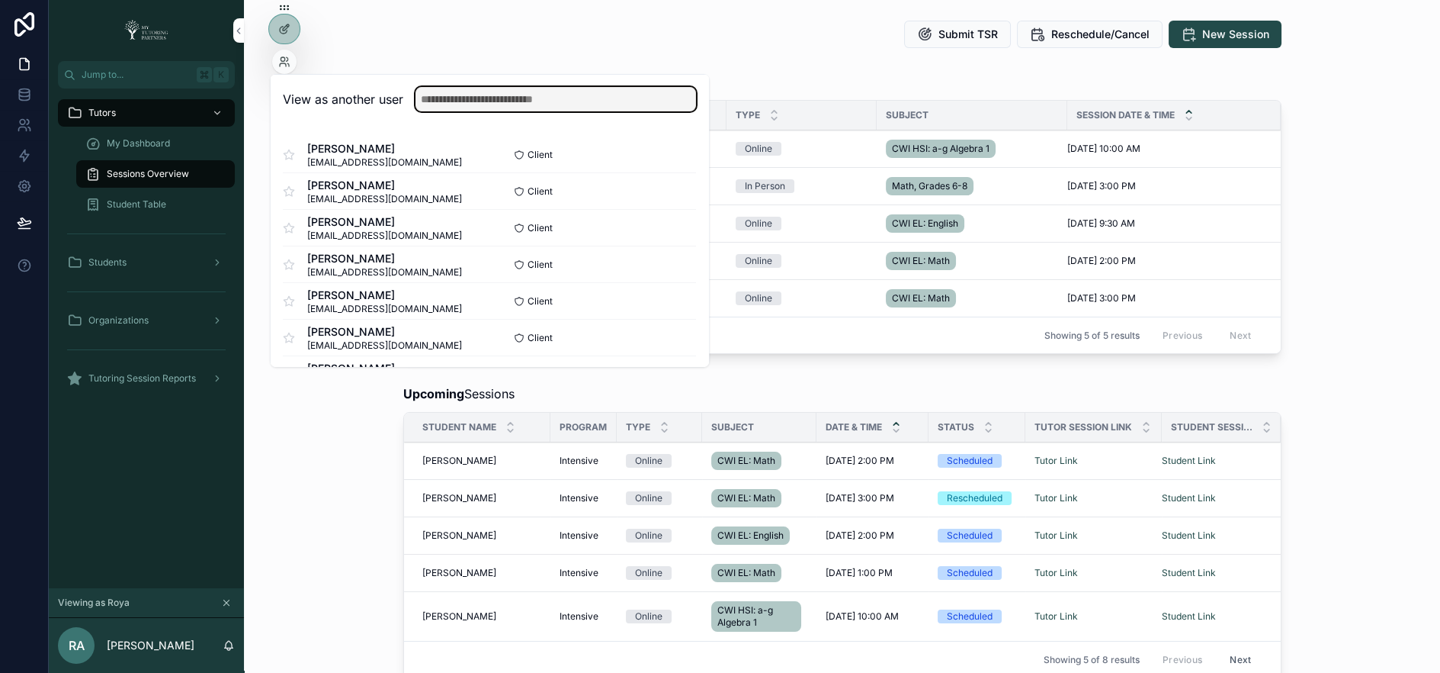
click at [512, 94] on input "text" at bounding box center [556, 99] width 281 height 24
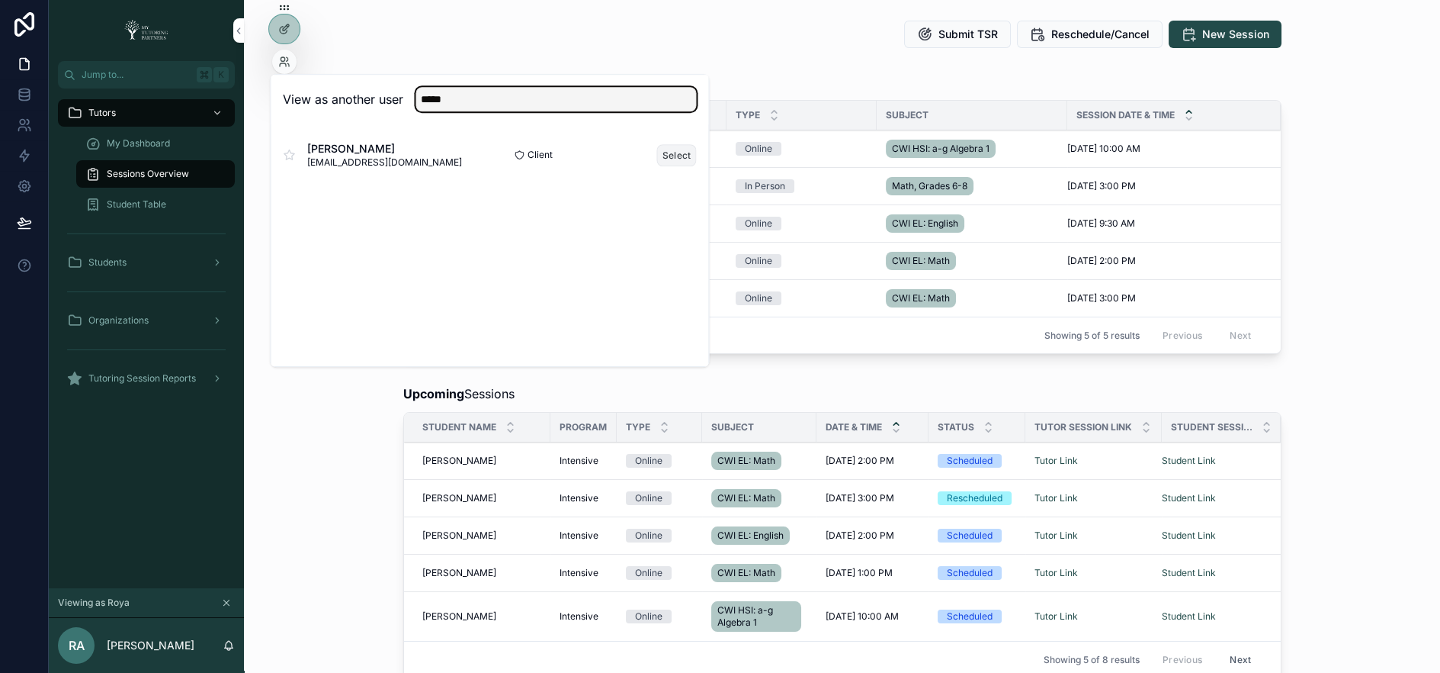
type input "*****"
click at [678, 154] on button "Select" at bounding box center [677, 155] width 40 height 22
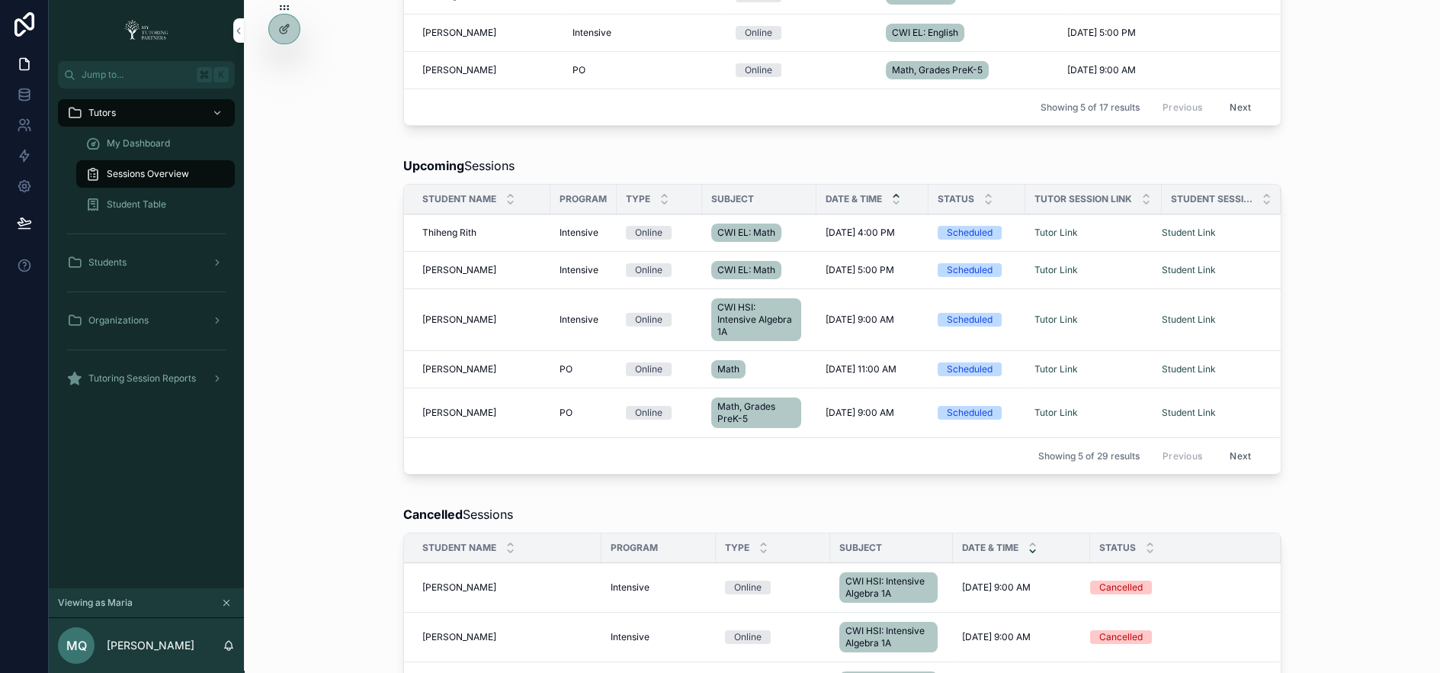
scroll to position [294, 0]
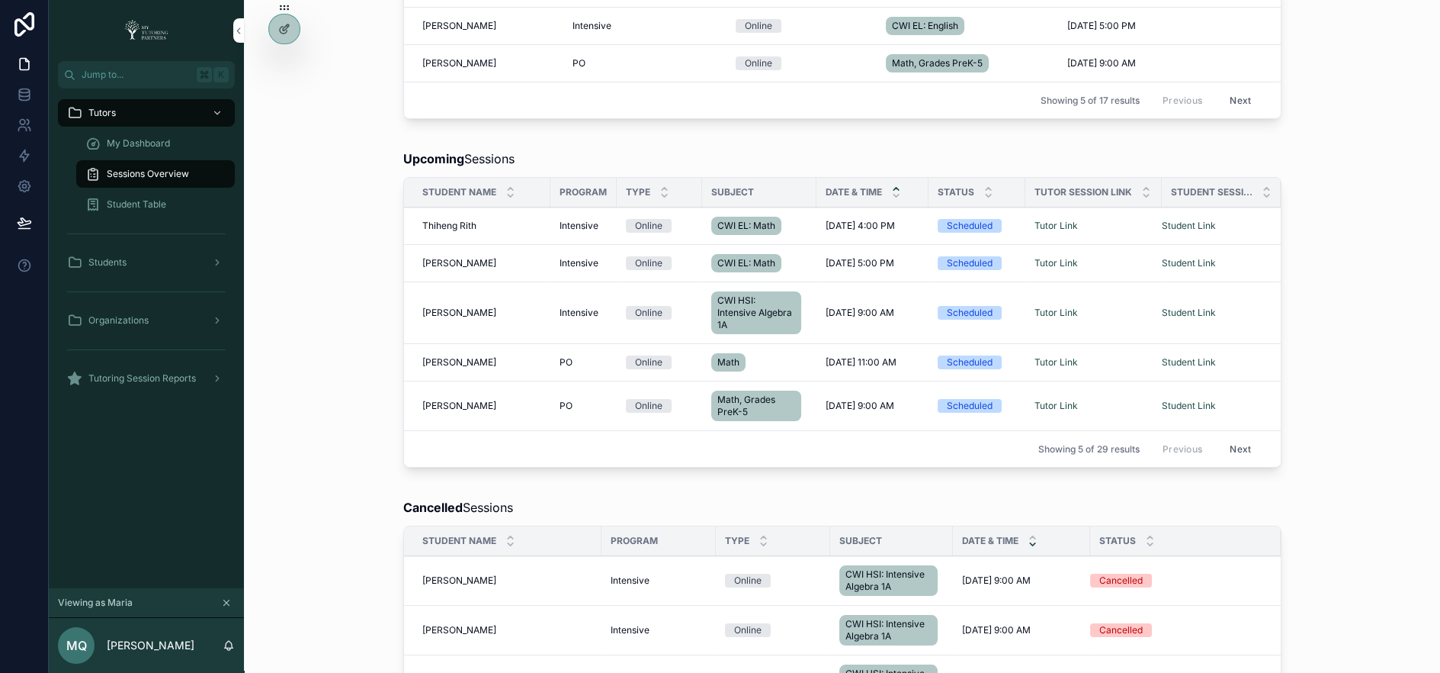
click at [125, 140] on span "My Dashboard" at bounding box center [138, 143] width 63 height 12
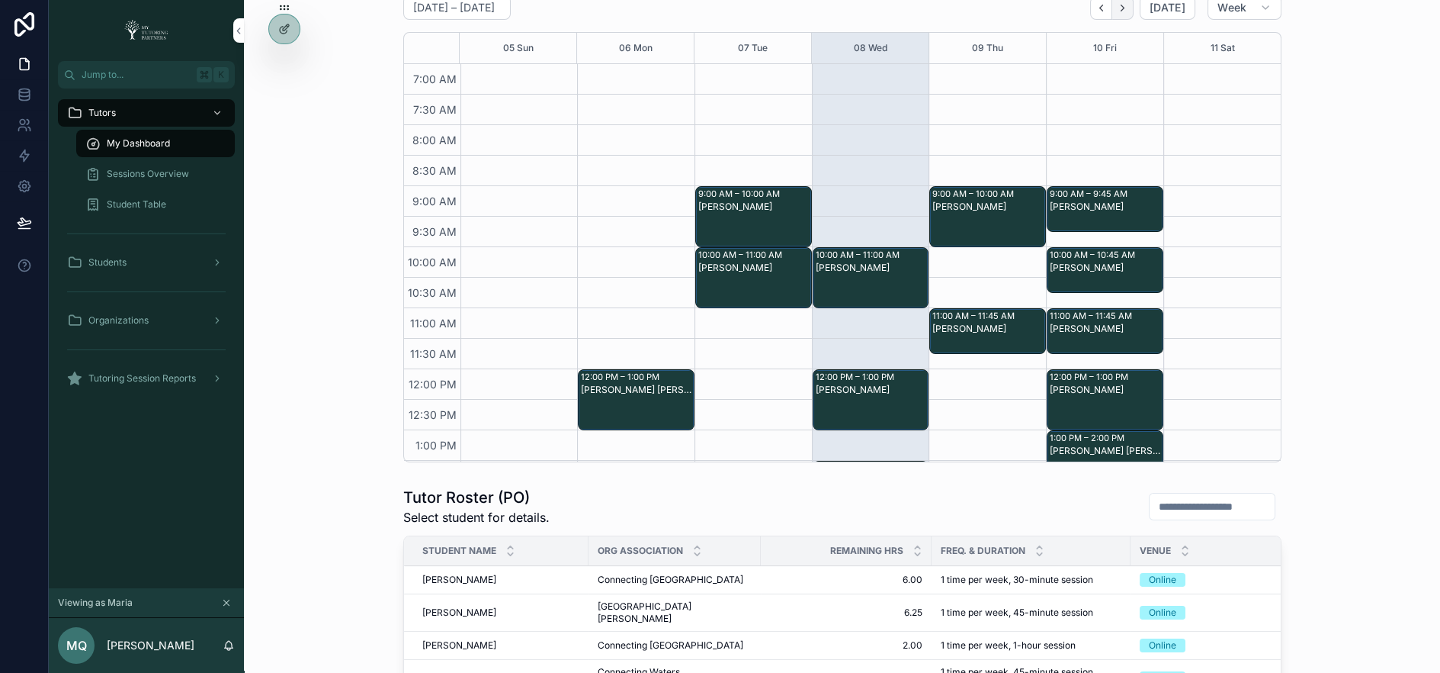
click at [1132, 14] on button "Next" at bounding box center [1122, 8] width 21 height 24
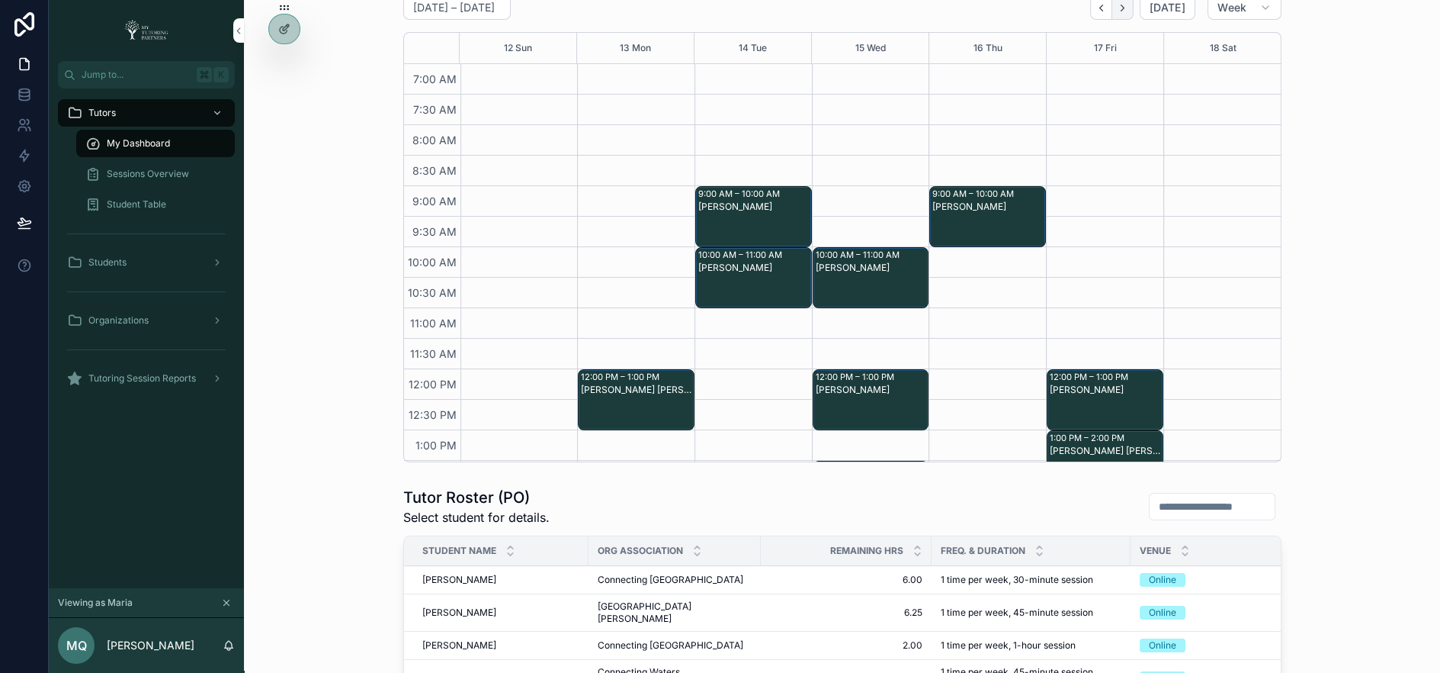
click at [1128, 2] on icon "Next" at bounding box center [1122, 7] width 11 height 11
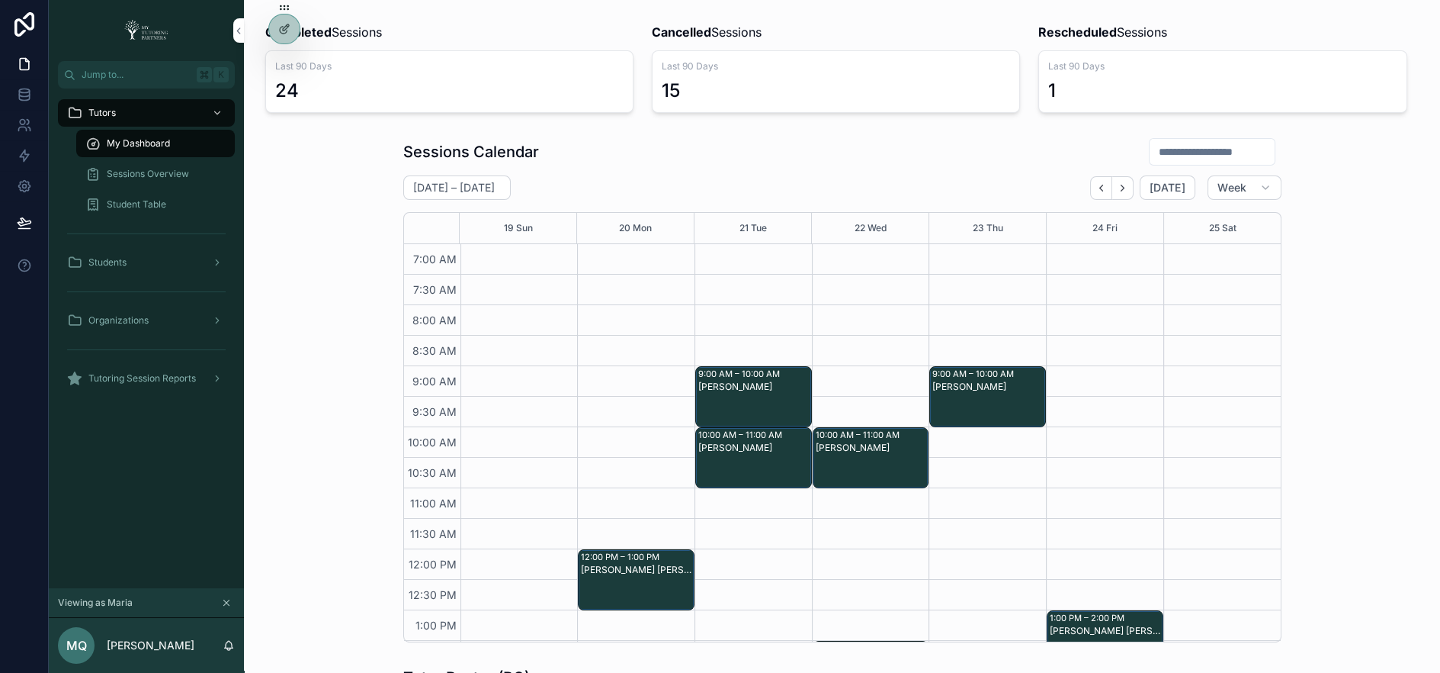
scroll to position [98, 0]
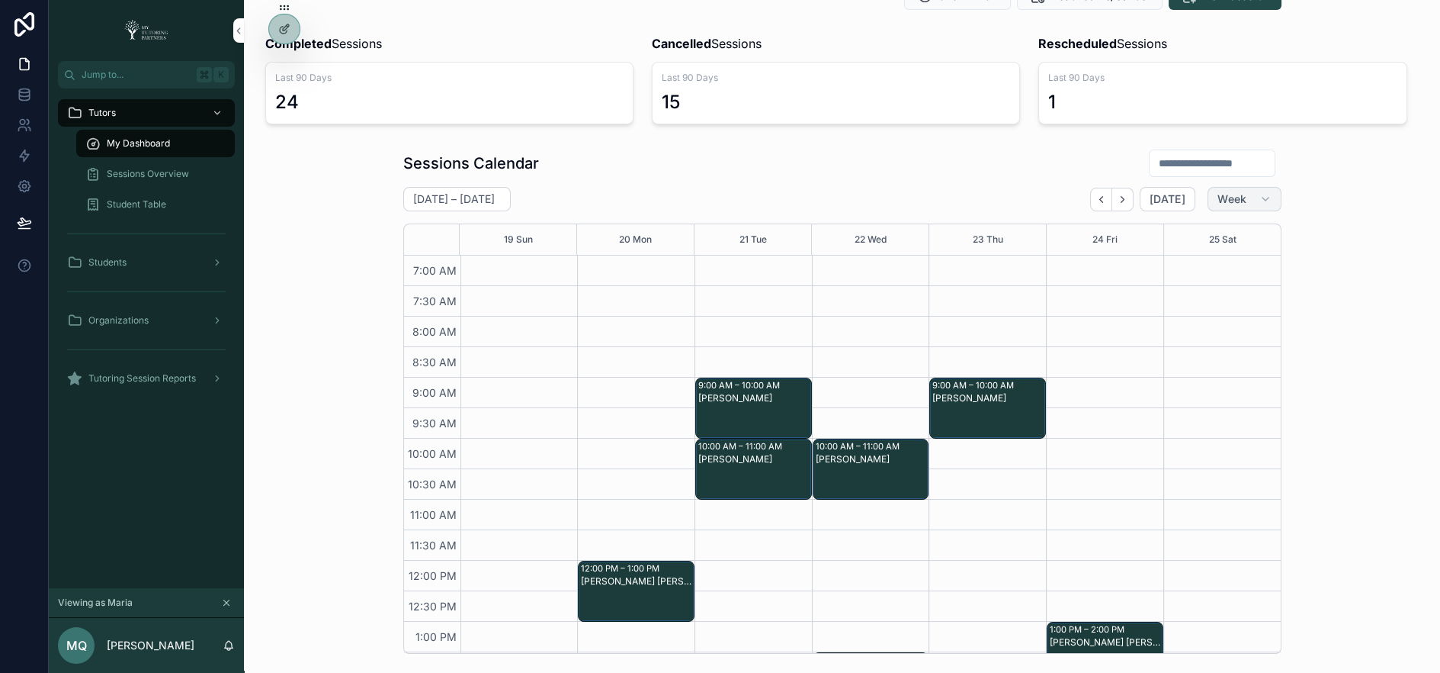
click at [1246, 194] on span "Week" at bounding box center [1232, 199] width 29 height 14
click at [1212, 241] on button "Month" at bounding box center [1213, 235] width 110 height 27
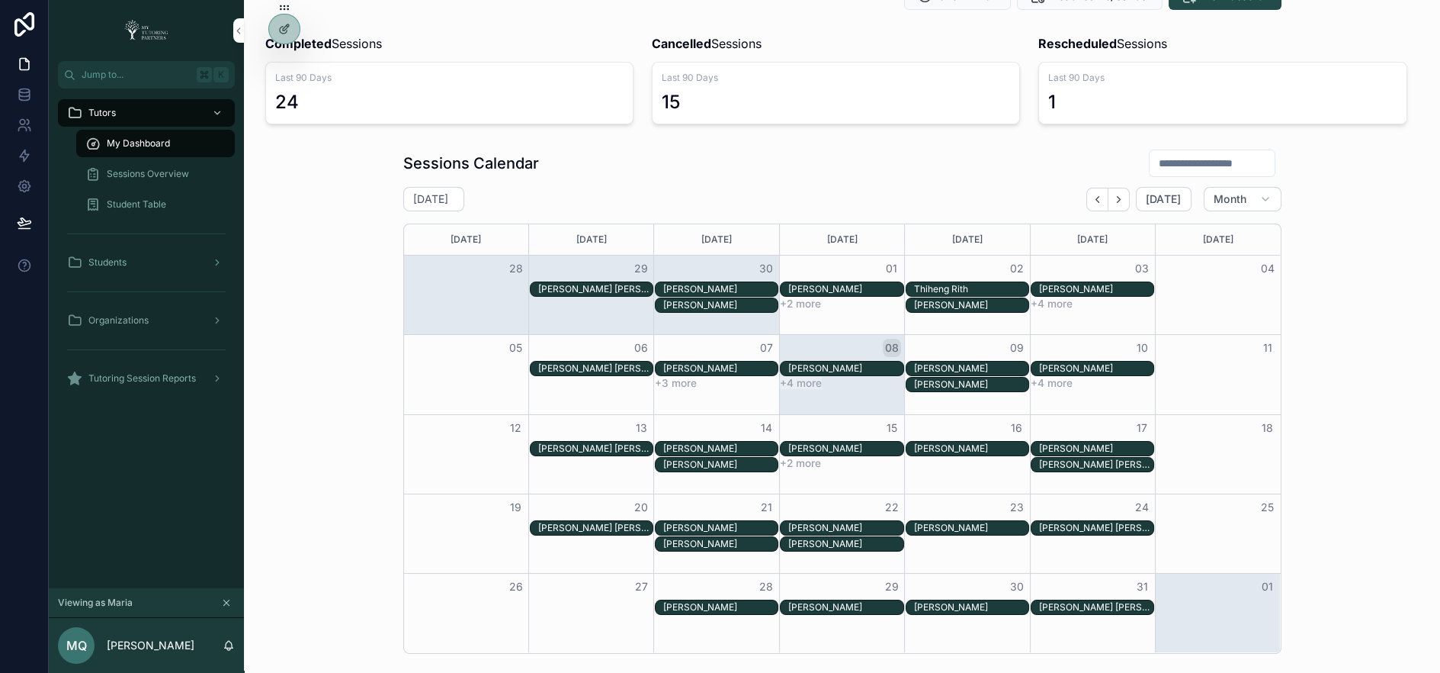
click at [1216, 160] on input "scrollable content" at bounding box center [1212, 162] width 125 height 21
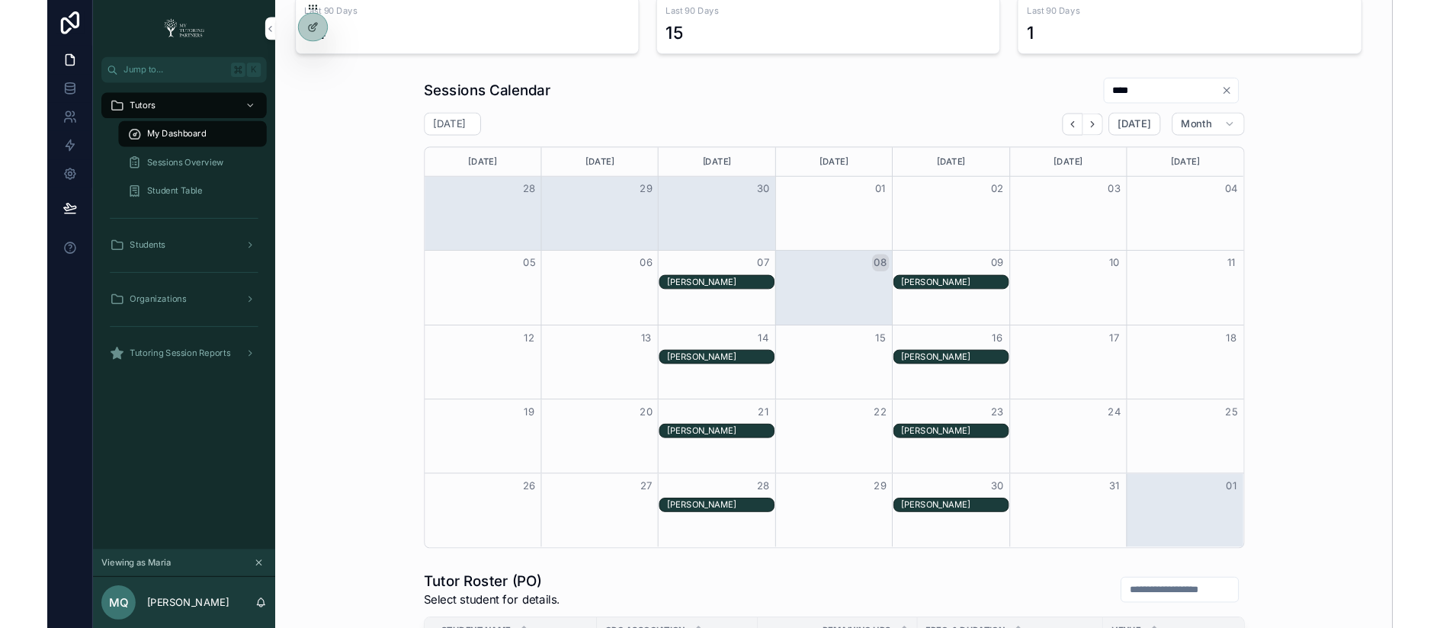
scroll to position [169, 0]
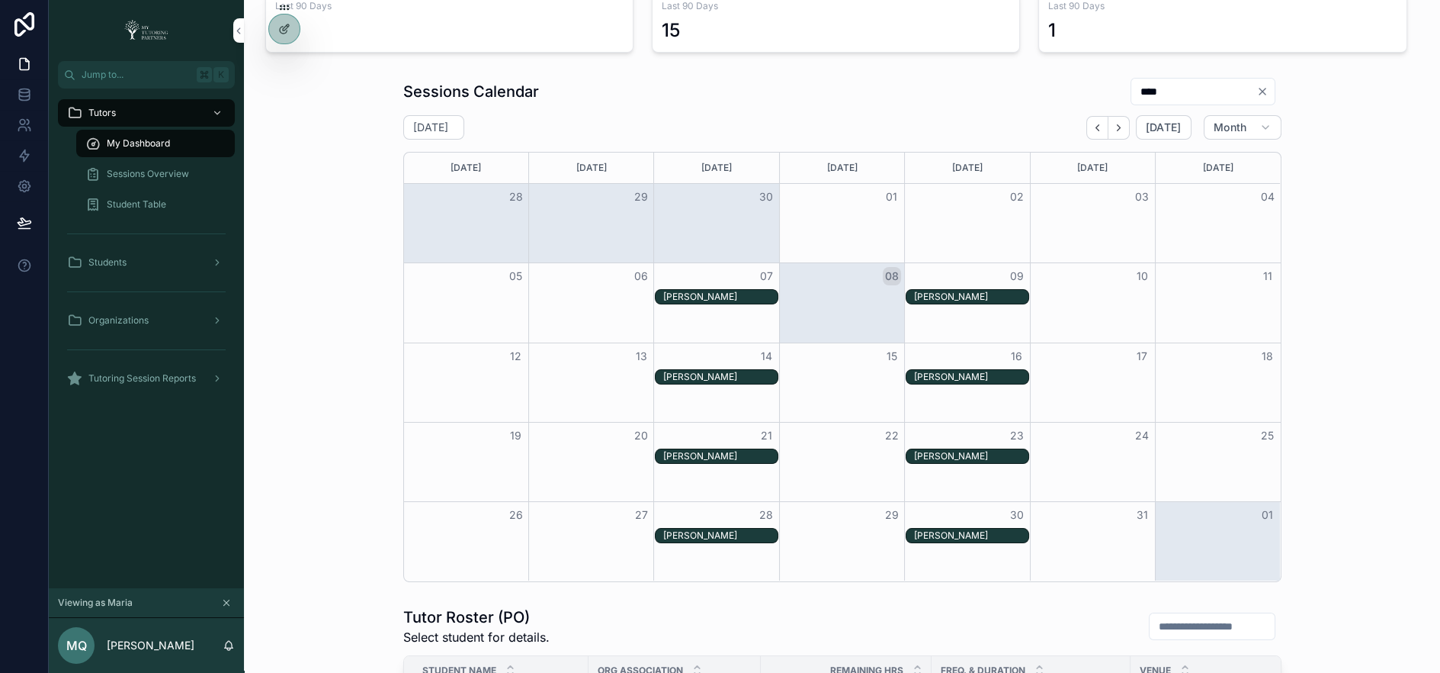
type input "****"
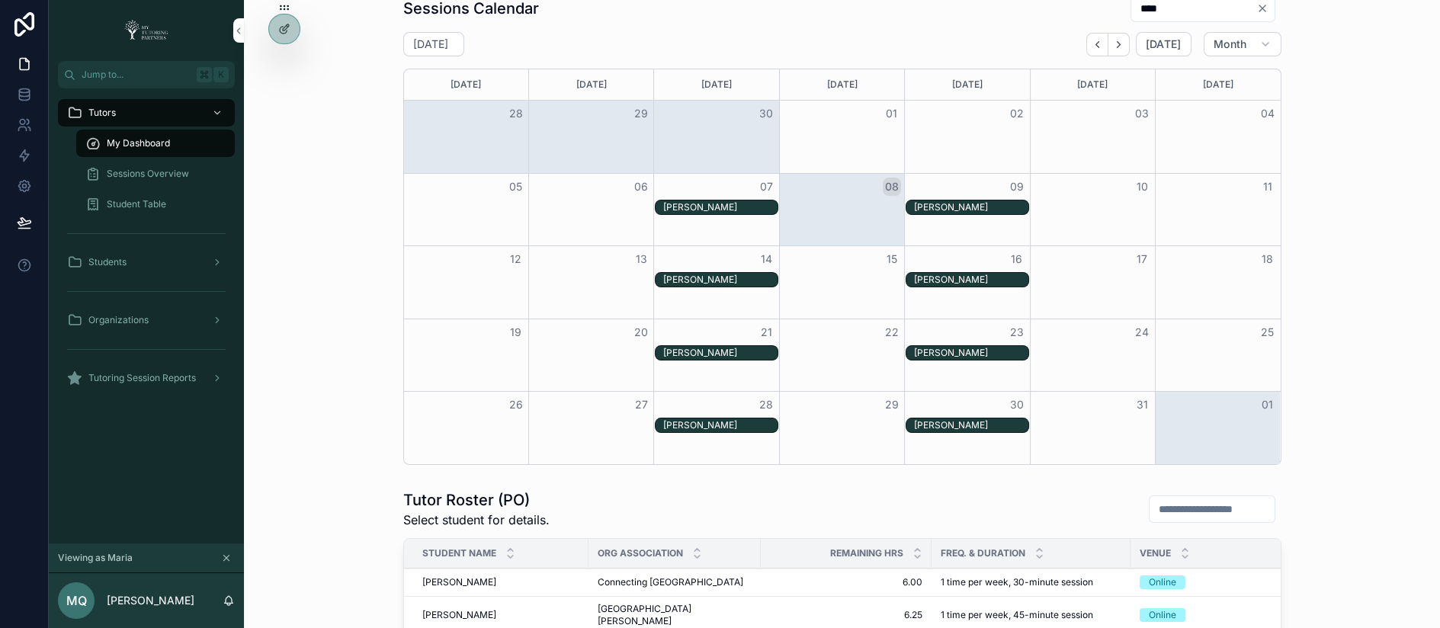
scroll to position [265, 0]
